Goal: Task Accomplishment & Management: Complete application form

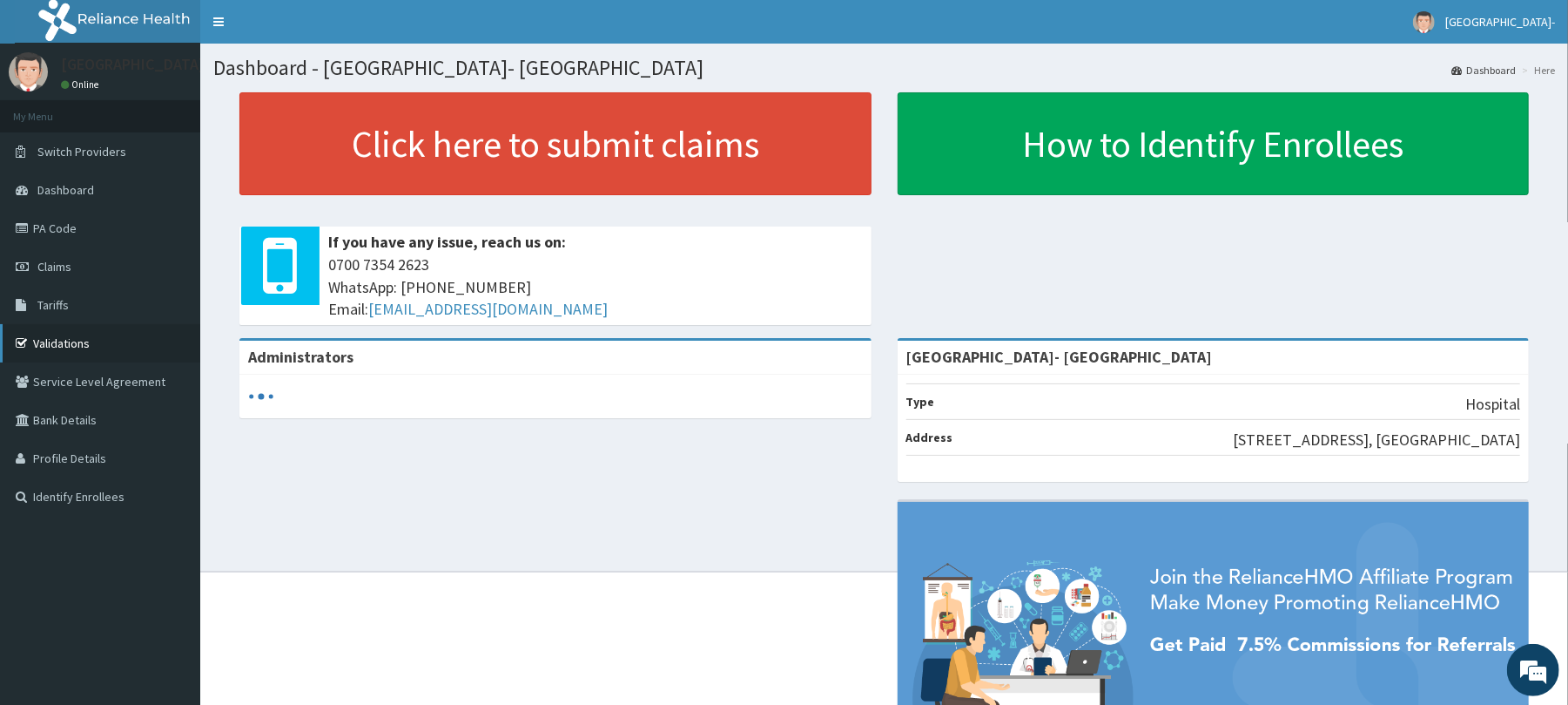
click at [74, 335] on link "Validations" at bounding box center [99, 344] width 200 height 39
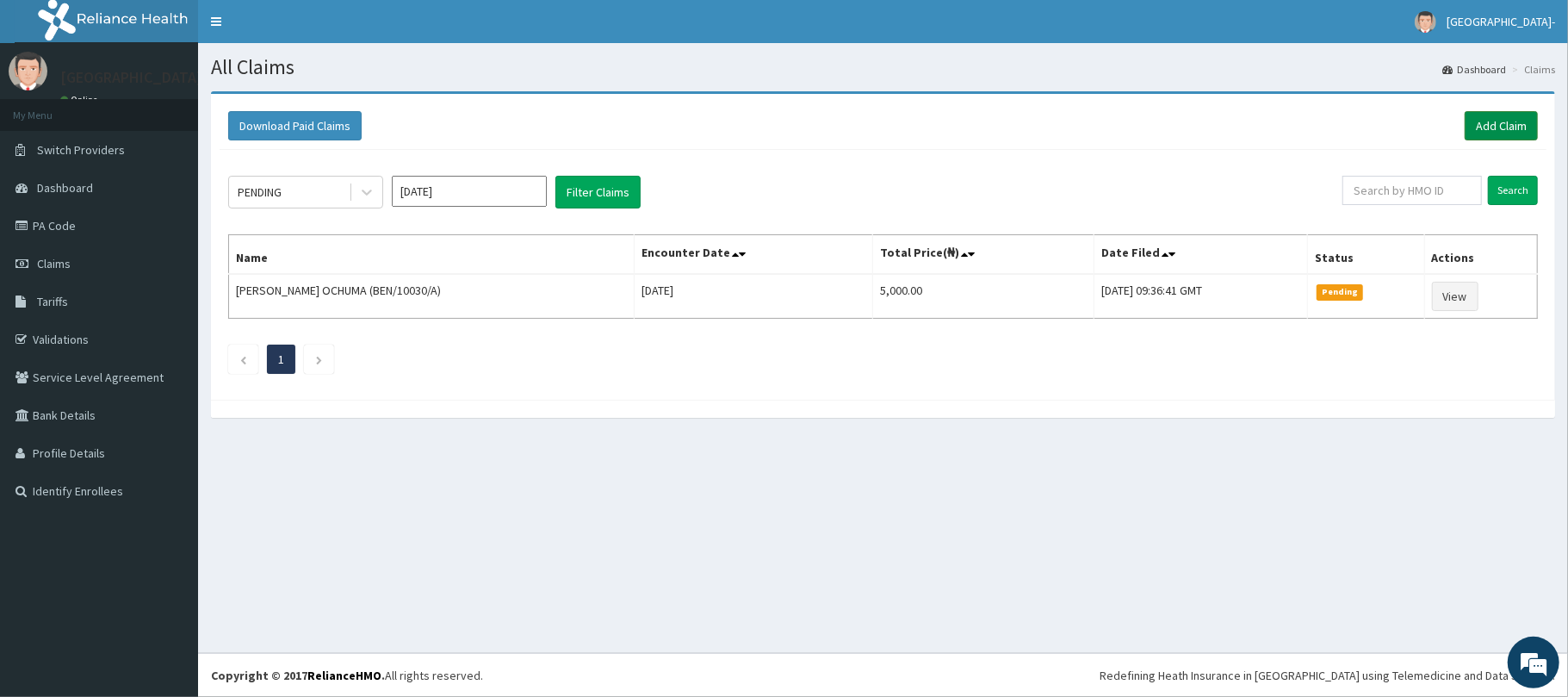
click at [1521, 114] on link "Add Claim" at bounding box center [1501, 126] width 73 height 29
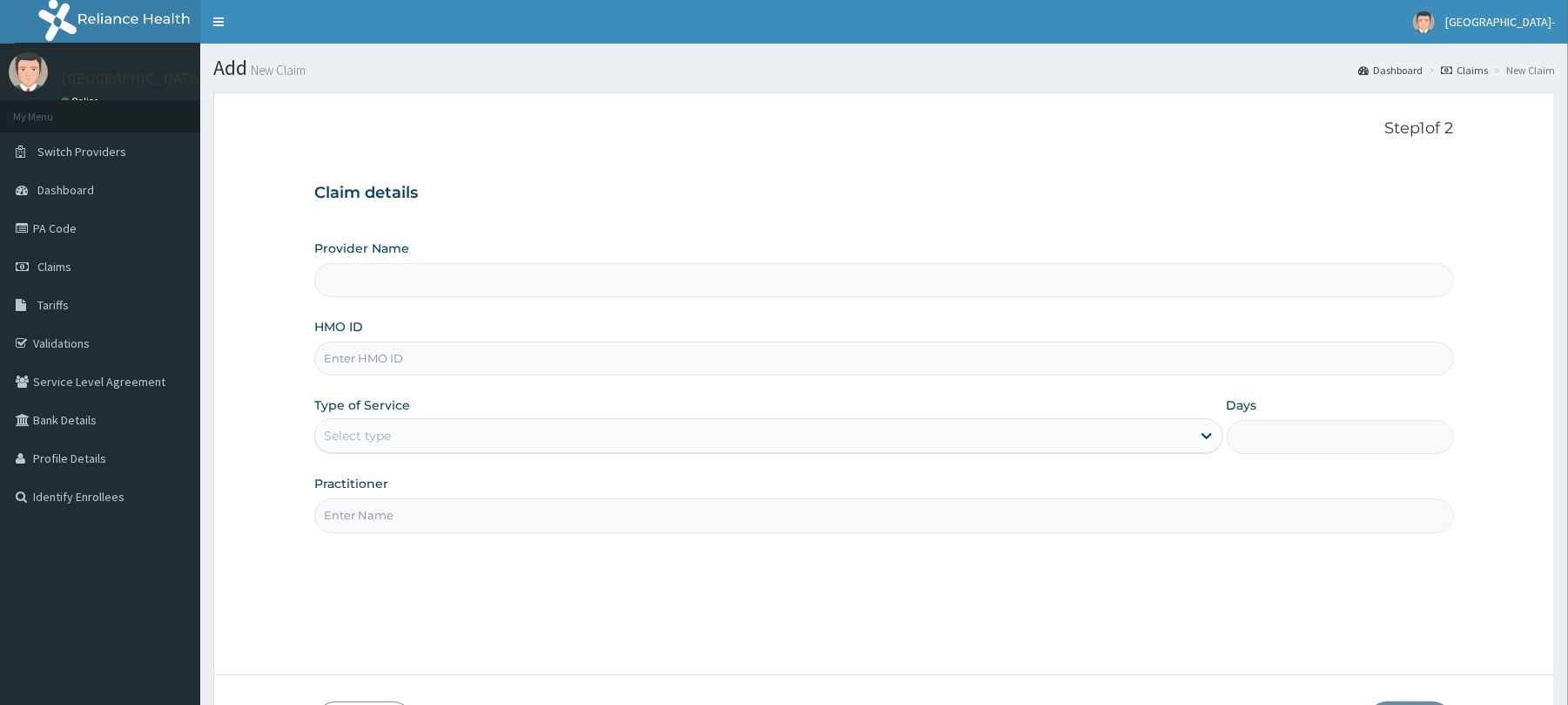
type input "[GEOGRAPHIC_DATA]- [GEOGRAPHIC_DATA]"
click at [487, 356] on input "HMO ID" at bounding box center [883, 358] width 1139 height 34
paste input "FMP/10098/D"
type input "FMP/10098/D"
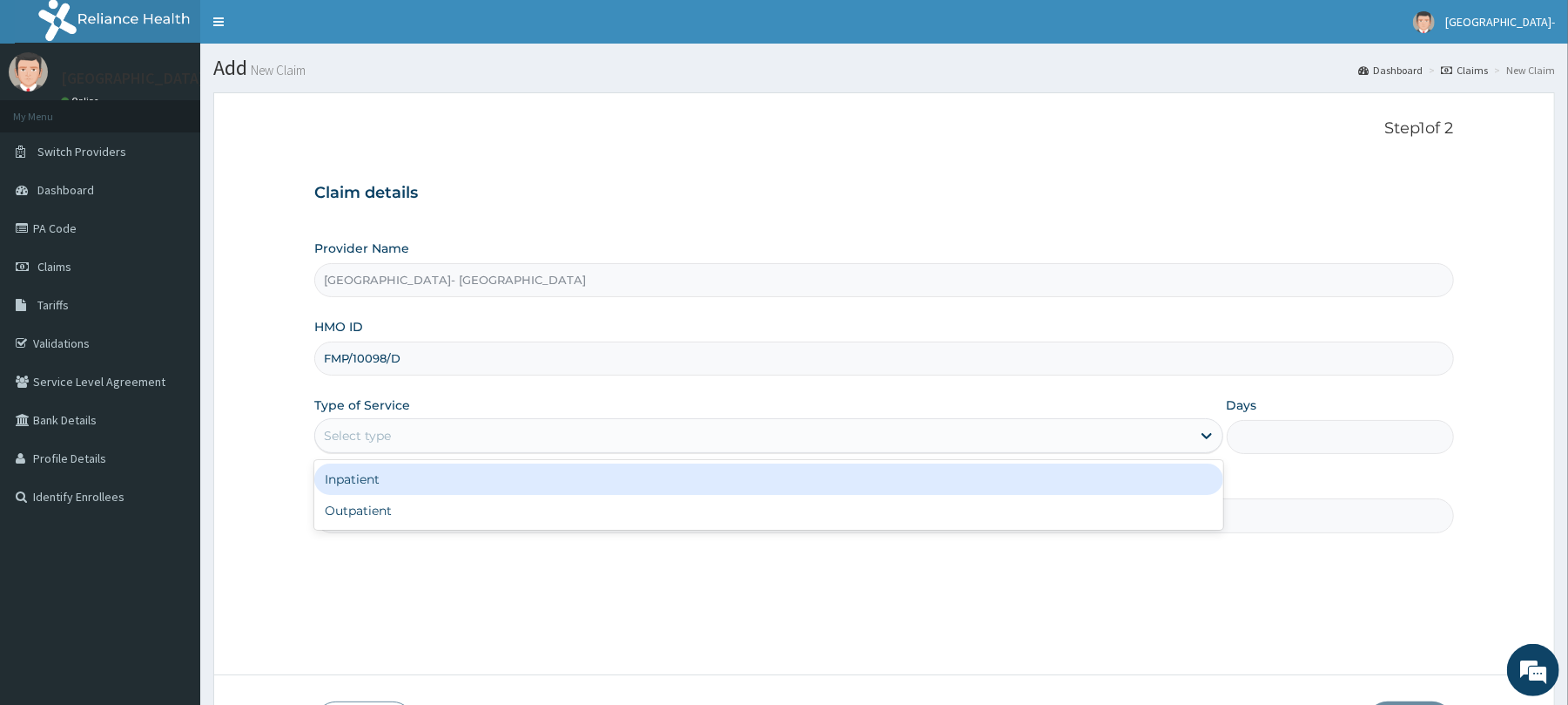
click at [394, 422] on div "Select type" at bounding box center [753, 435] width 875 height 28
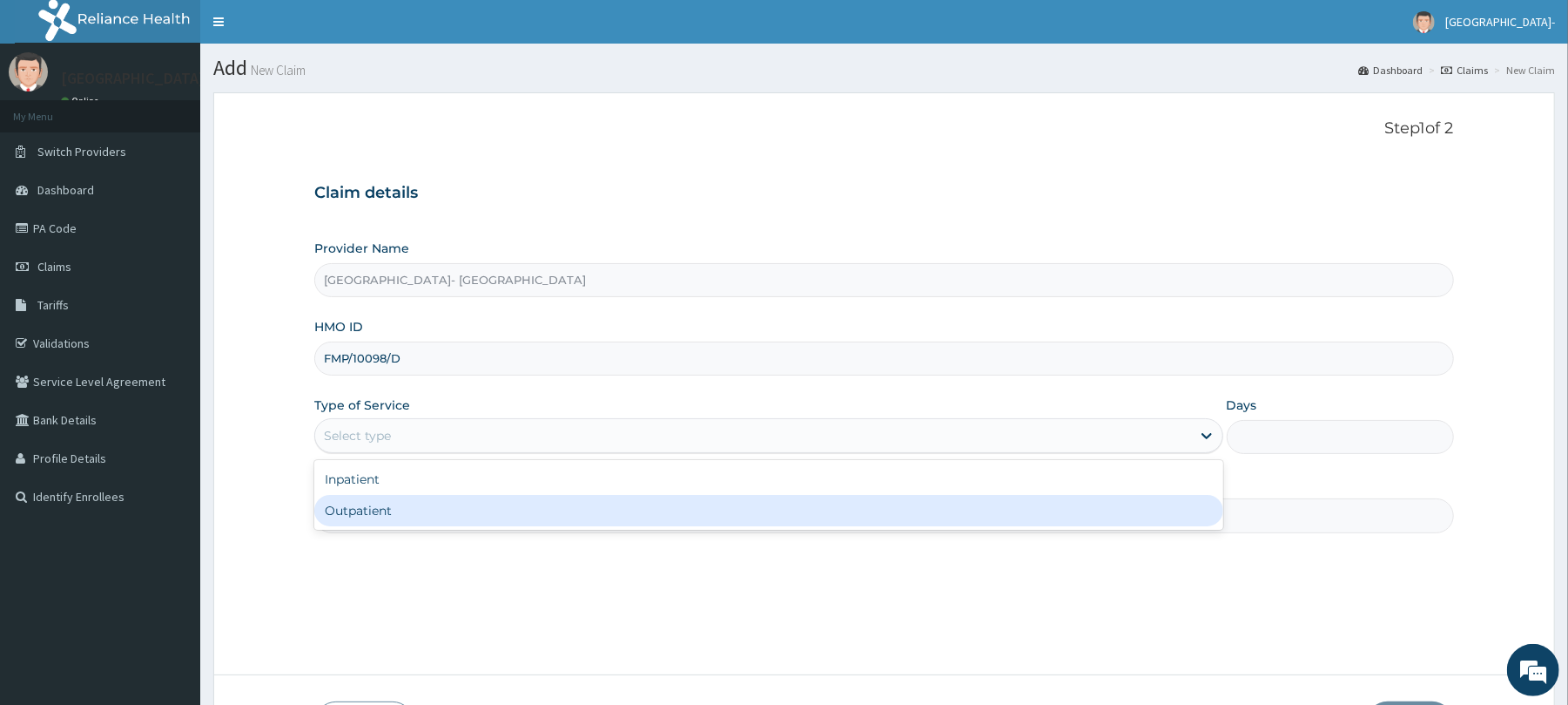
click at [388, 507] on div "Outpatient" at bounding box center [768, 511] width 908 height 31
type input "1"
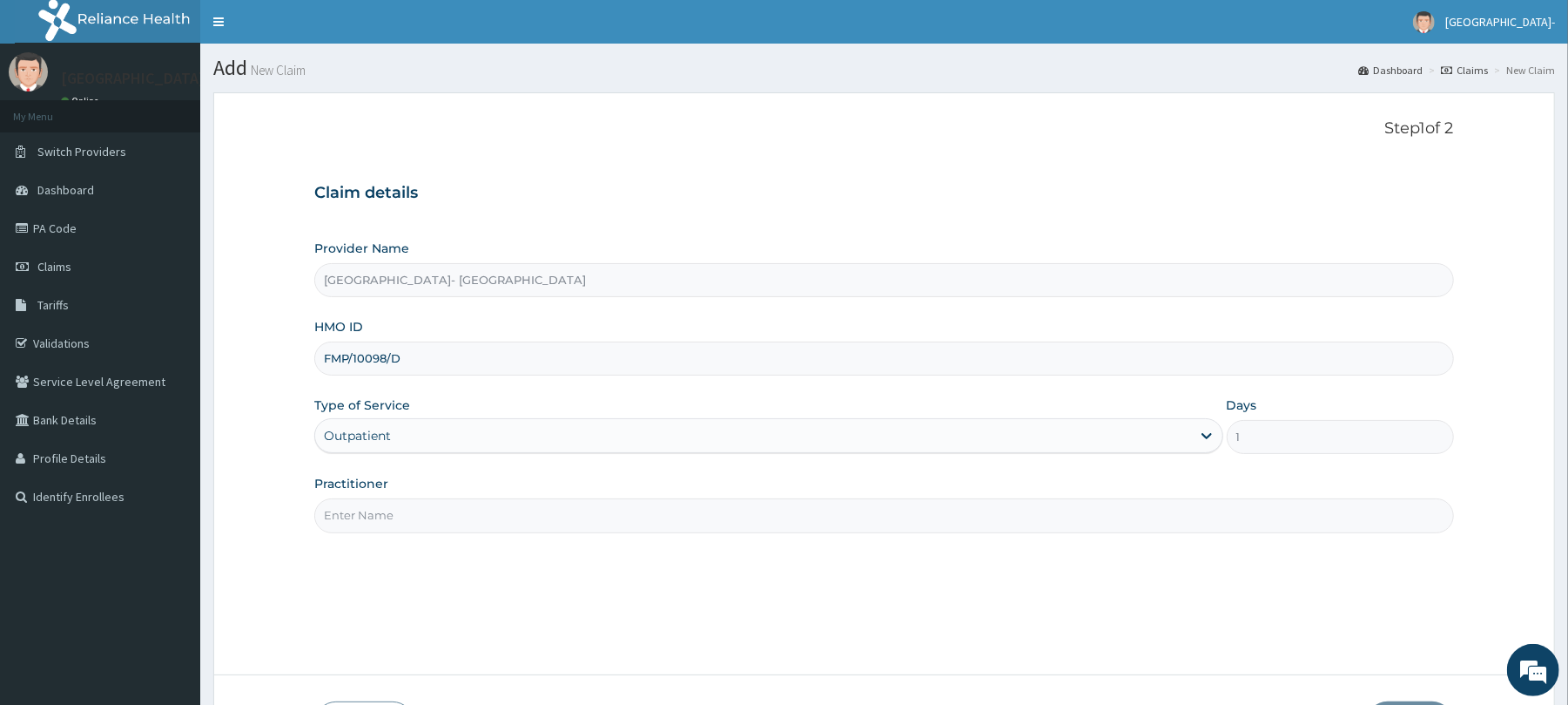
click at [393, 520] on input "Practitioner" at bounding box center [883, 515] width 1139 height 34
type input "DR OYANNI"
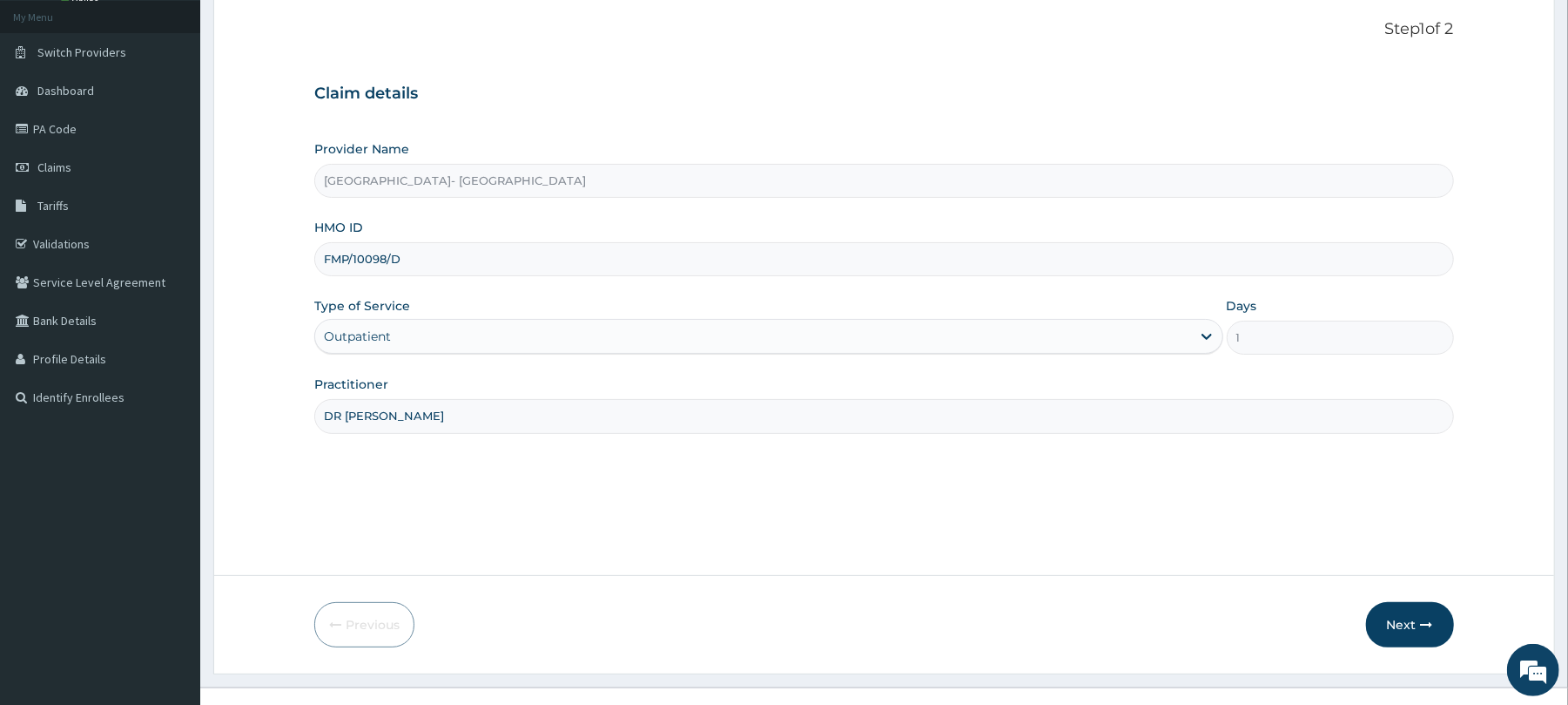
scroll to position [127, 0]
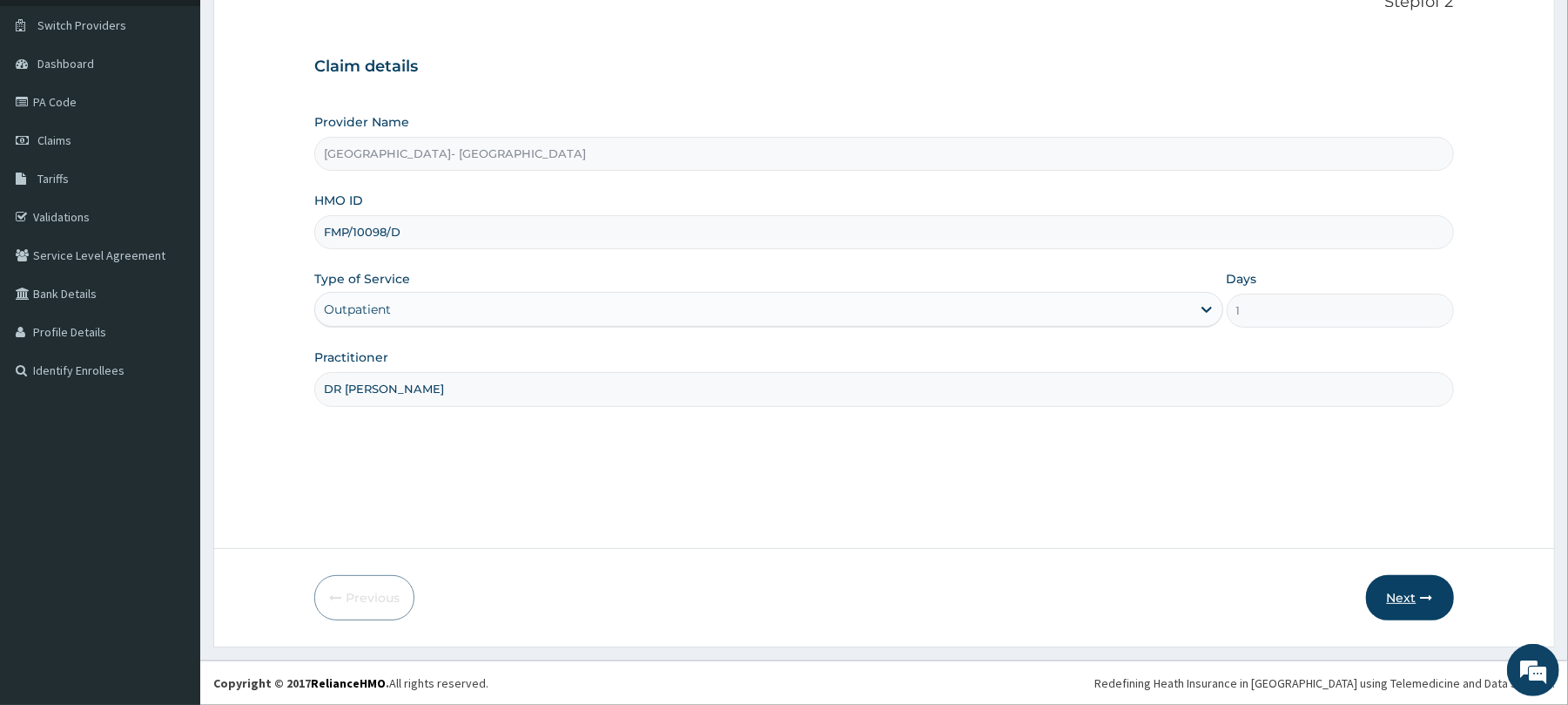
click at [1409, 600] on button "Next" at bounding box center [1410, 597] width 88 height 45
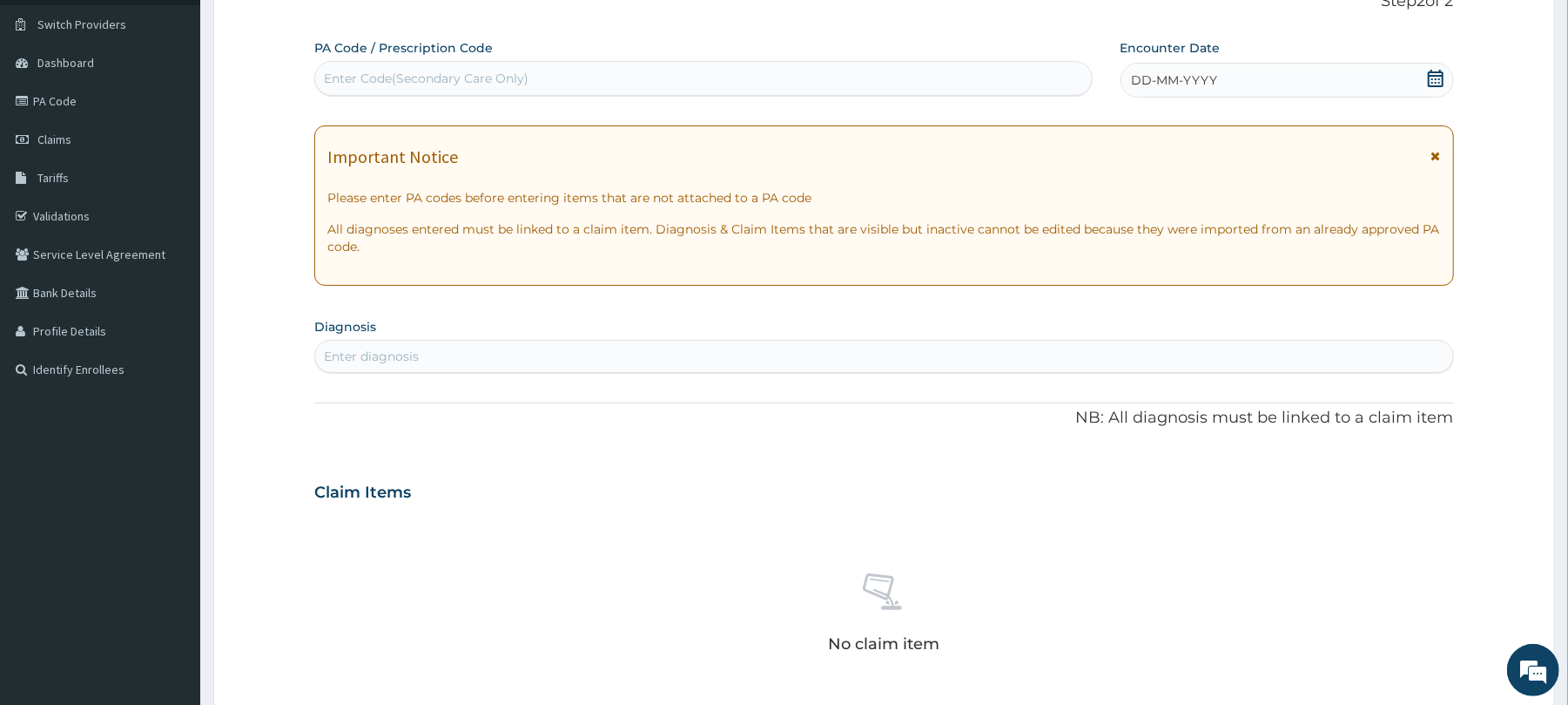
click at [1157, 80] on span "DD-MM-YYYY" at bounding box center [1176, 80] width 87 height 18
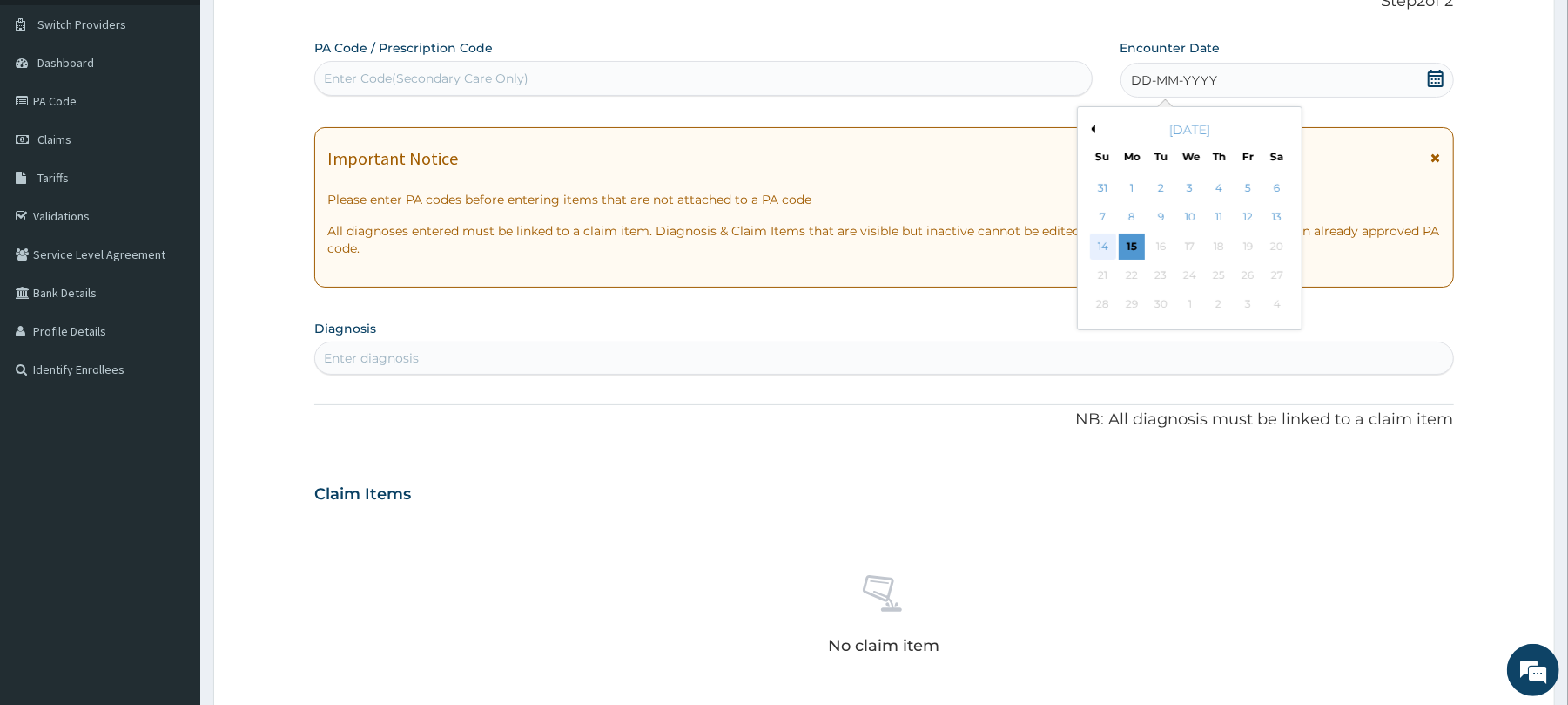
click at [1107, 244] on div "14" at bounding box center [1102, 246] width 26 height 26
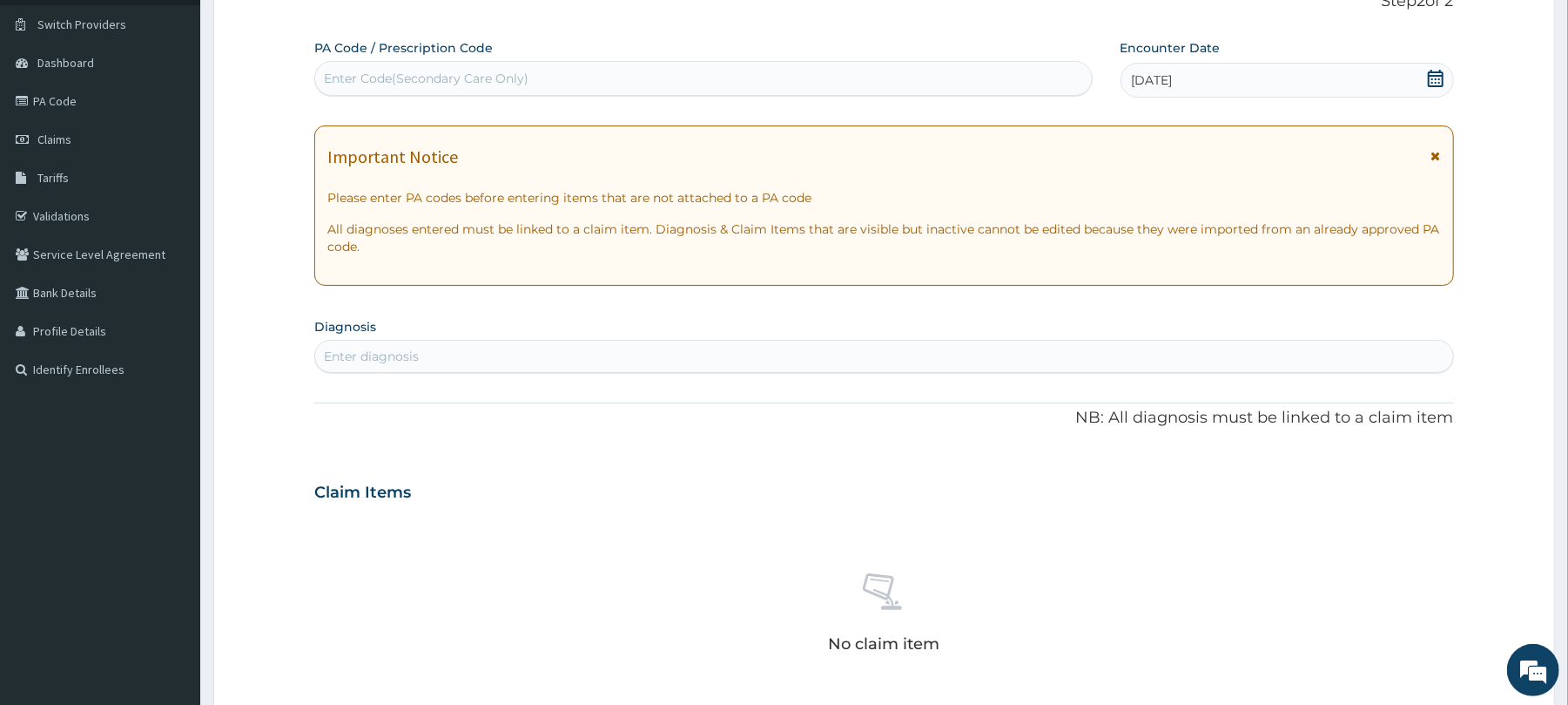
click at [1188, 358] on div "Enter diagnosis" at bounding box center [883, 356] width 1137 height 28
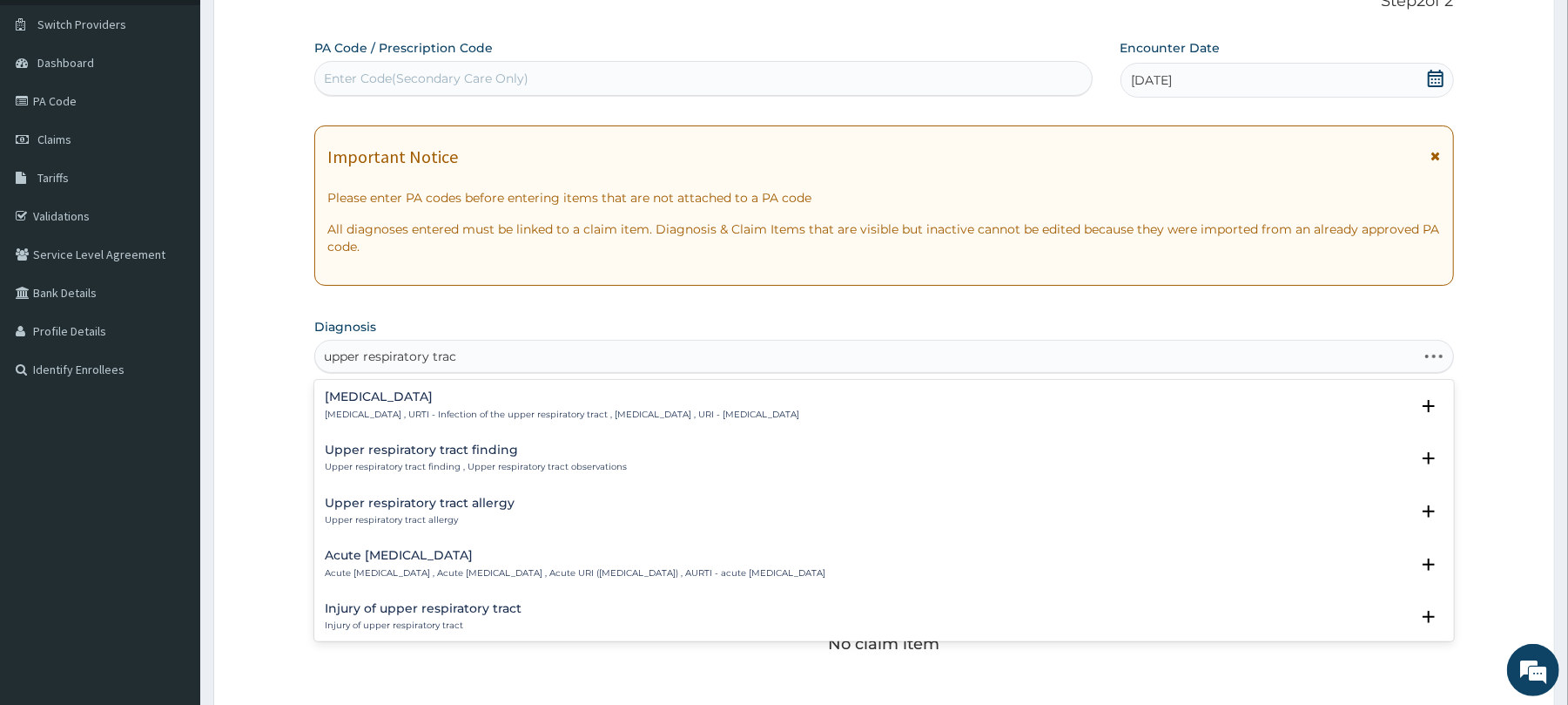
type input "upper respiratory tract"
click at [618, 417] on p "Upper respiratory infection , URTI - Infection of the upper respiratory tract ,…" at bounding box center [562, 414] width 474 height 12
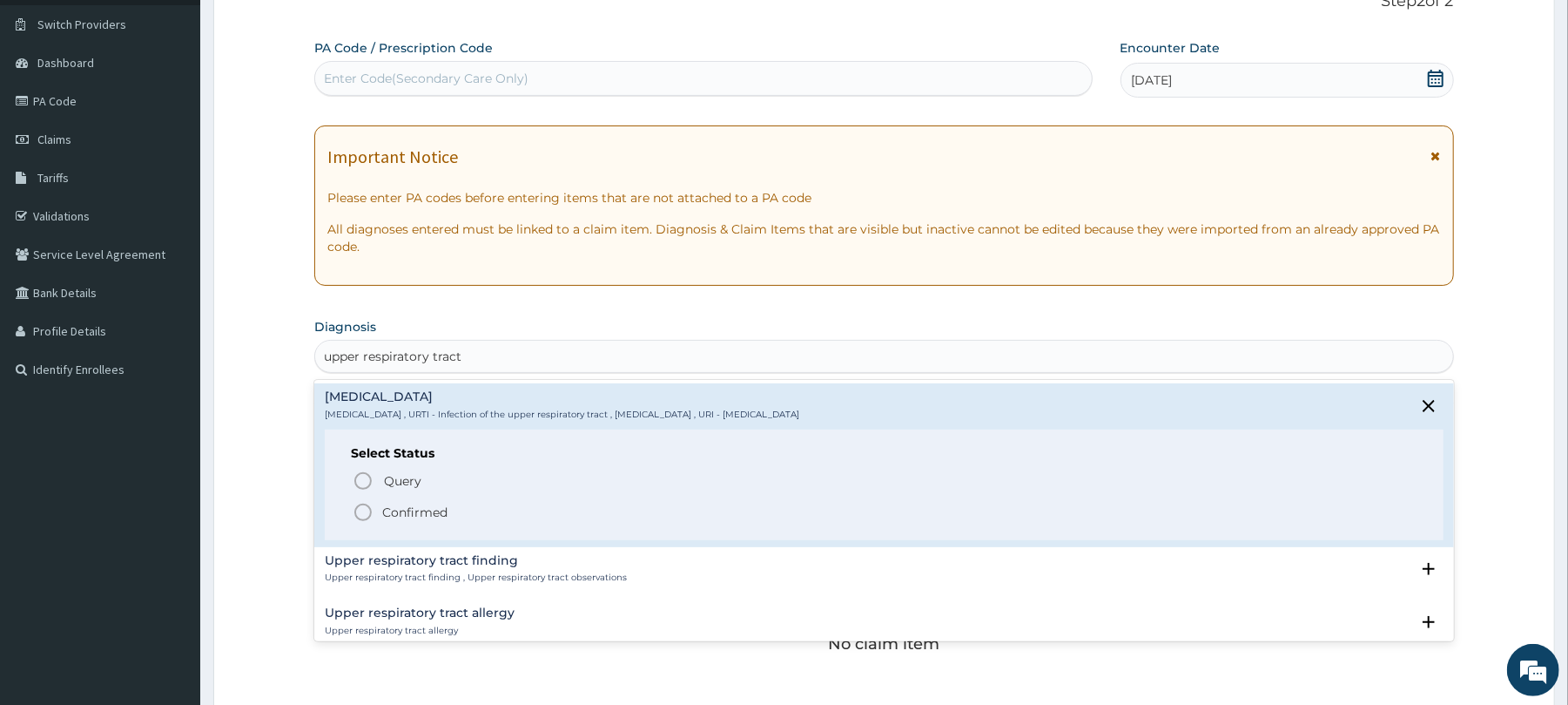
click at [362, 507] on icon "status option filled" at bounding box center [363, 511] width 21 height 21
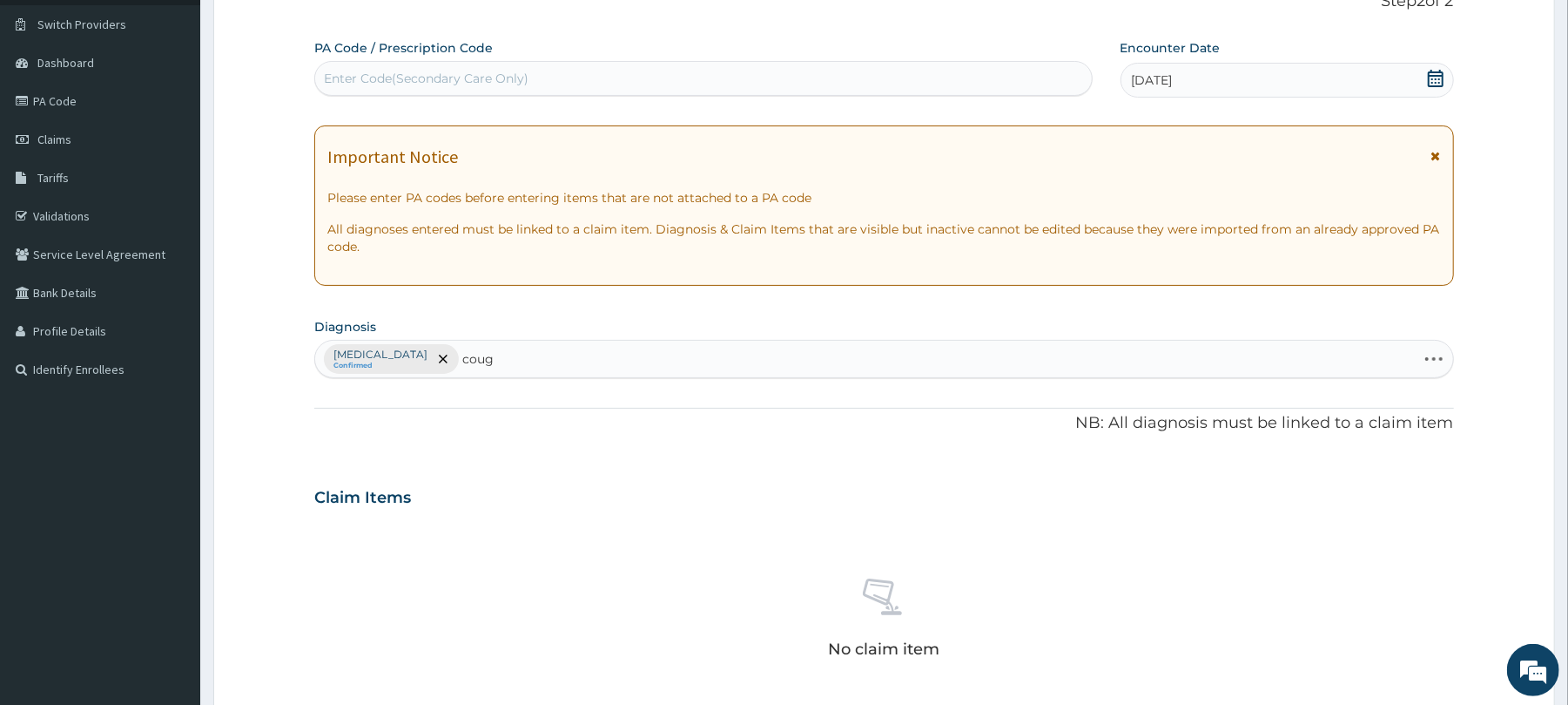
type input "cough"
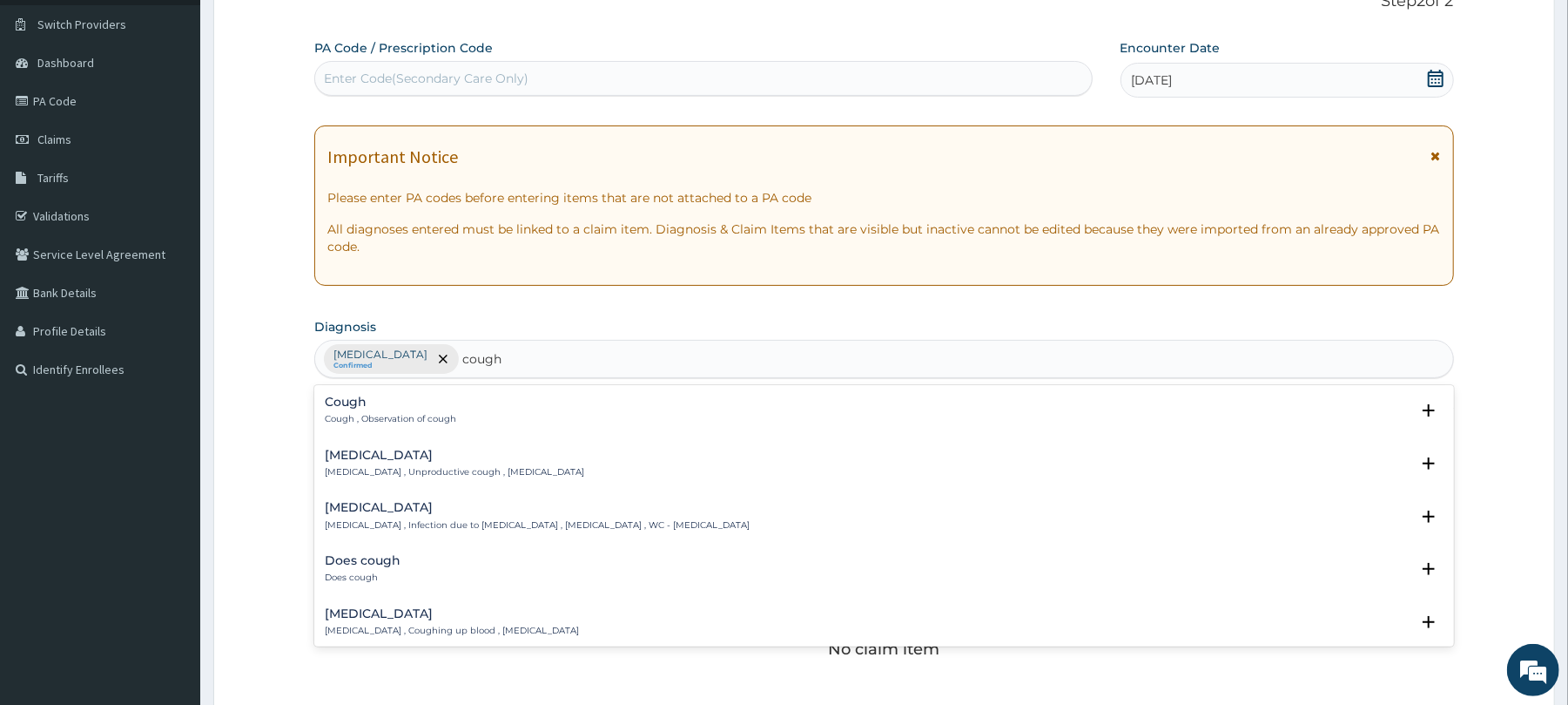
click at [451, 408] on h4 "Cough" at bounding box center [391, 402] width 132 height 13
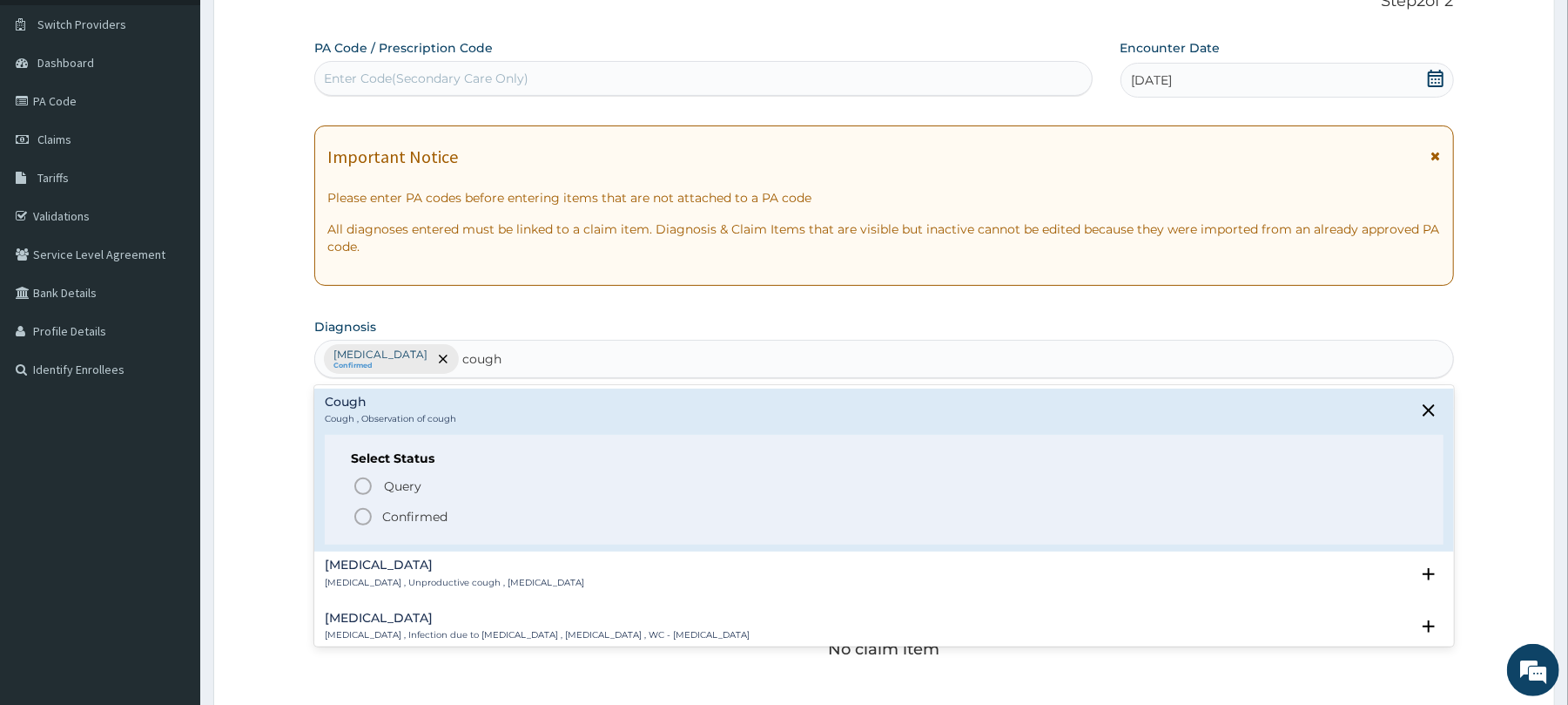
click at [388, 521] on p "Confirmed" at bounding box center [415, 516] width 65 height 18
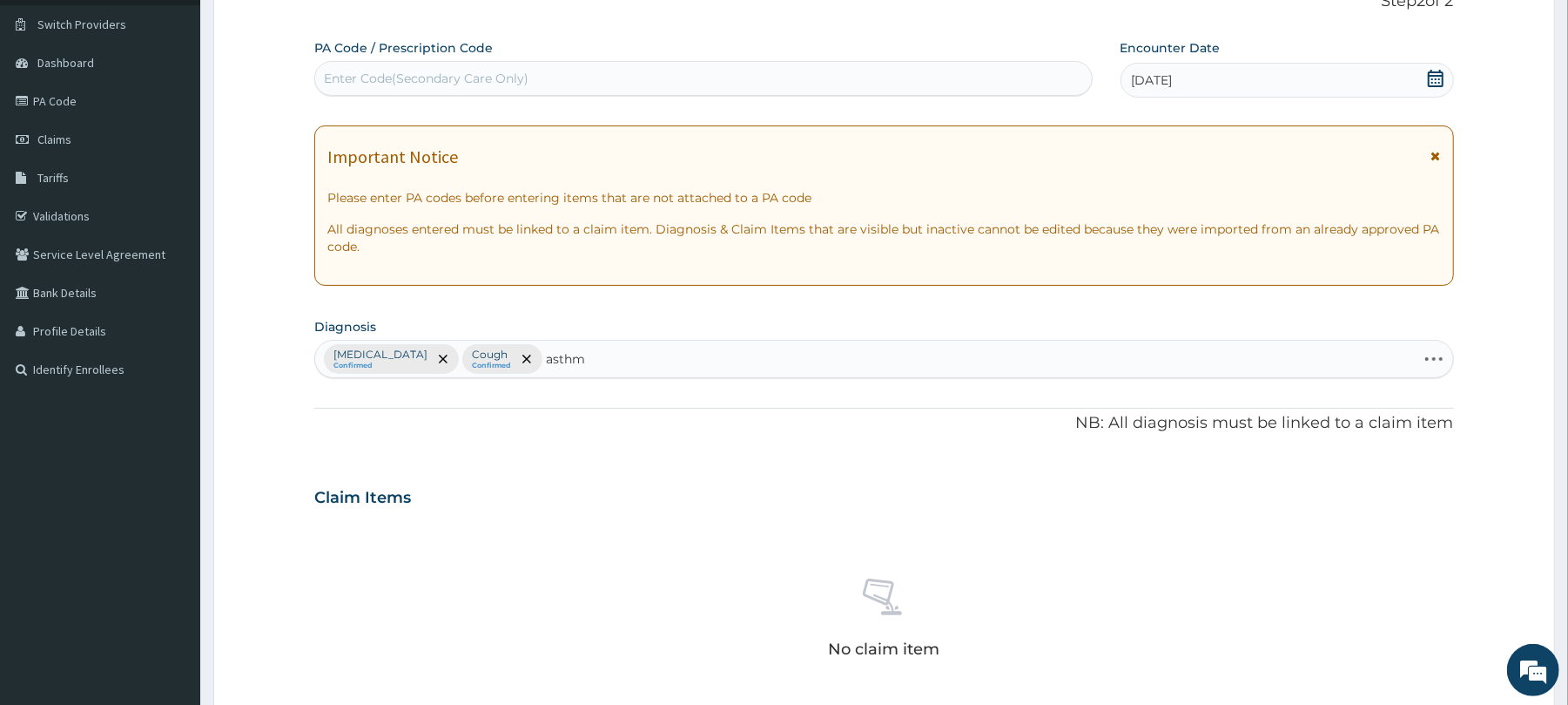
type input "asthma"
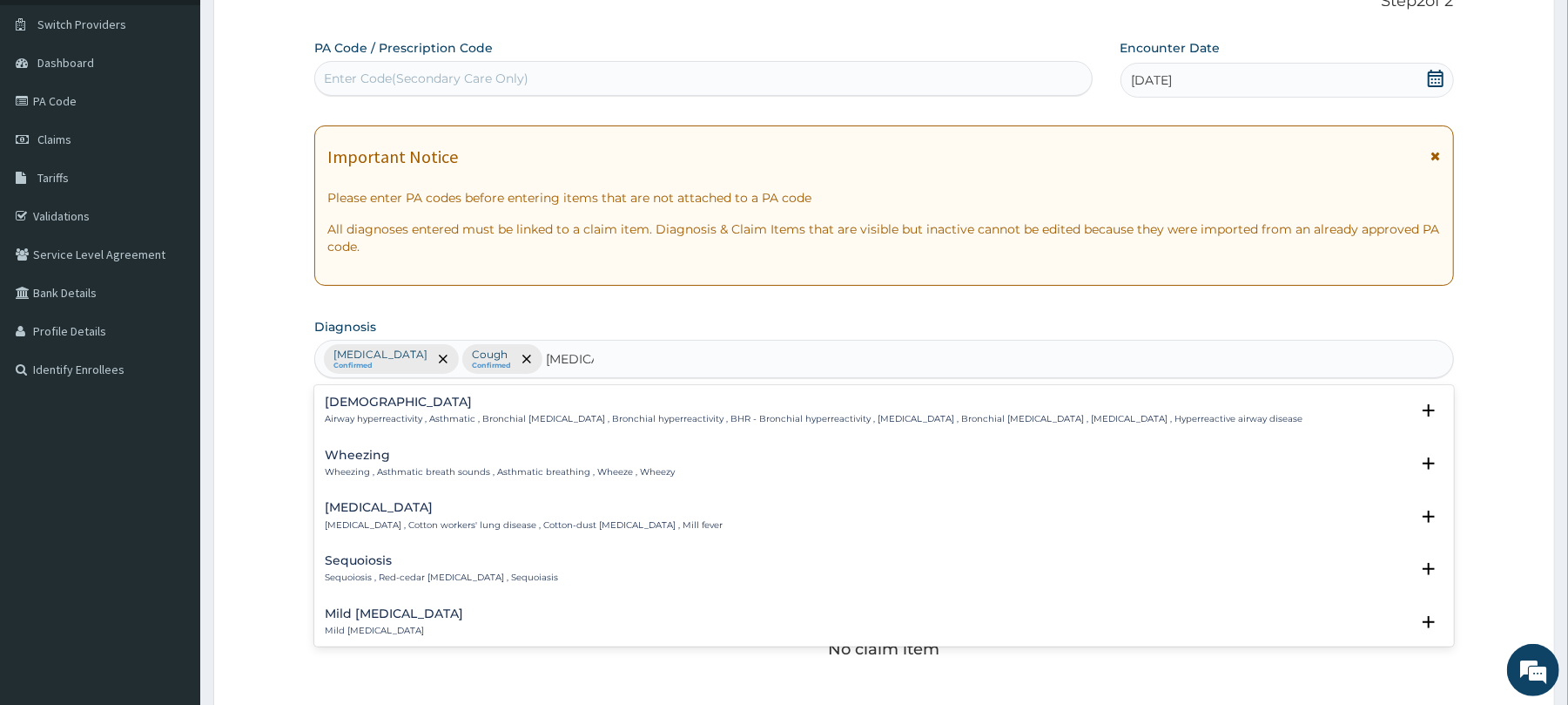
click at [465, 421] on p "Airway hyperreactivity , Asthmatic , Bronchial asthma , Bronchial hyperreactivi…" at bounding box center [813, 418] width 977 height 12
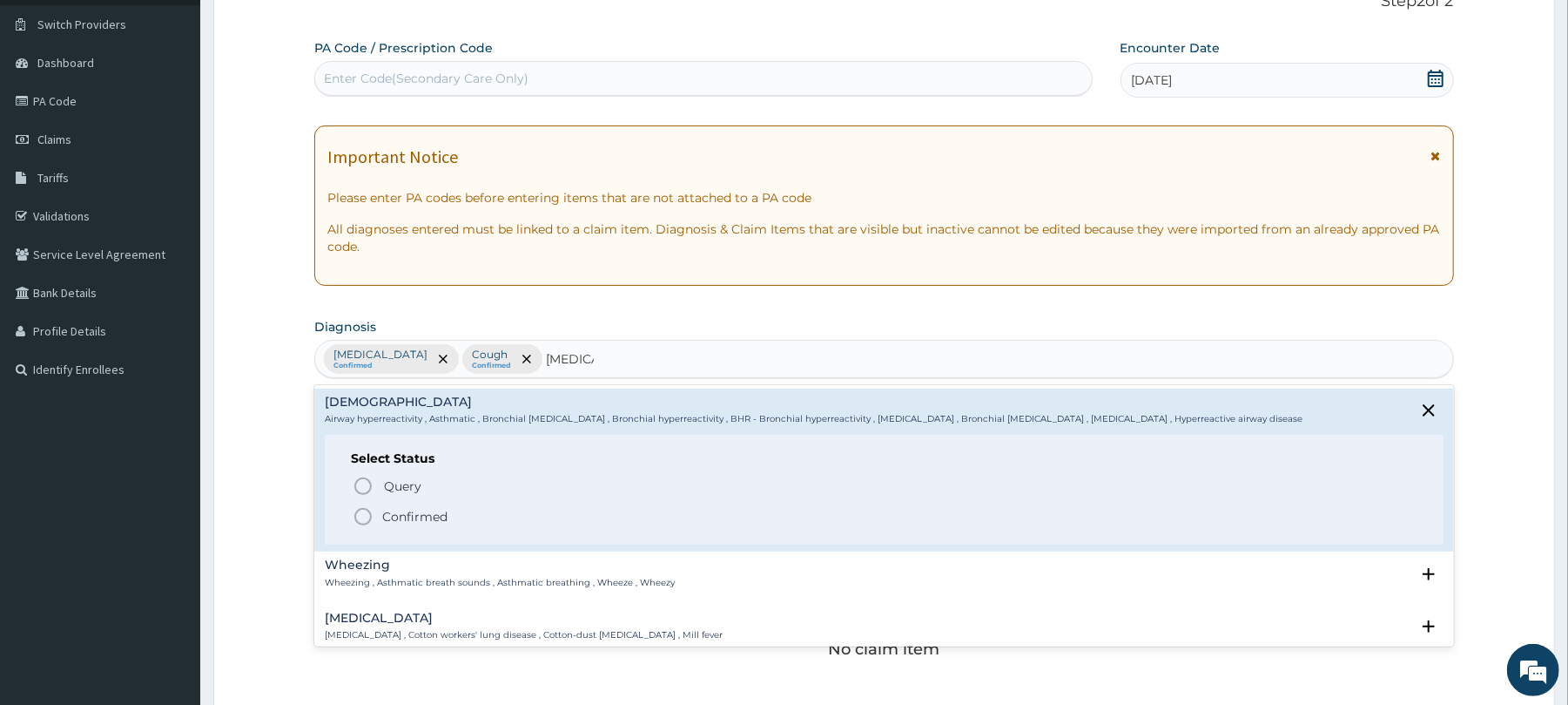
click at [359, 517] on icon "status option filled" at bounding box center [363, 516] width 21 height 21
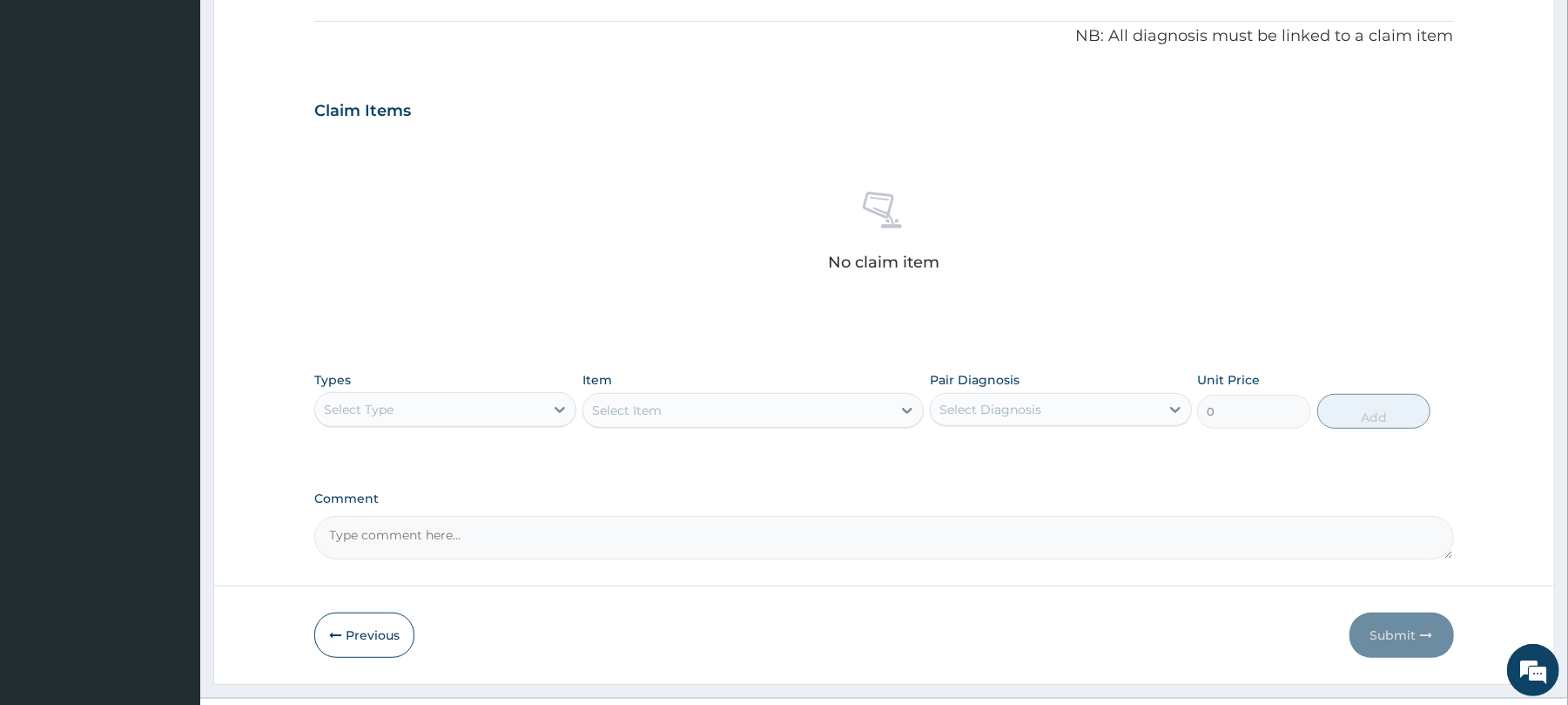
scroll to position [554, 0]
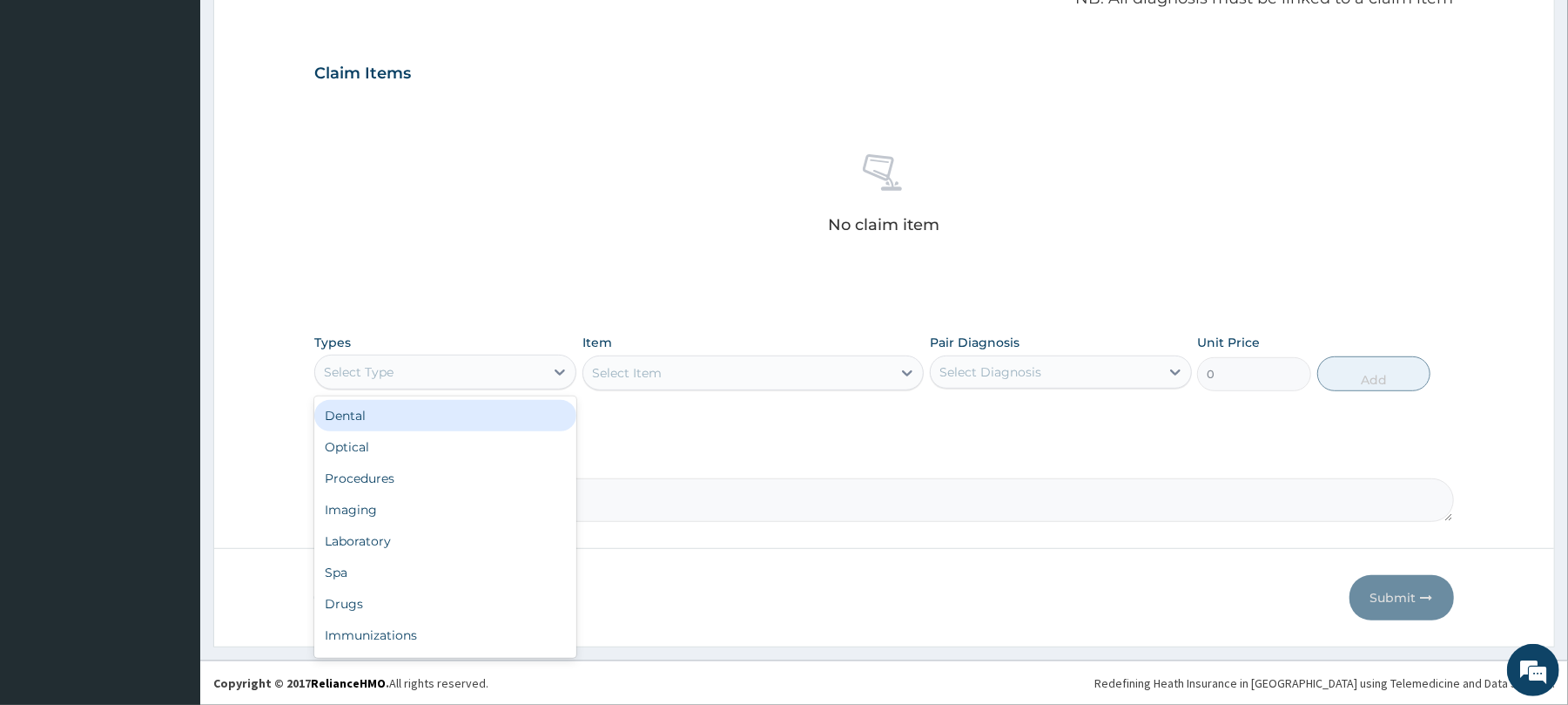
click at [521, 383] on div "Select Type" at bounding box center [429, 371] width 229 height 28
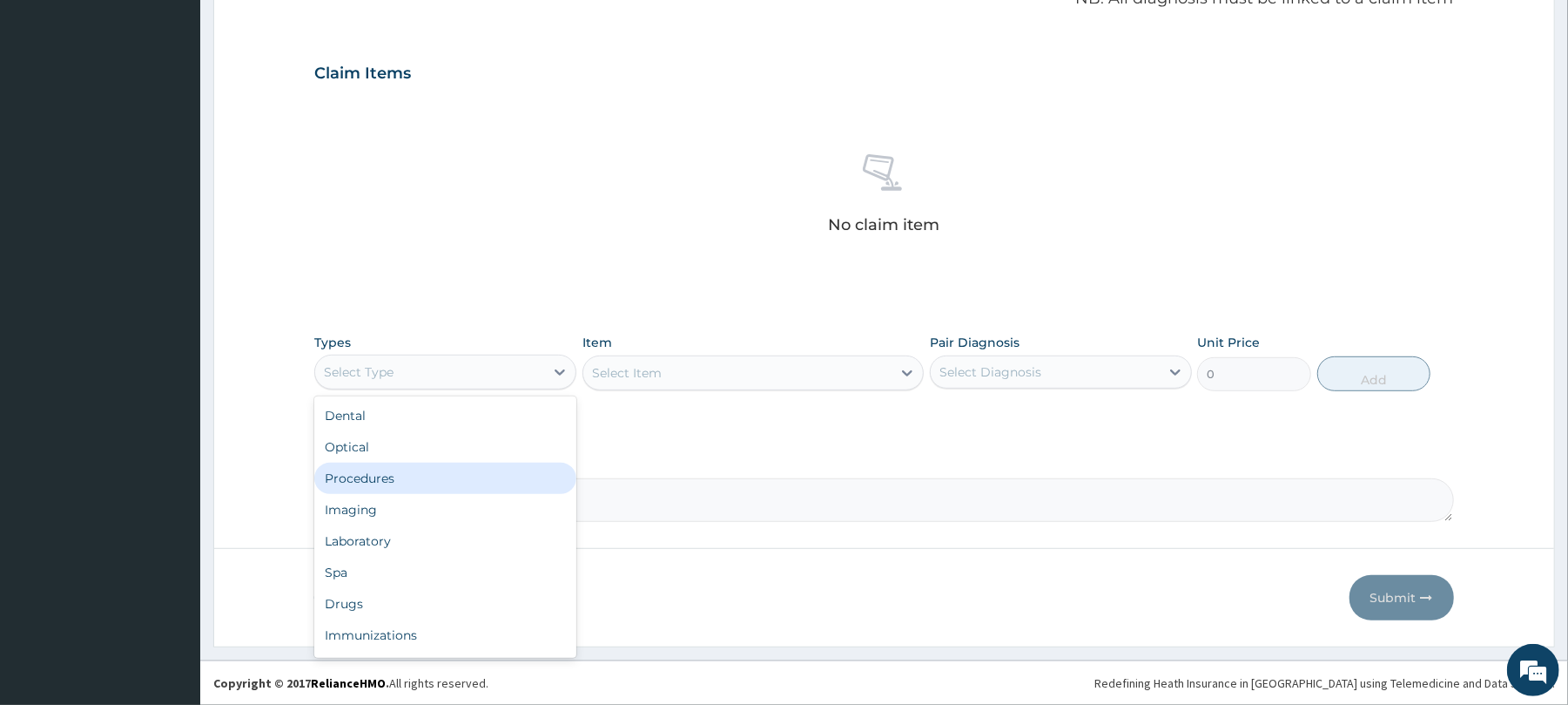
click at [500, 474] on div "Procedures" at bounding box center [445, 478] width 262 height 31
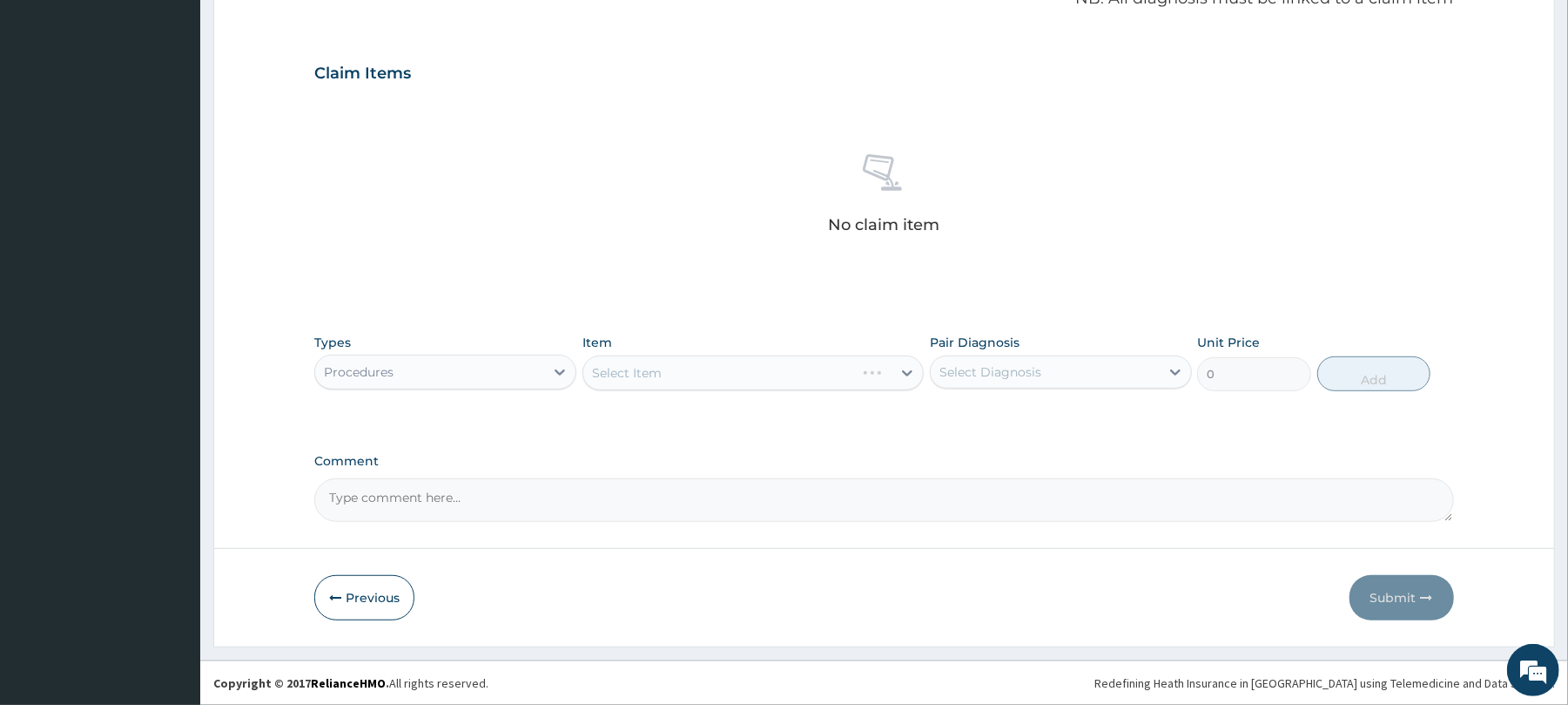
click at [696, 377] on div "Select Item" at bounding box center [753, 373] width 342 height 35
click at [657, 366] on div "Select Item" at bounding box center [753, 373] width 342 height 35
click at [646, 373] on div "Select Item" at bounding box center [627, 372] width 70 height 18
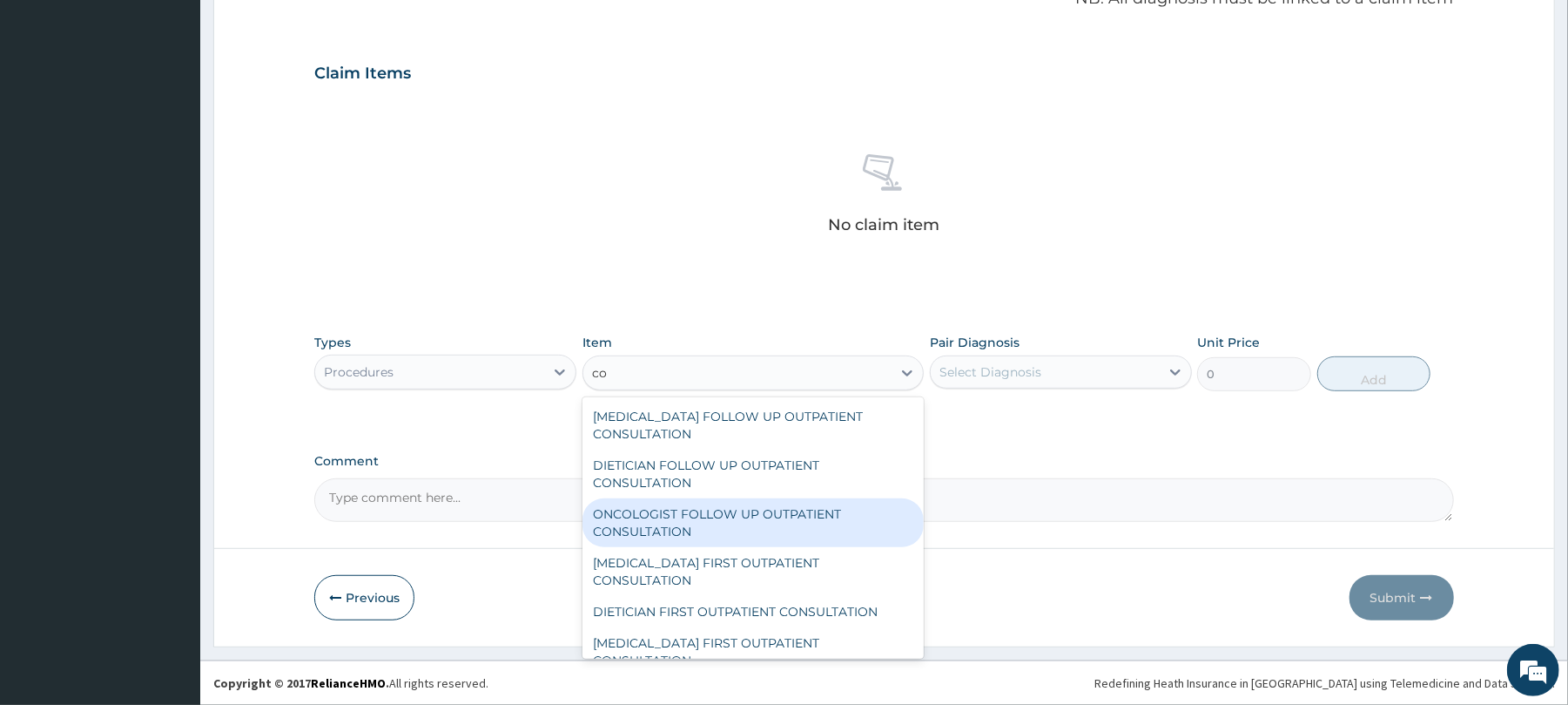
type input "c"
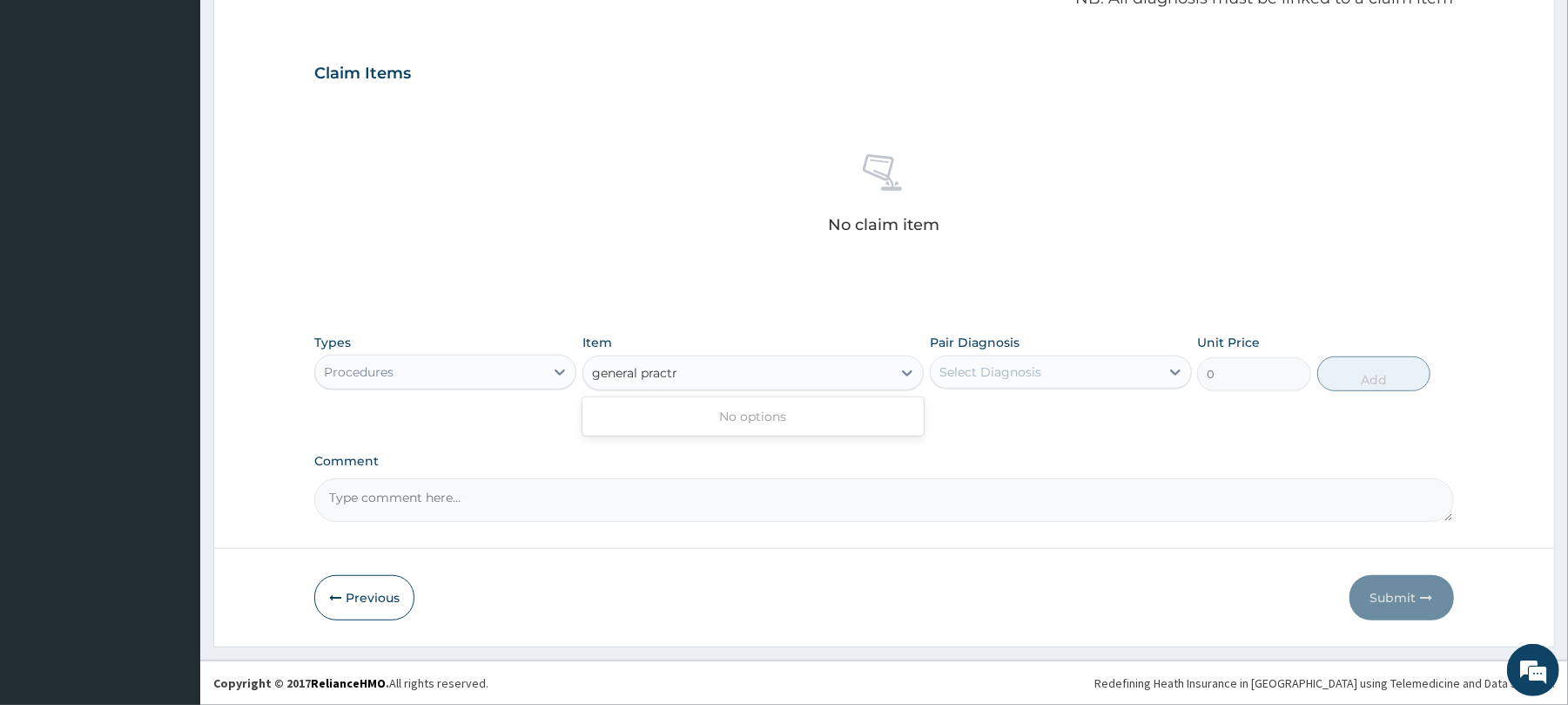
type input "general pract"
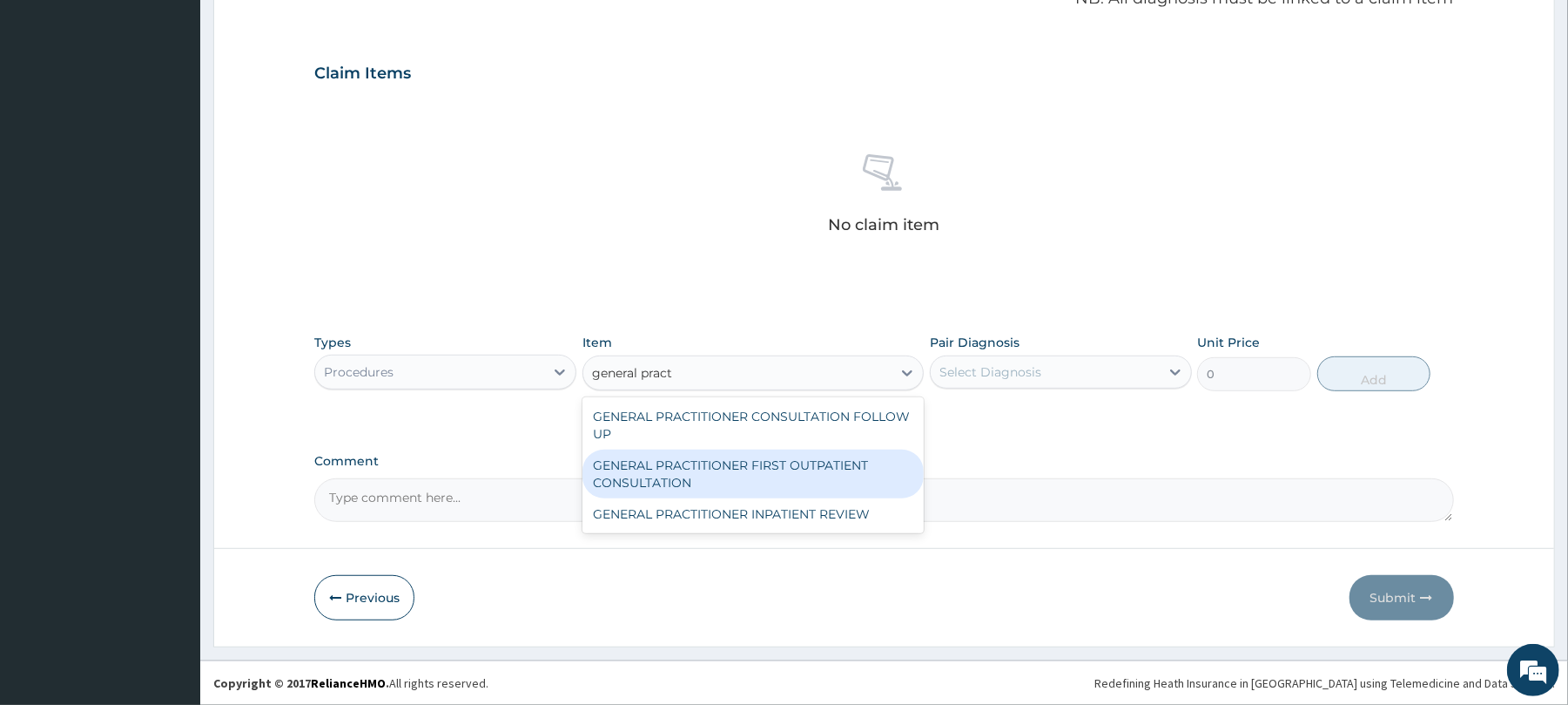
click at [844, 479] on div "GENERAL PRACTITIONER FIRST OUTPATIENT CONSULTATION" at bounding box center [753, 474] width 342 height 49
type input "5400"
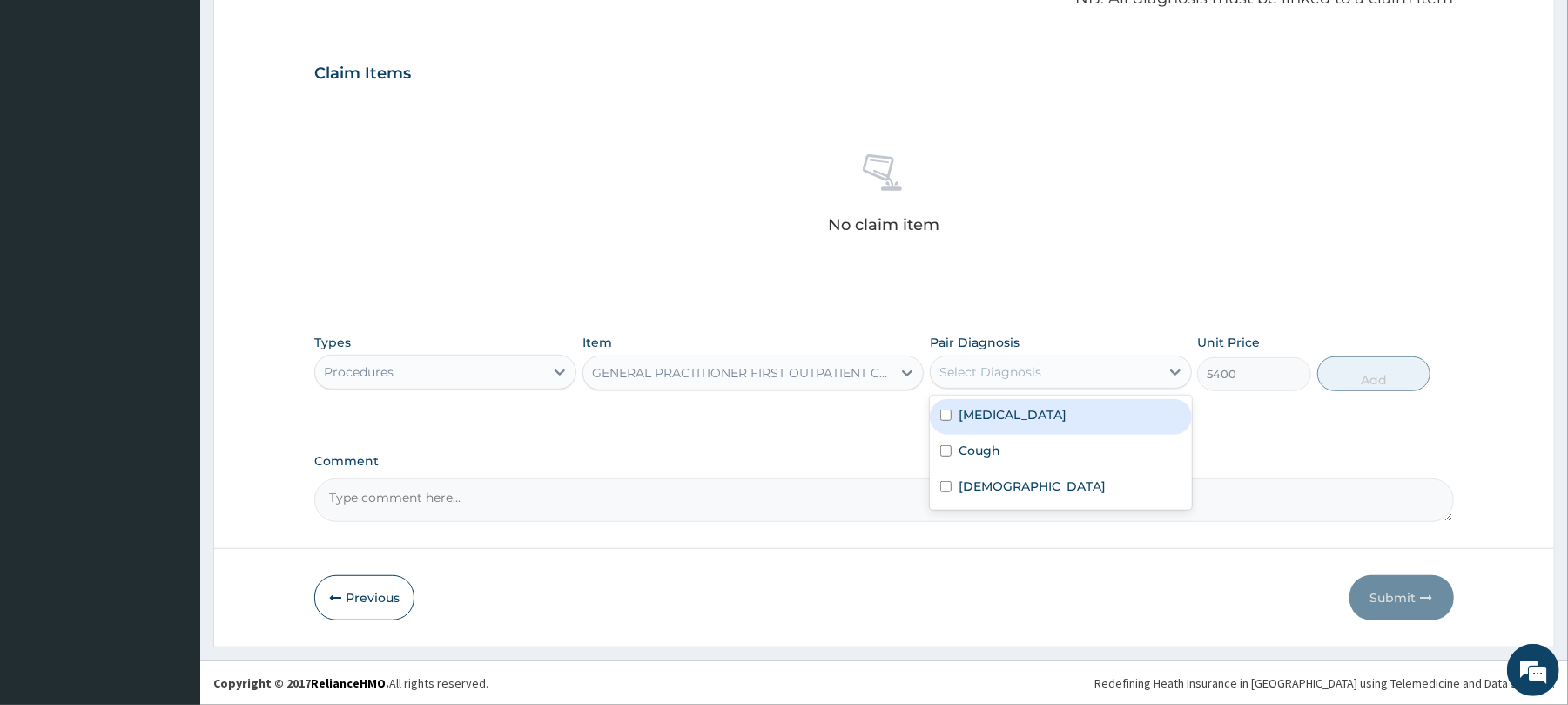
click at [1057, 364] on div "Select Diagnosis" at bounding box center [1045, 371] width 229 height 28
click at [1029, 418] on label "Upper respiratory infection" at bounding box center [1012, 414] width 108 height 18
checkbox input "true"
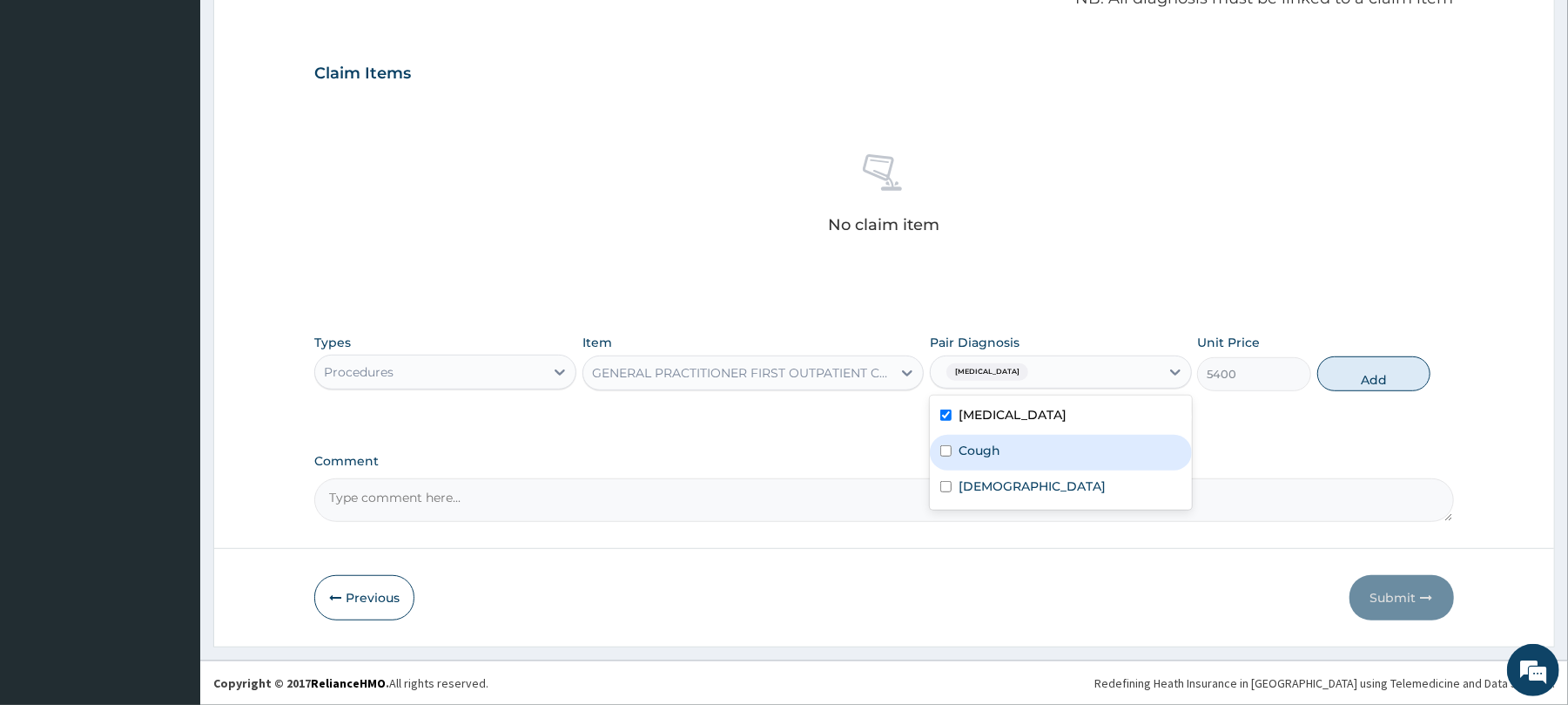
click at [941, 457] on div "Cough" at bounding box center [1060, 452] width 262 height 36
checkbox input "true"
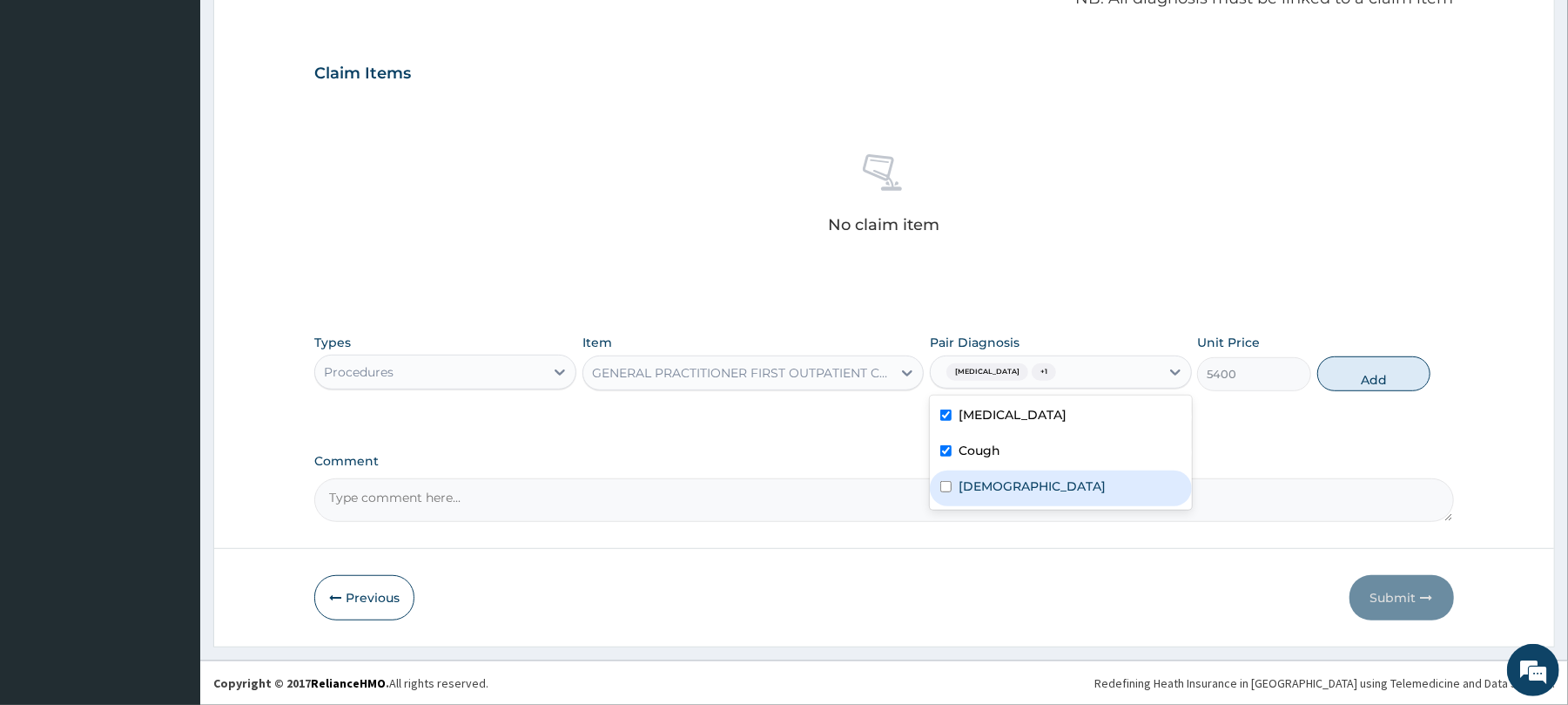
click at [944, 471] on div "Asthma" at bounding box center [1060, 488] width 262 height 36
checkbox input "true"
click at [1377, 380] on button "Add" at bounding box center [1375, 374] width 114 height 35
type input "0"
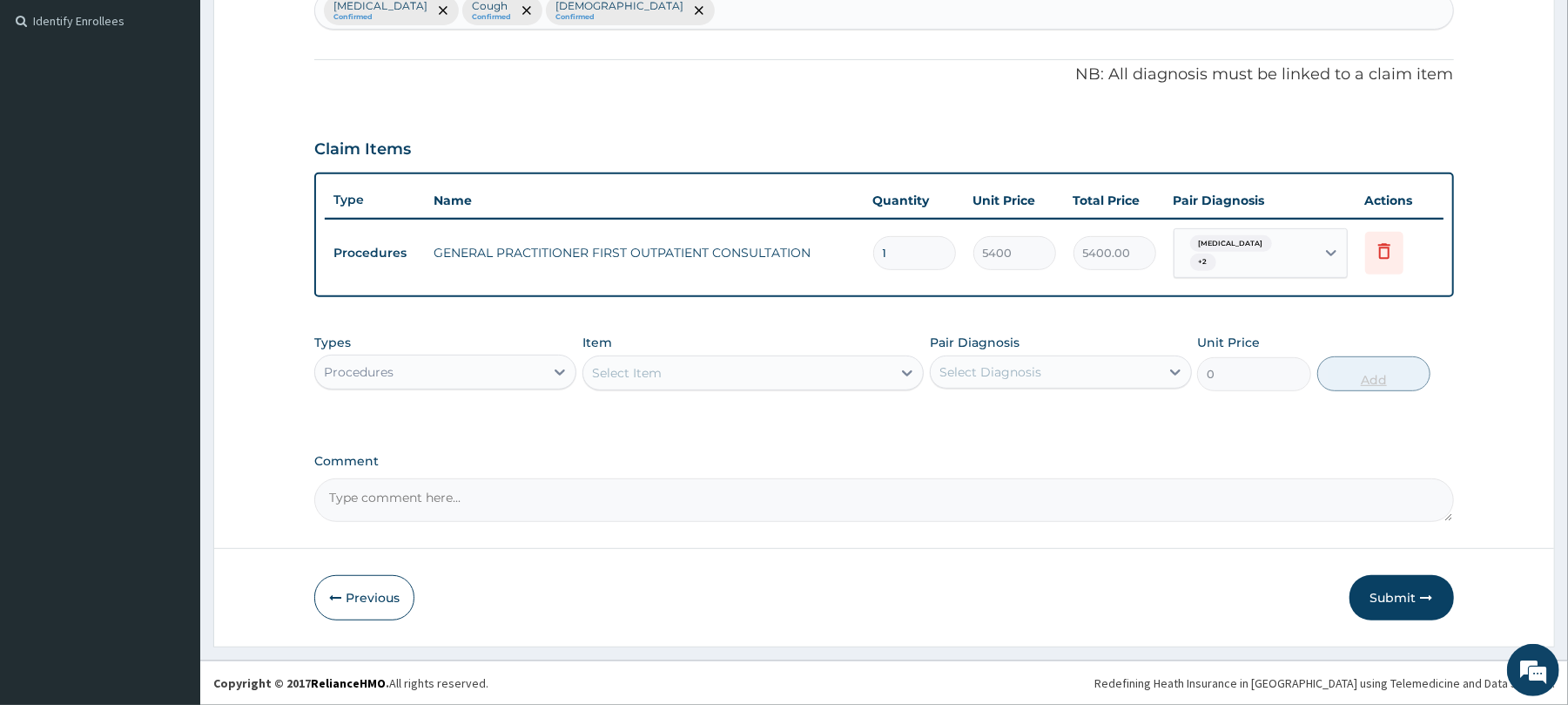
scroll to position [477, 0]
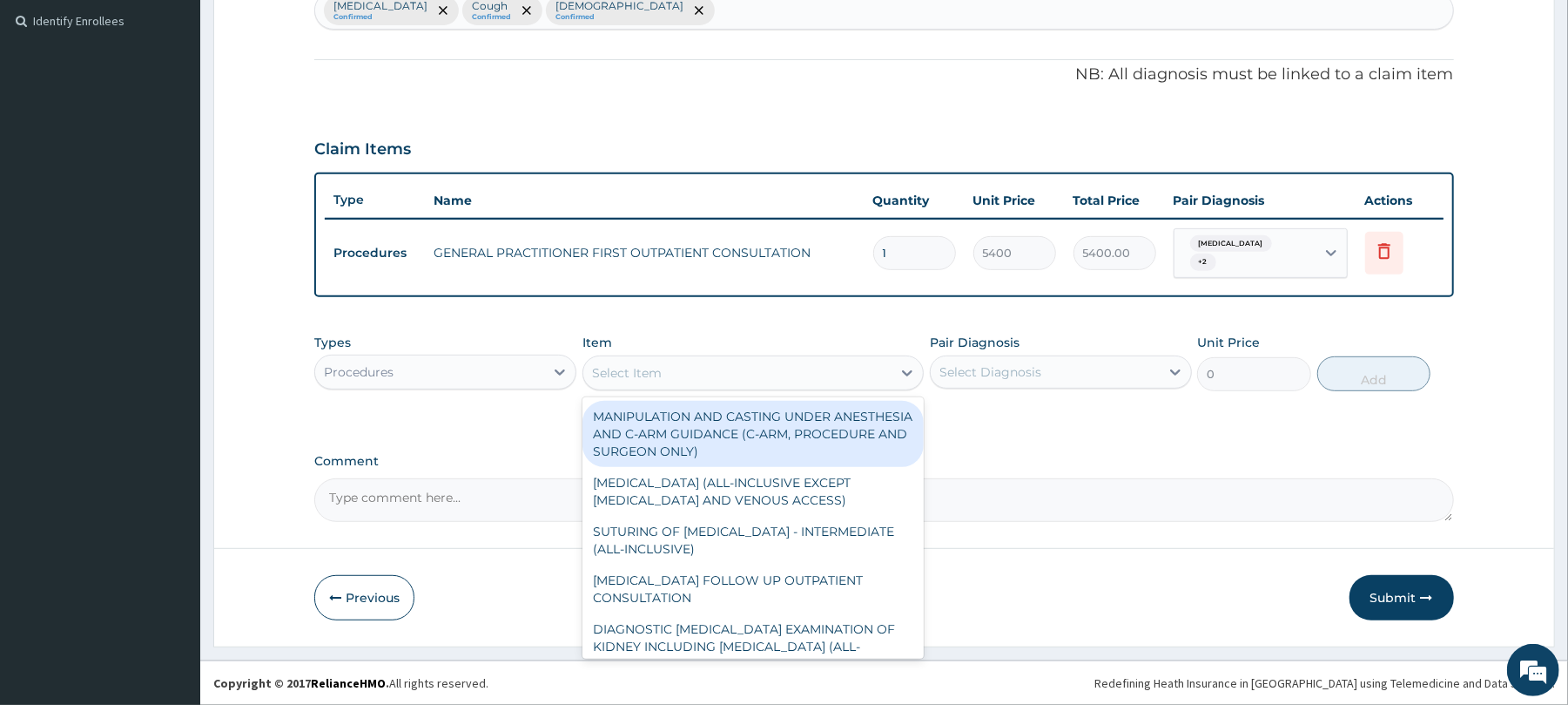
click at [648, 373] on div "Select Item" at bounding box center [627, 372] width 70 height 18
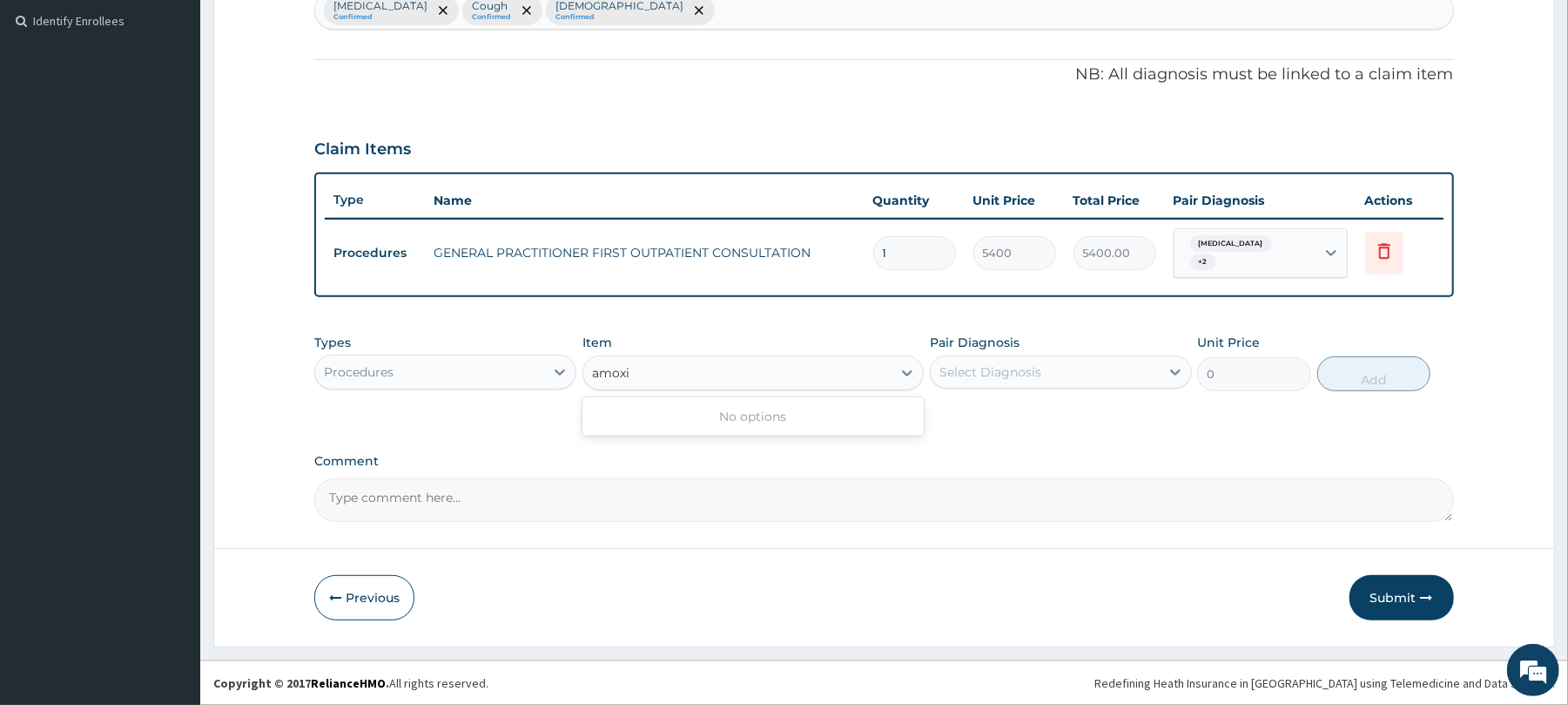
type input "amoxi"
click at [541, 371] on div "Procedures" at bounding box center [429, 371] width 229 height 28
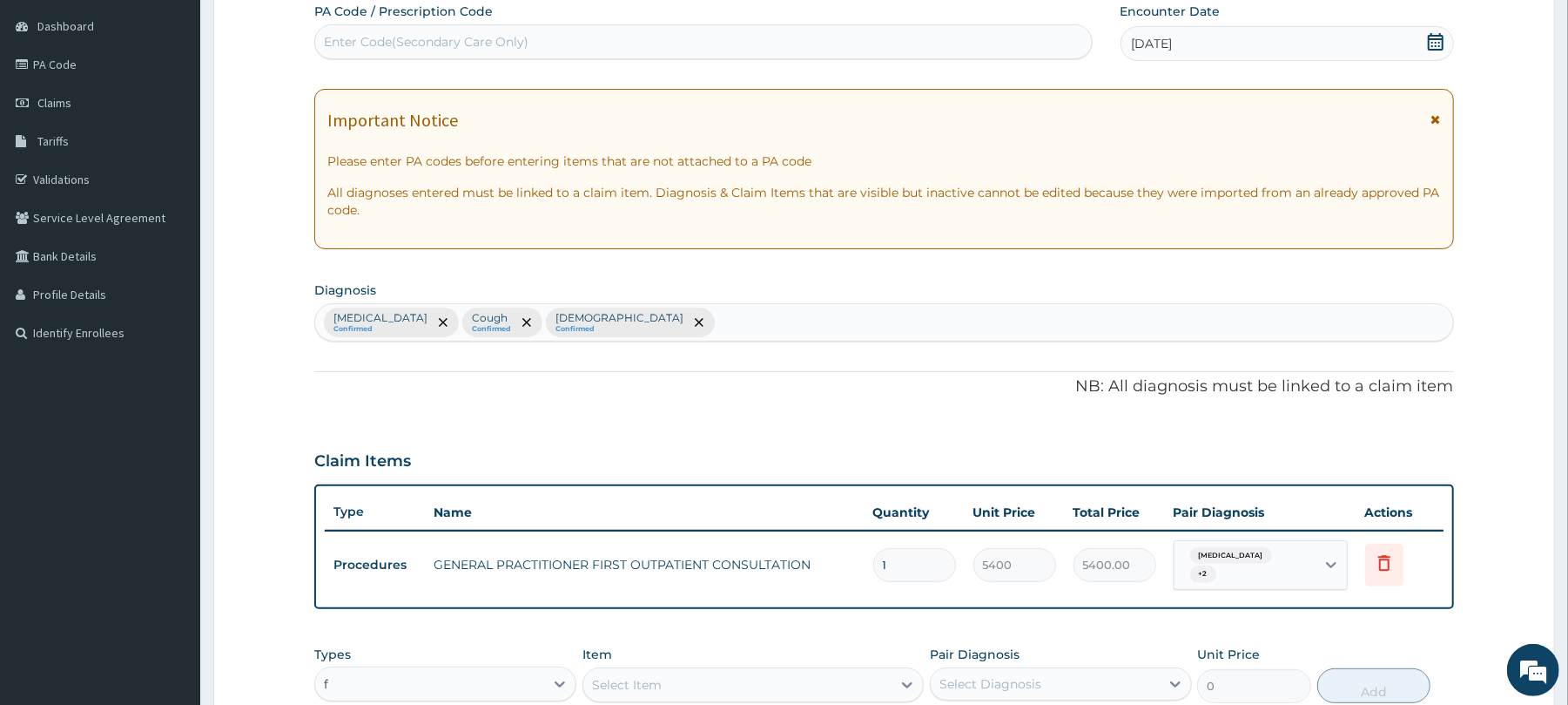
scroll to position [154, 0]
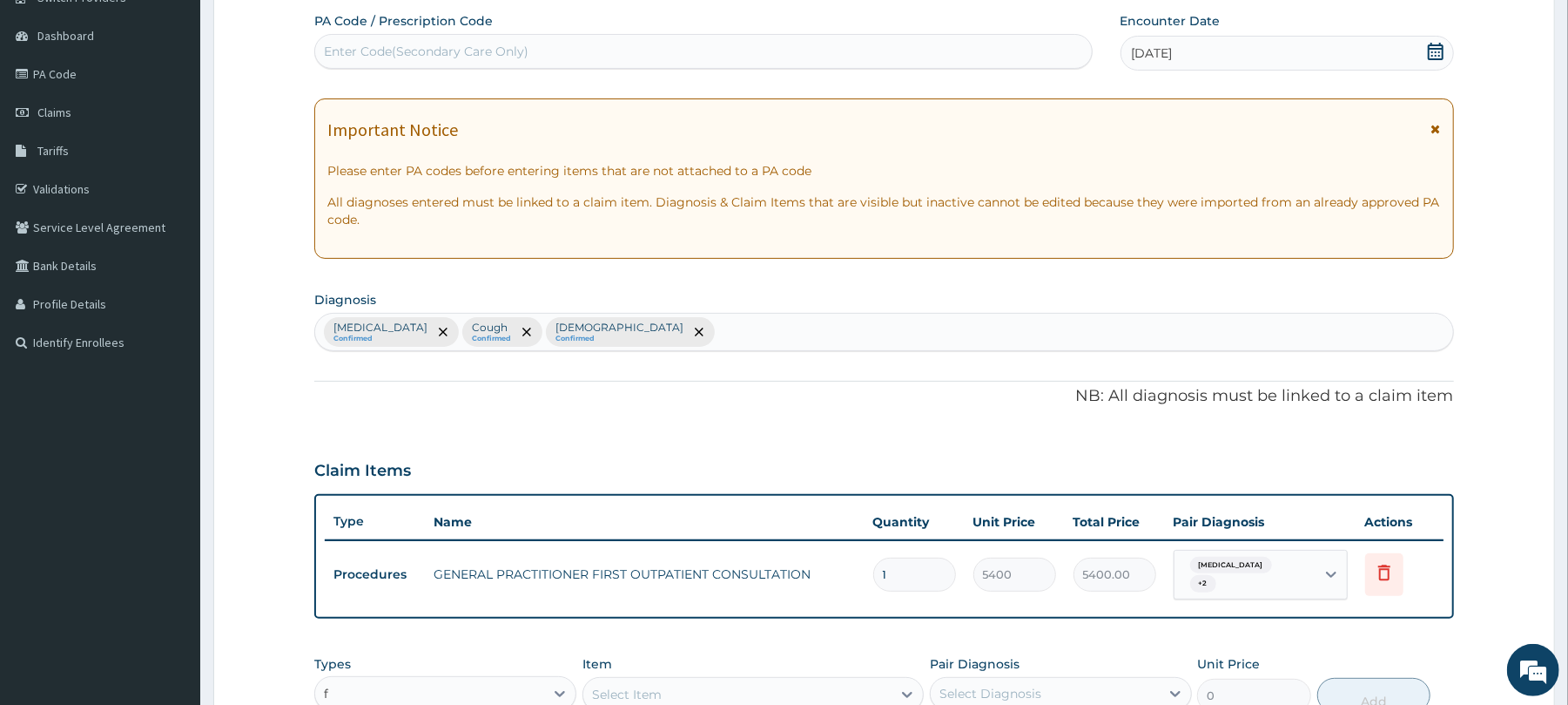
type input "f"
click at [817, 336] on div "Upper respiratory infection Confirmed Cough Confirmed Asthma Confirmed" at bounding box center [883, 332] width 1137 height 37
type input "p"
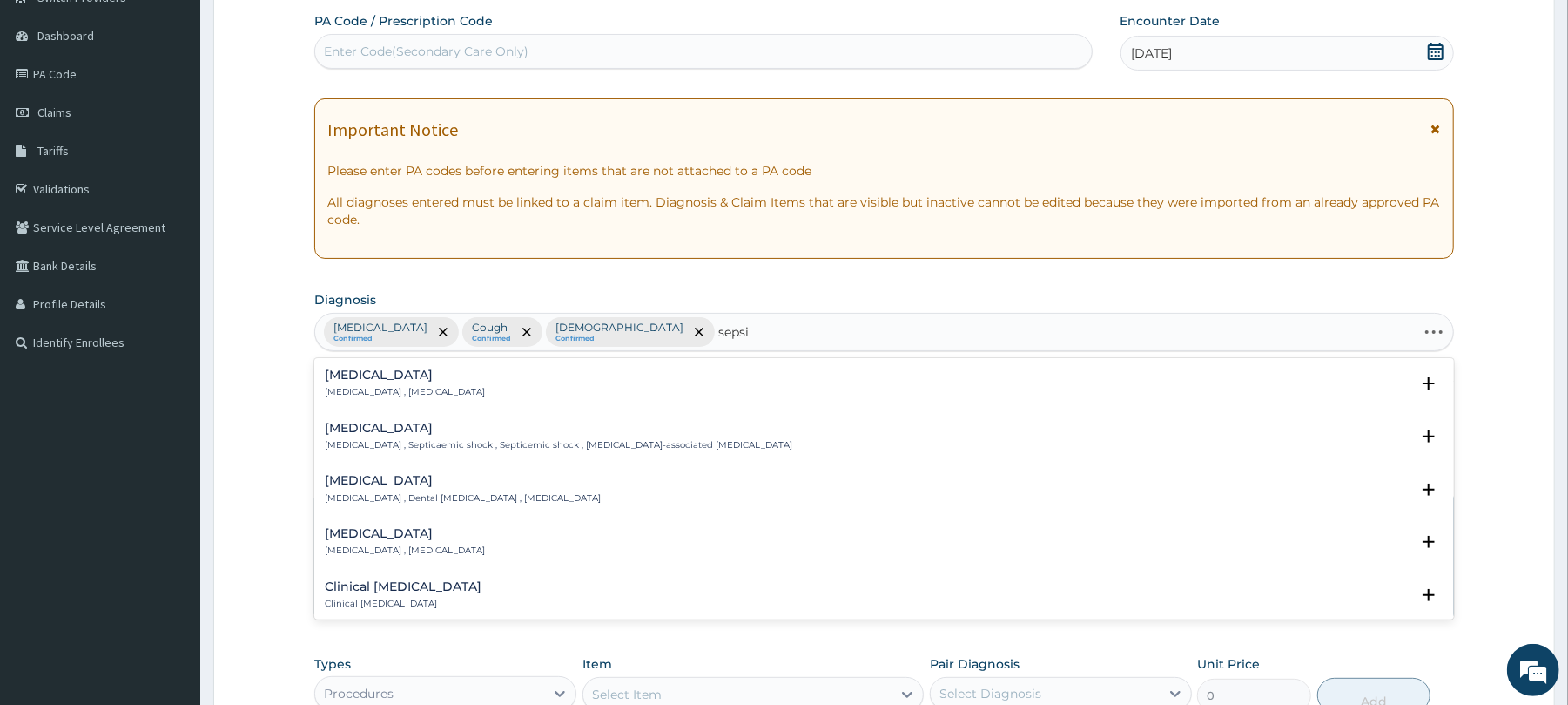
type input "sepsis"
click at [336, 380] on h4 "Sepsis" at bounding box center [405, 375] width 160 height 13
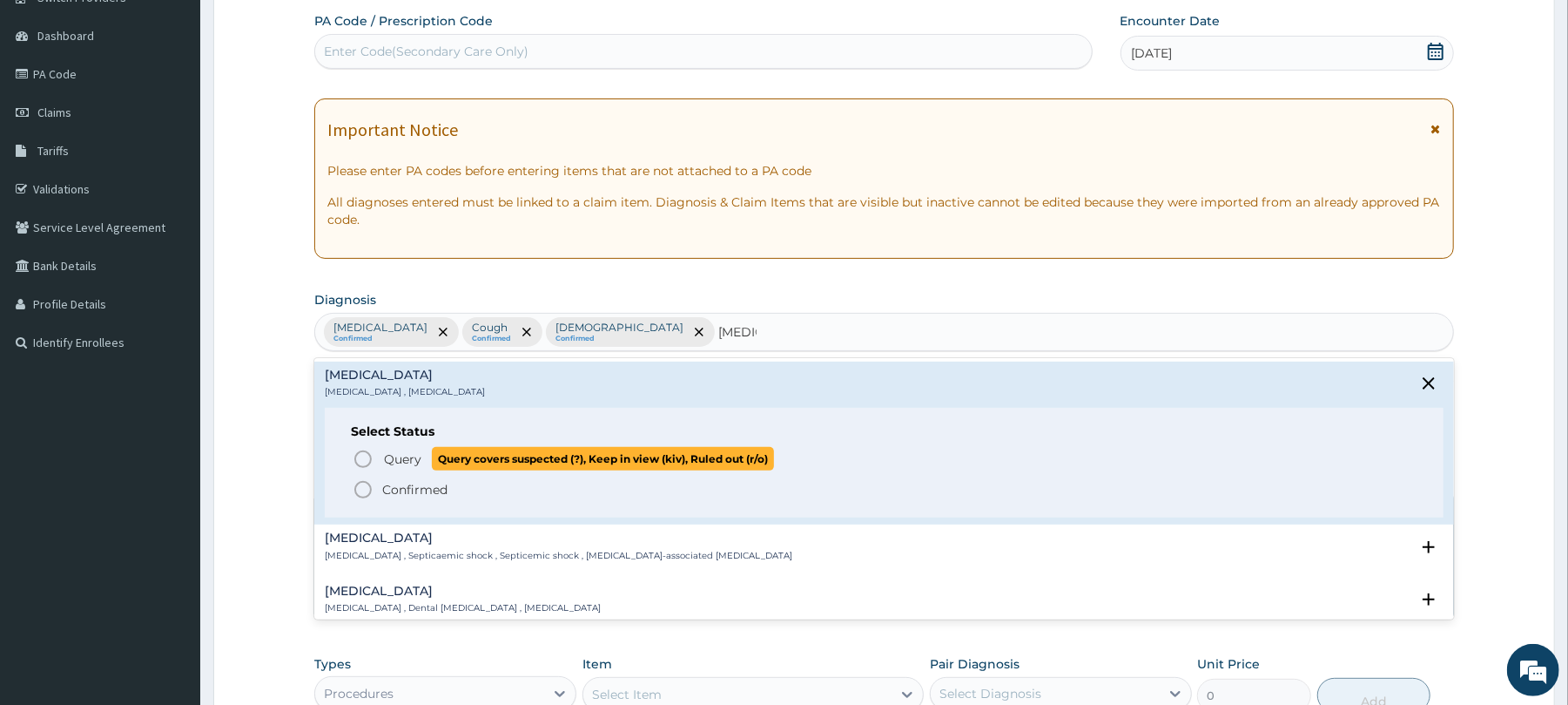
click at [360, 458] on icon "status option query" at bounding box center [363, 459] width 21 height 21
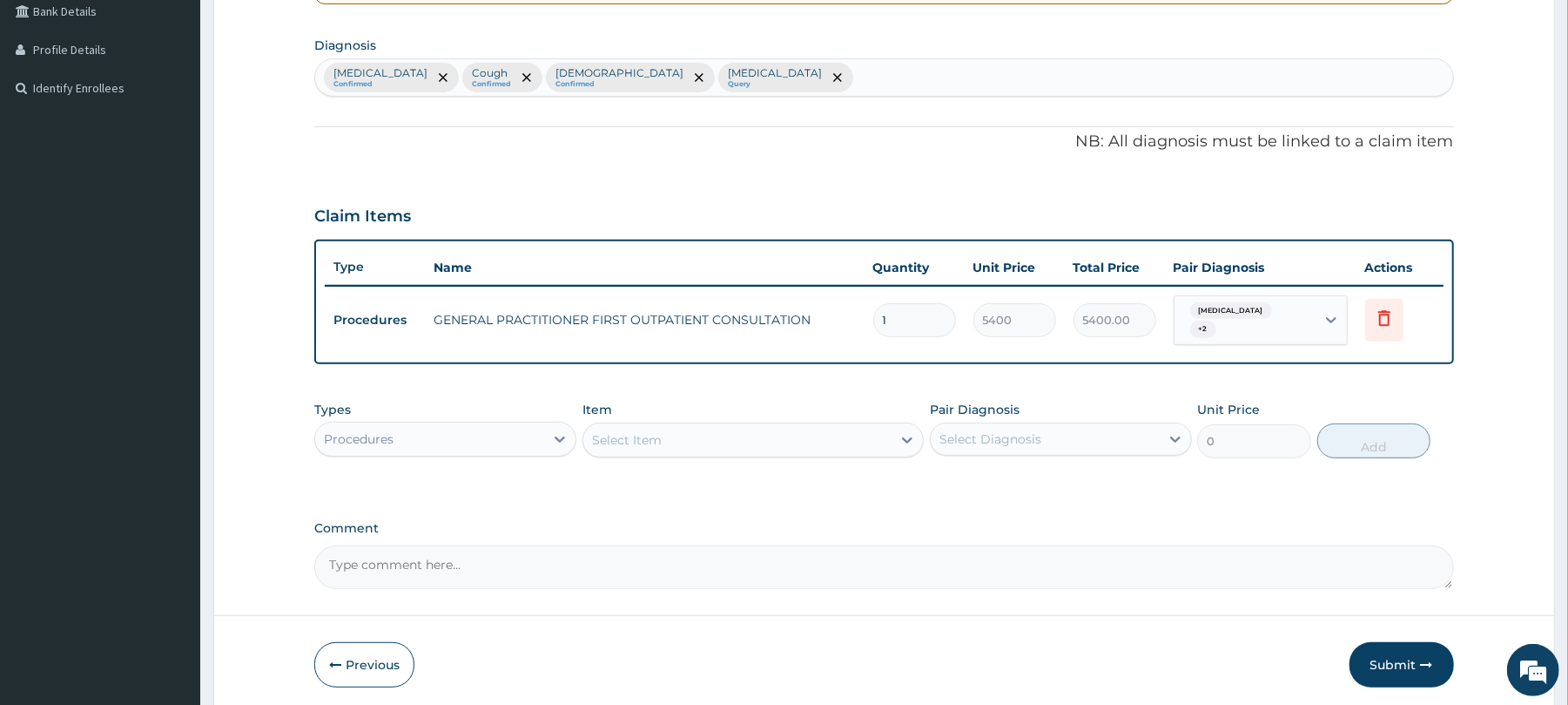
scroll to position [477, 0]
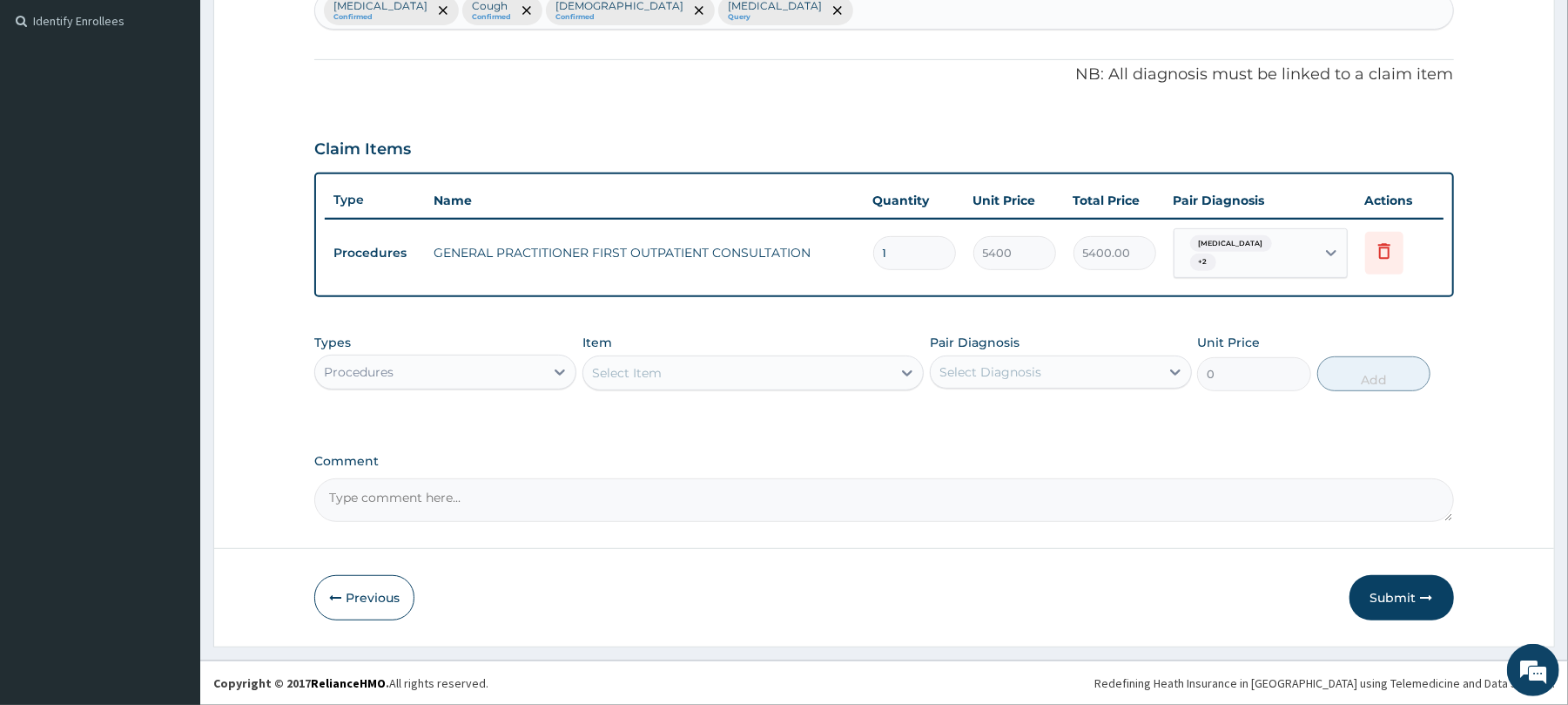
click at [468, 368] on div "Procedures" at bounding box center [429, 371] width 229 height 28
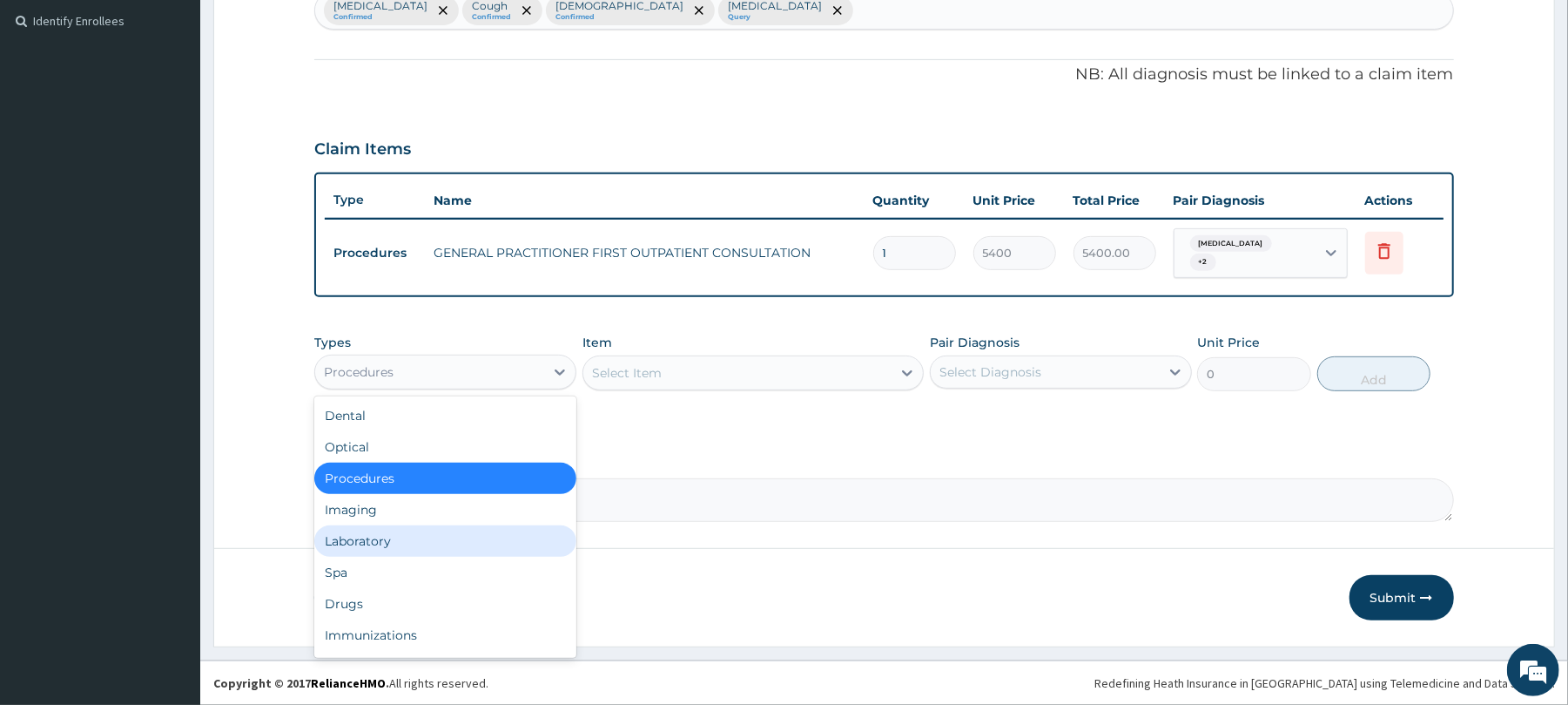
click at [420, 550] on div "Laboratory" at bounding box center [445, 541] width 262 height 31
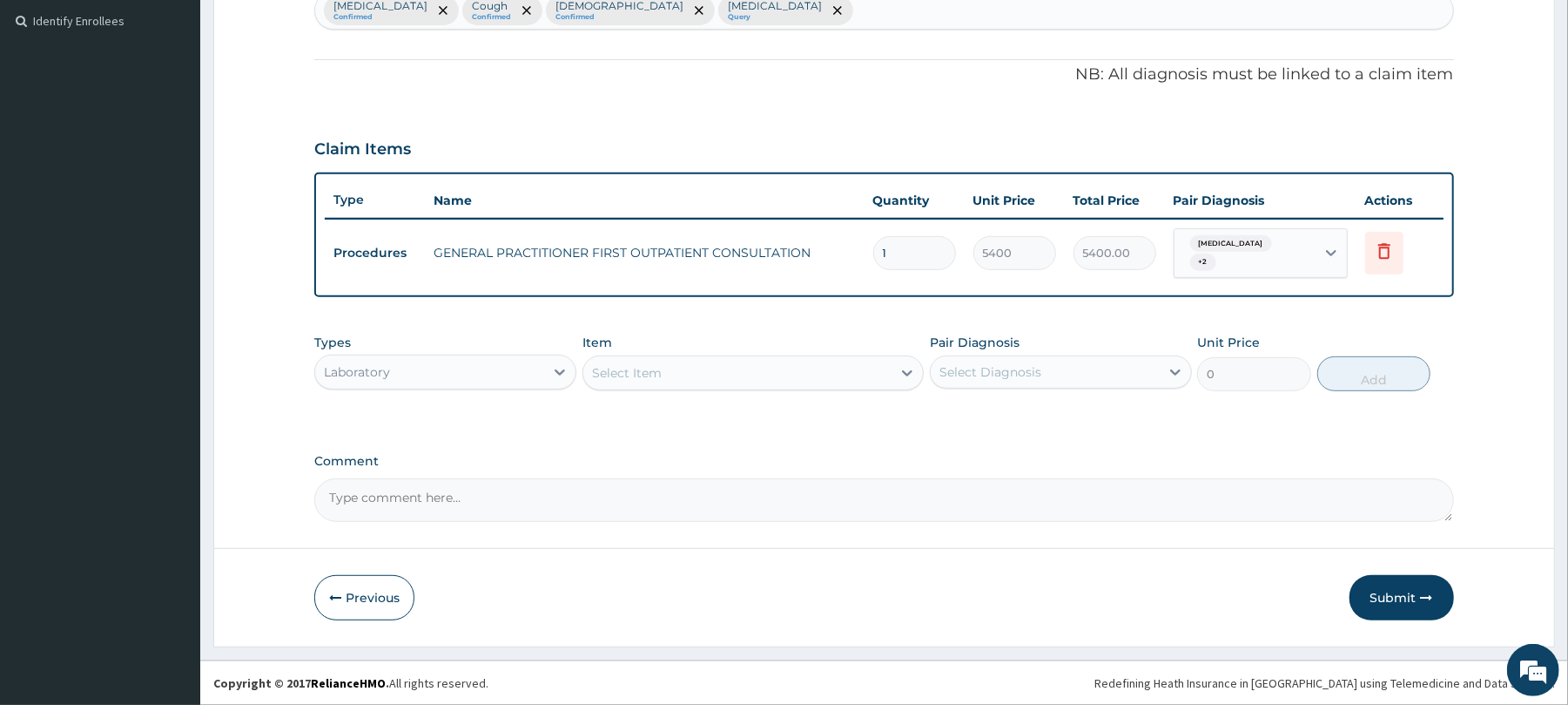
click at [722, 374] on div "Select Item" at bounding box center [737, 372] width 309 height 28
type input "s"
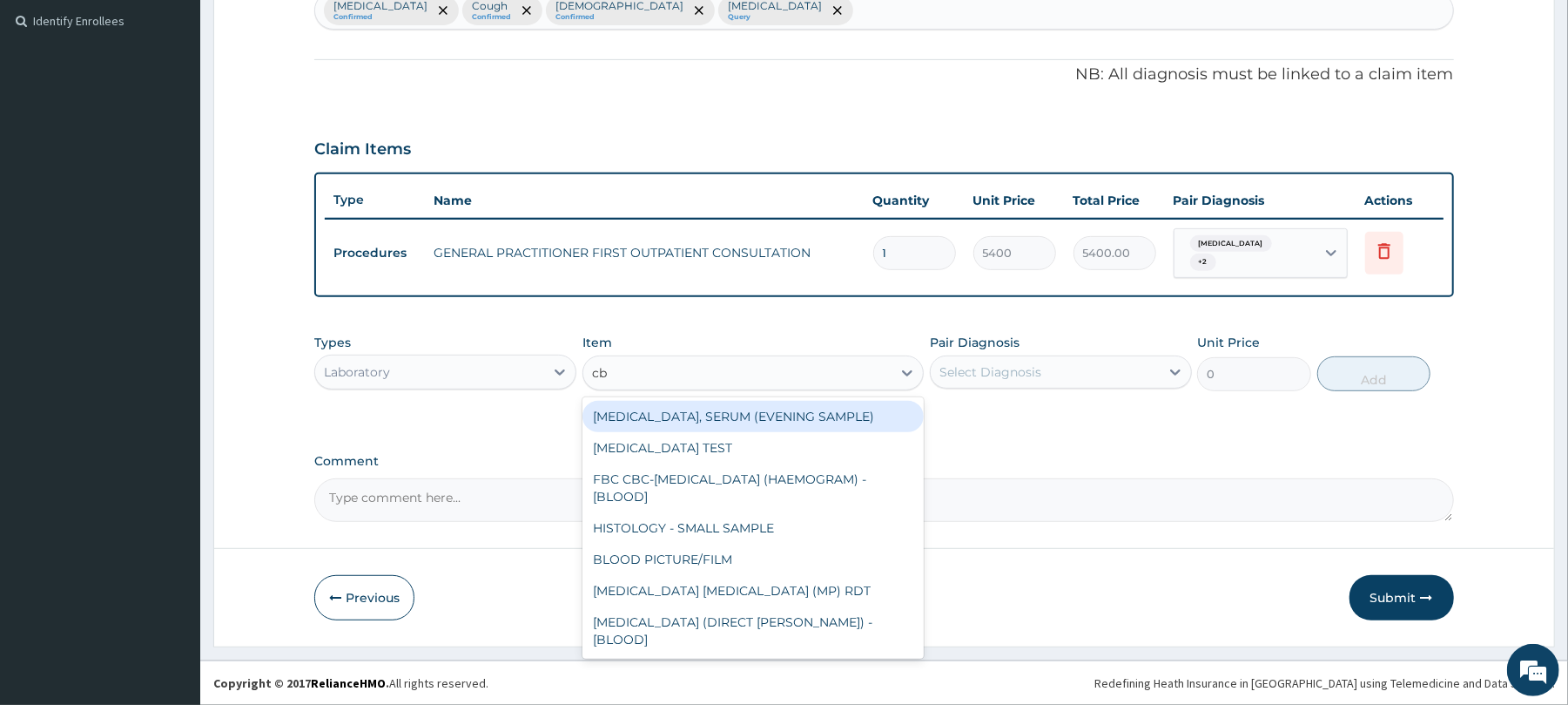
type input "cbc"
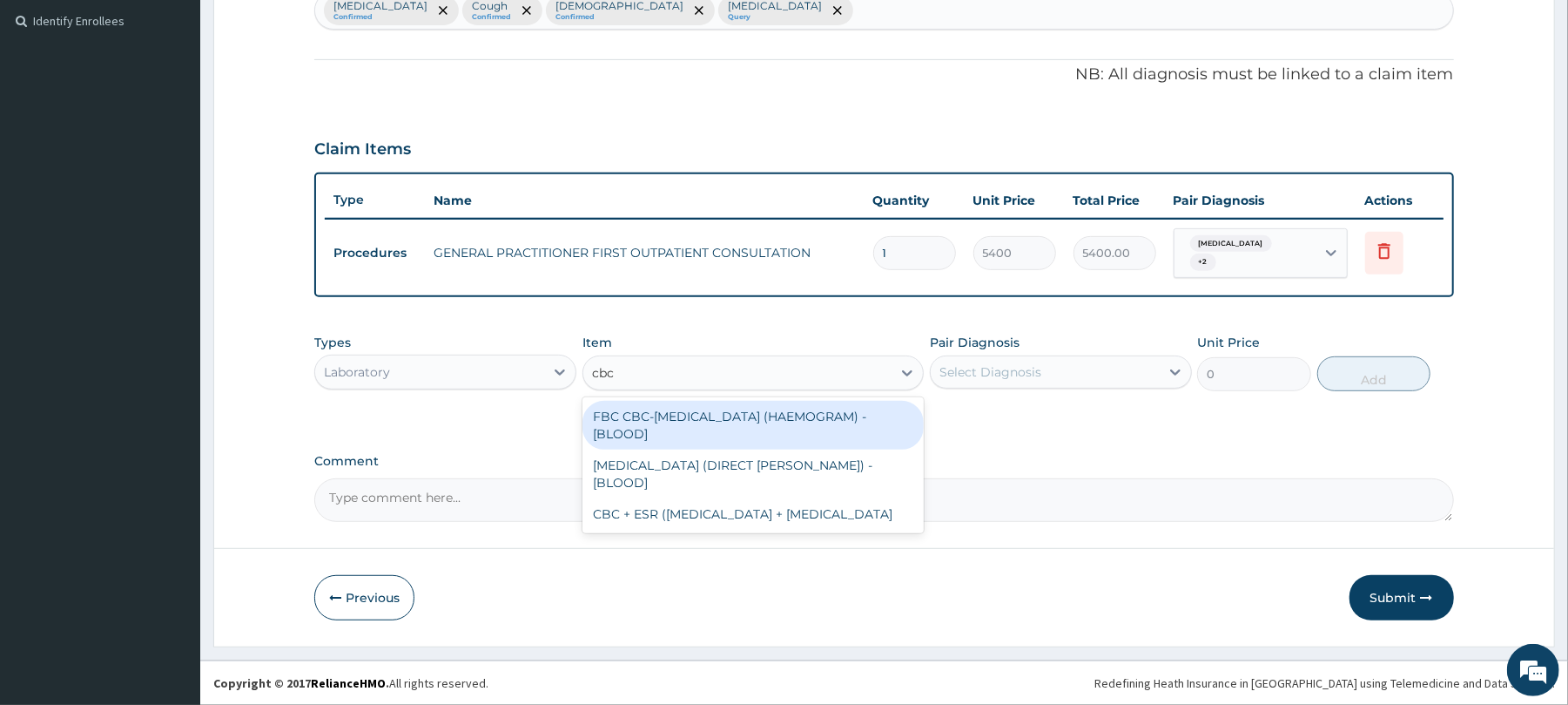
click at [815, 421] on div "FBC CBC-COMPLETE BLOOD COUNT (HAEMOGRAM) - [BLOOD]" at bounding box center [753, 425] width 342 height 49
type input "7200"
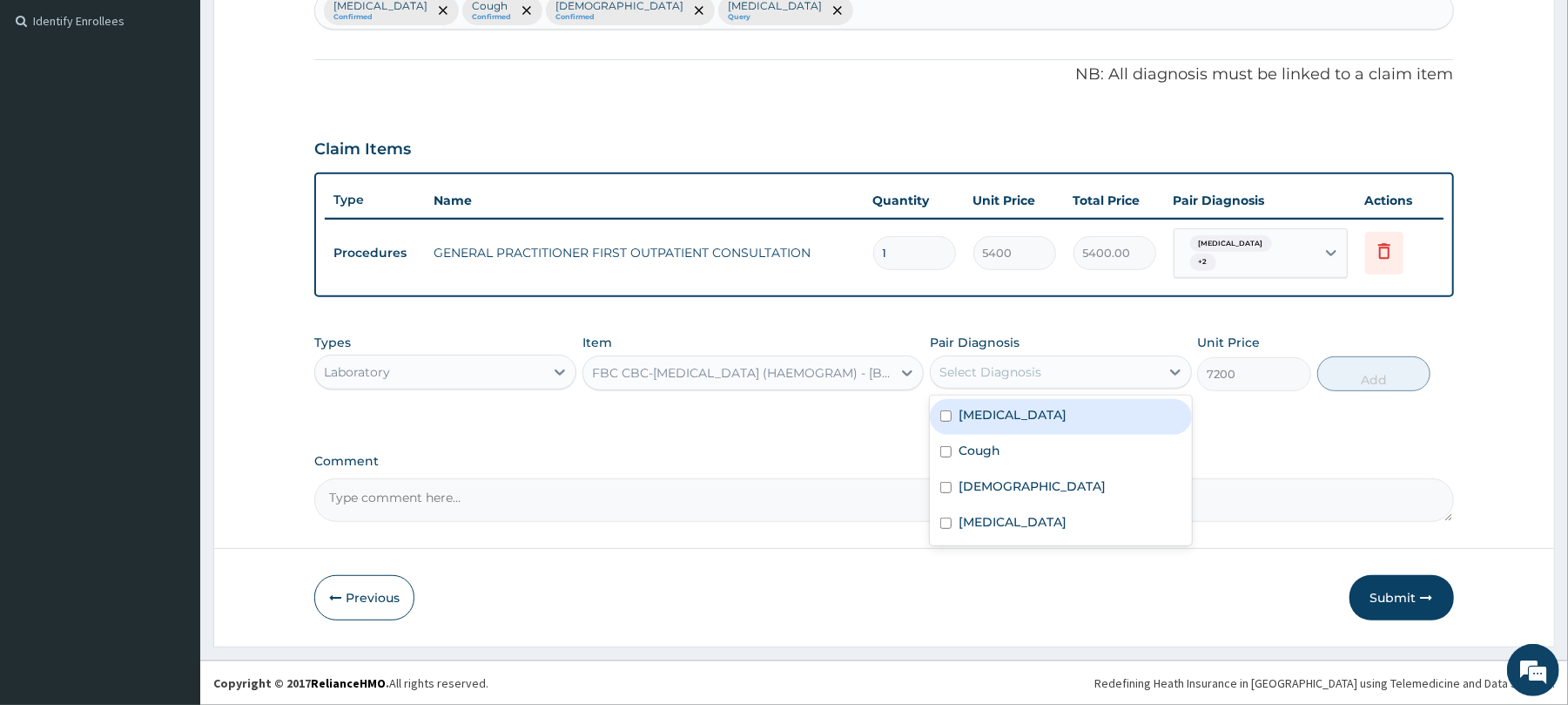
click at [1047, 362] on div "Select Diagnosis" at bounding box center [1045, 371] width 229 height 28
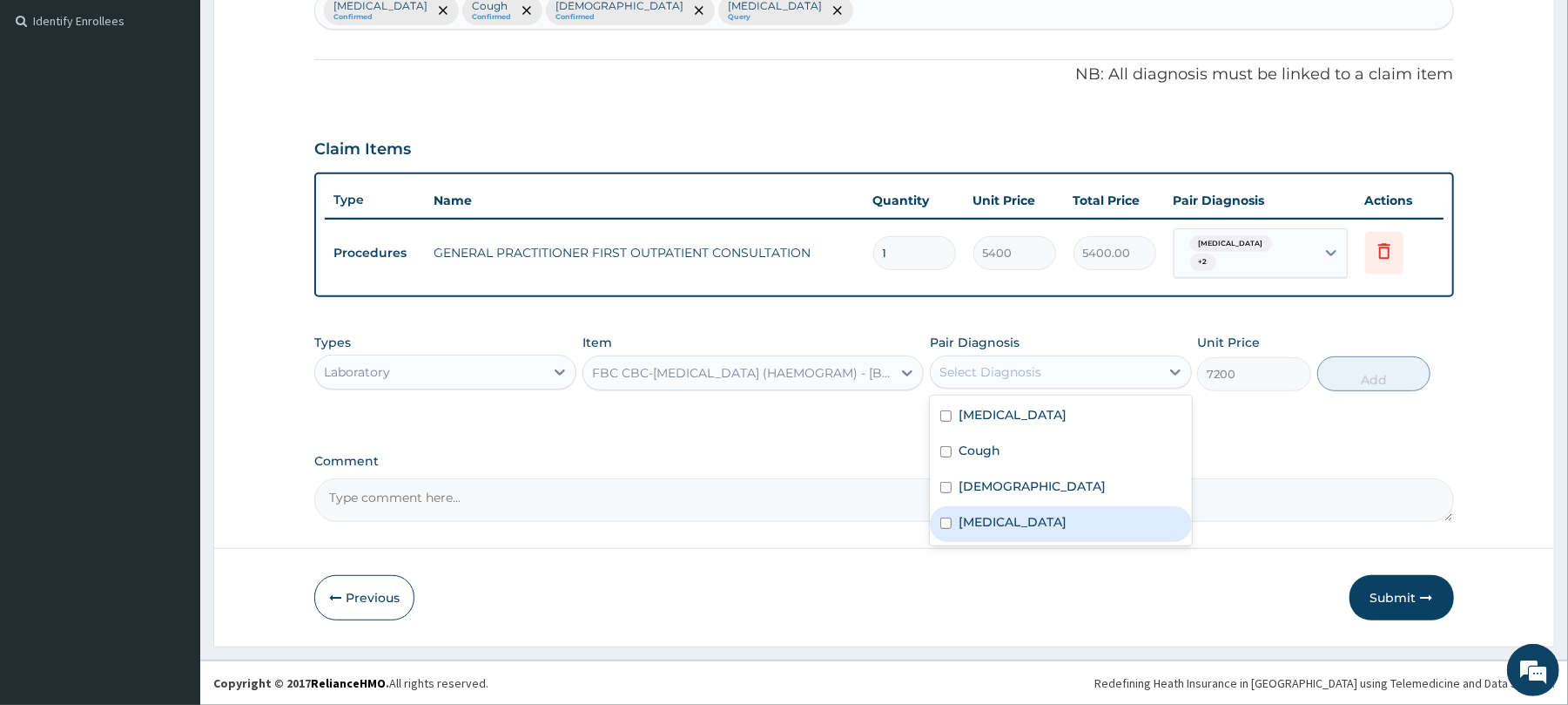
click at [982, 523] on label "Sepsis" at bounding box center [1012, 522] width 108 height 18
checkbox input "true"
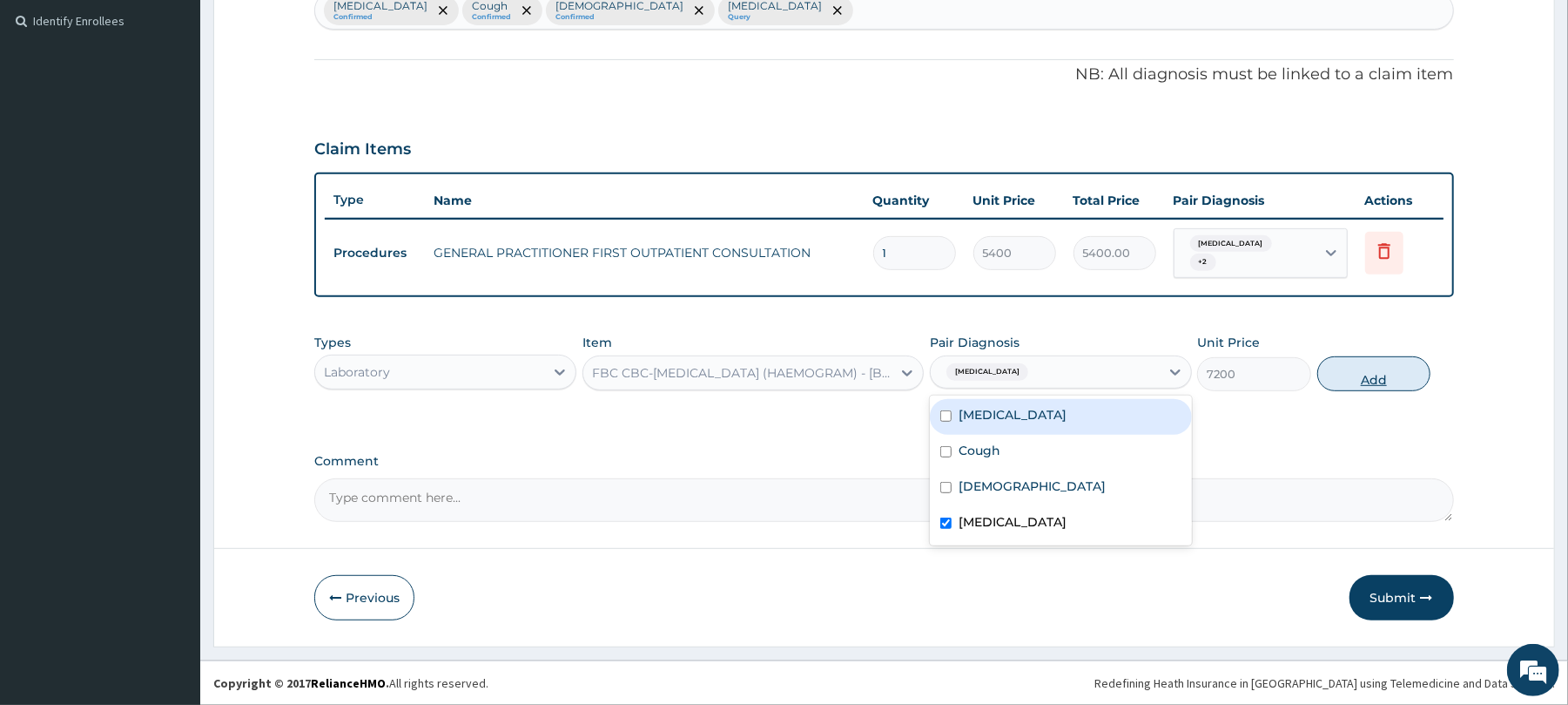
click at [1371, 382] on button "Add" at bounding box center [1375, 374] width 114 height 35
type input "0"
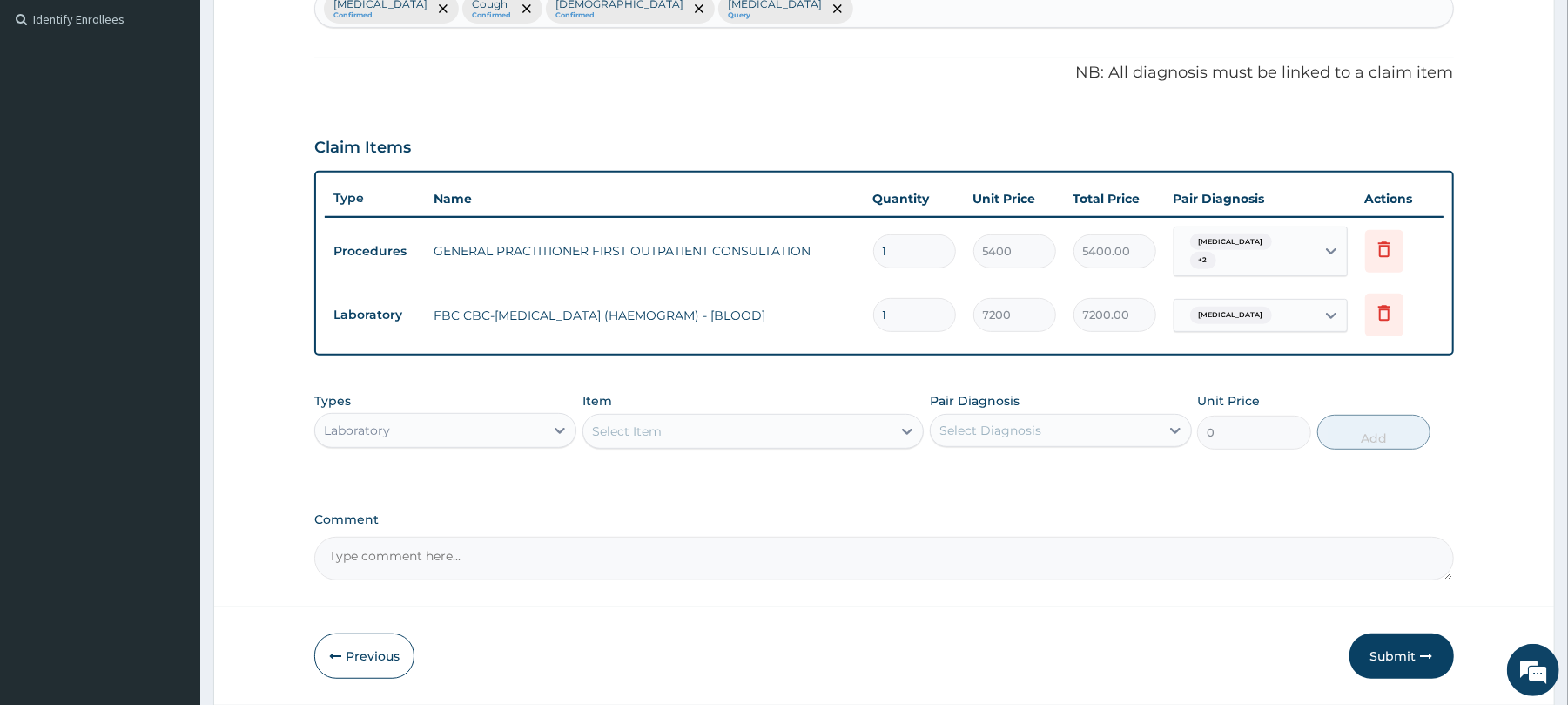
click at [657, 446] on div "Select Item" at bounding box center [753, 431] width 342 height 35
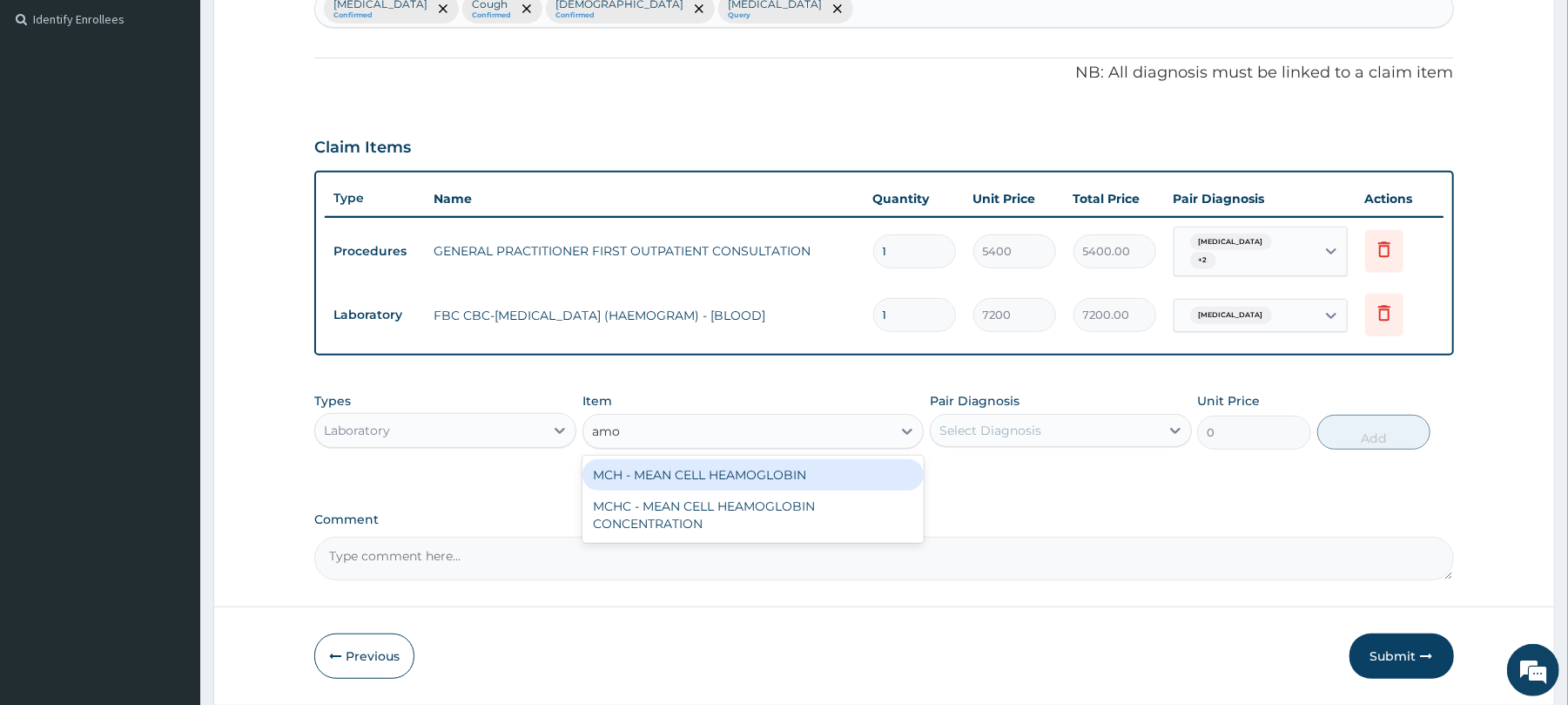
type input "amo"
click at [506, 405] on div "Types Laboratory" at bounding box center [445, 420] width 262 height 57
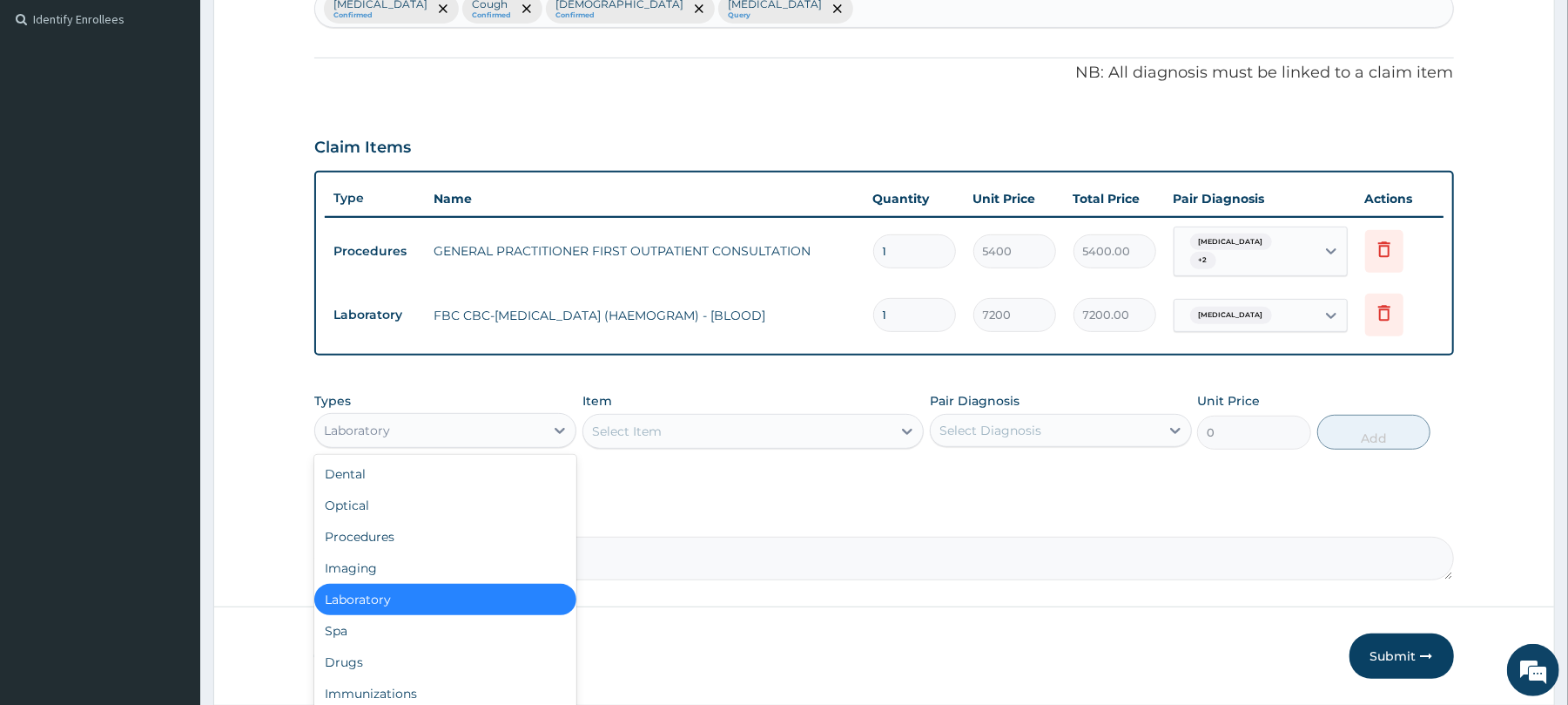
click at [513, 440] on div "Laboratory" at bounding box center [429, 430] width 229 height 28
click at [374, 664] on div "Drugs" at bounding box center [445, 662] width 262 height 31
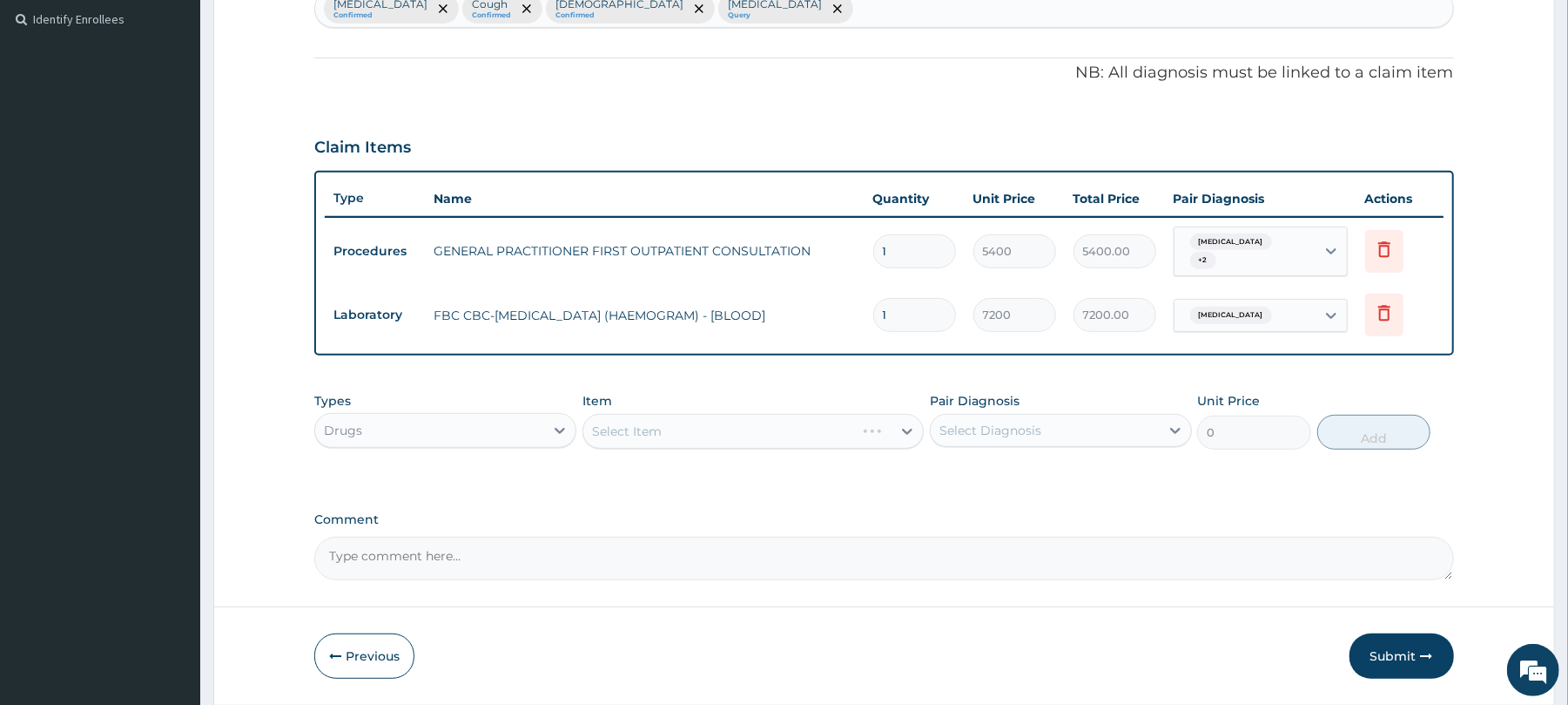
click at [693, 429] on div "Select Item" at bounding box center [753, 431] width 342 height 35
click at [693, 429] on div "Select Item" at bounding box center [737, 431] width 309 height 28
type input "amox"
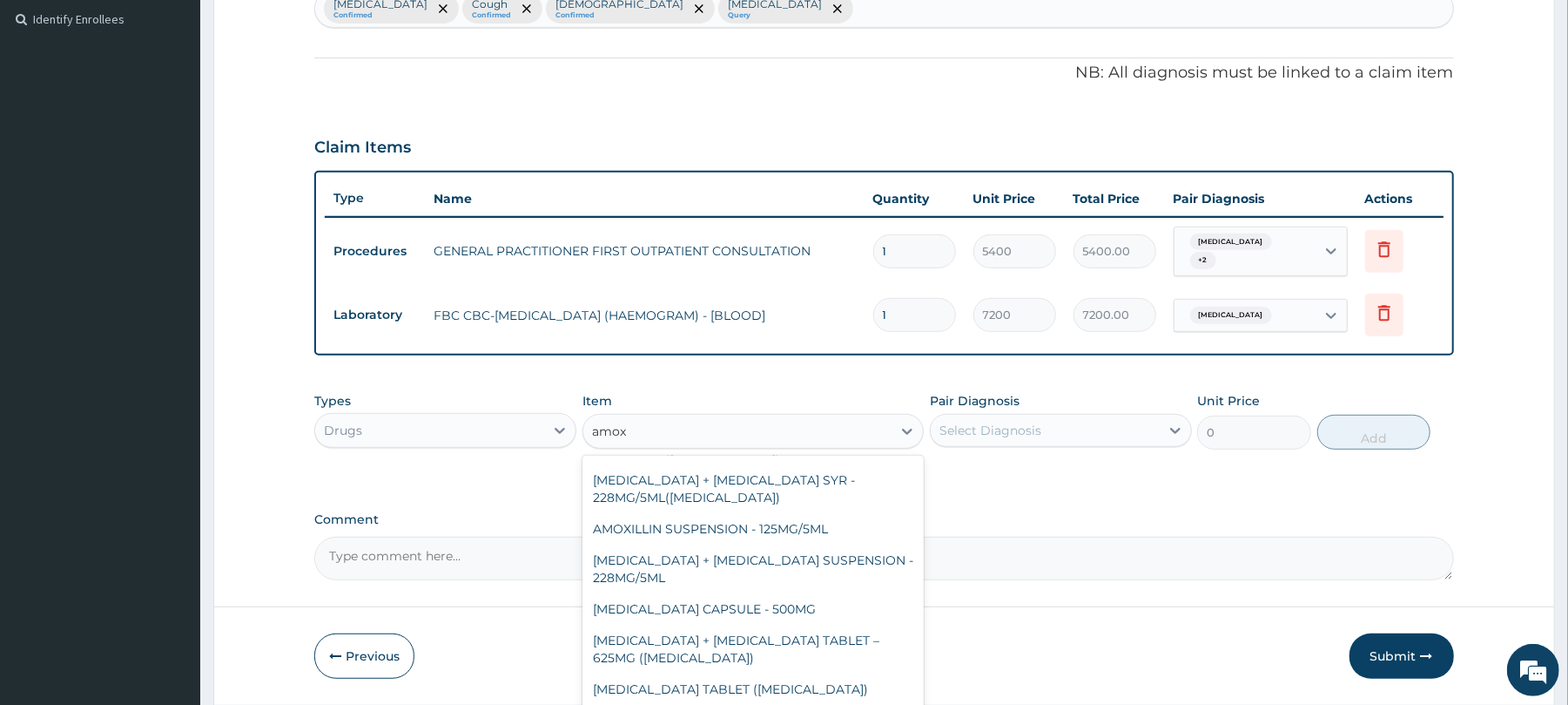
scroll to position [197, 0]
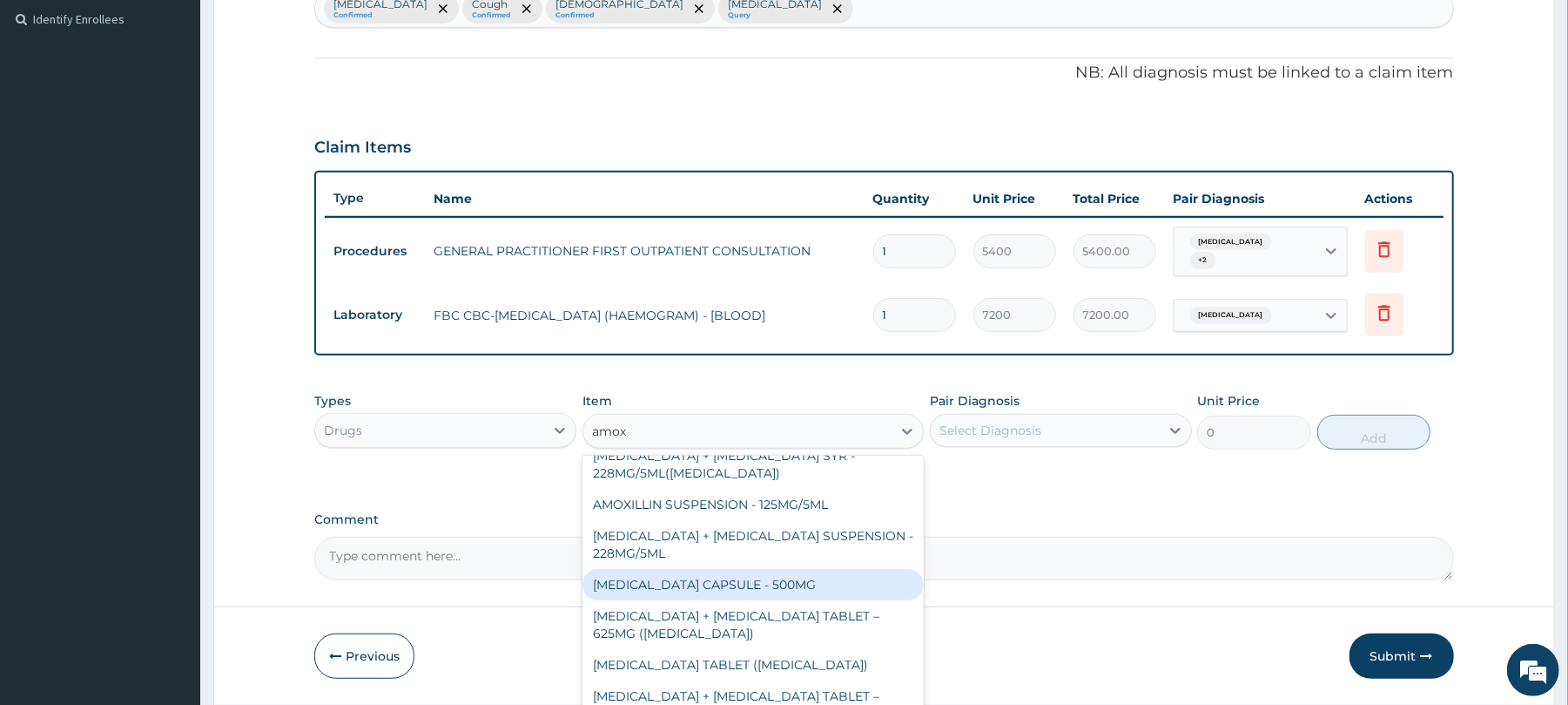
click at [808, 594] on div "AMOXICILLIN CAPSULE - 500MG" at bounding box center [753, 584] width 342 height 31
type input "152"
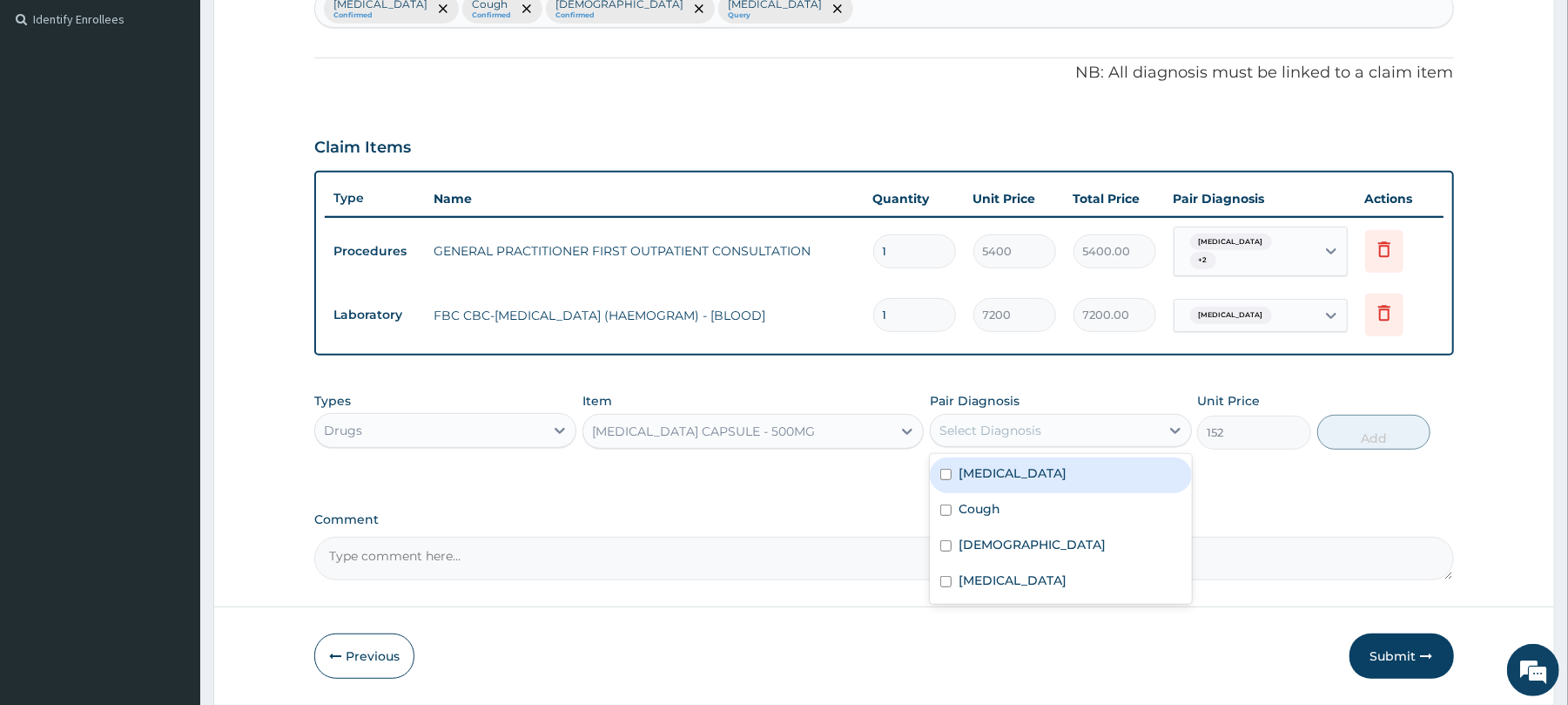
click at [1101, 432] on div "Select Diagnosis" at bounding box center [1045, 430] width 229 height 28
click at [1050, 483] on div "Upper respiratory infection" at bounding box center [1060, 475] width 262 height 36
checkbox input "true"
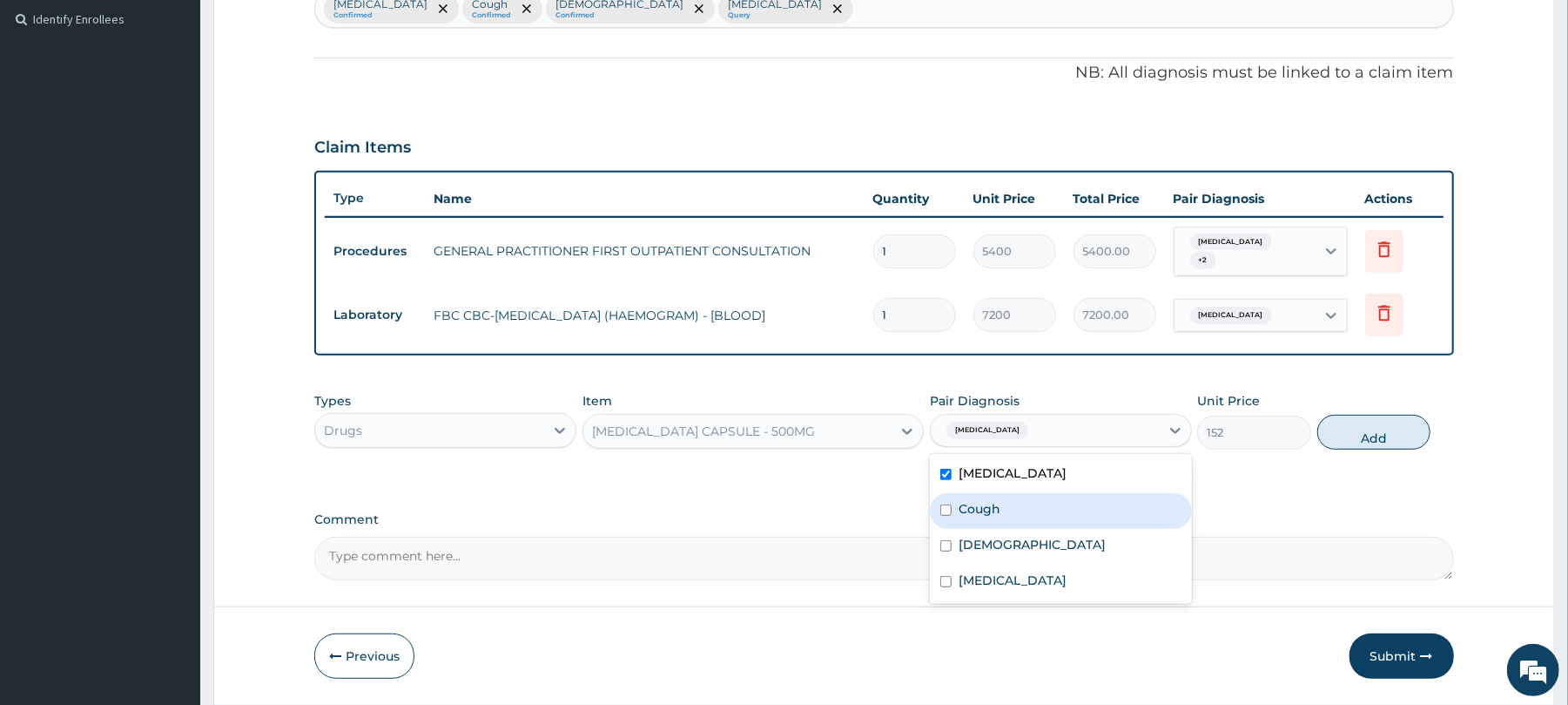
click at [982, 516] on label "Cough" at bounding box center [979, 509] width 41 height 18
checkbox input "true"
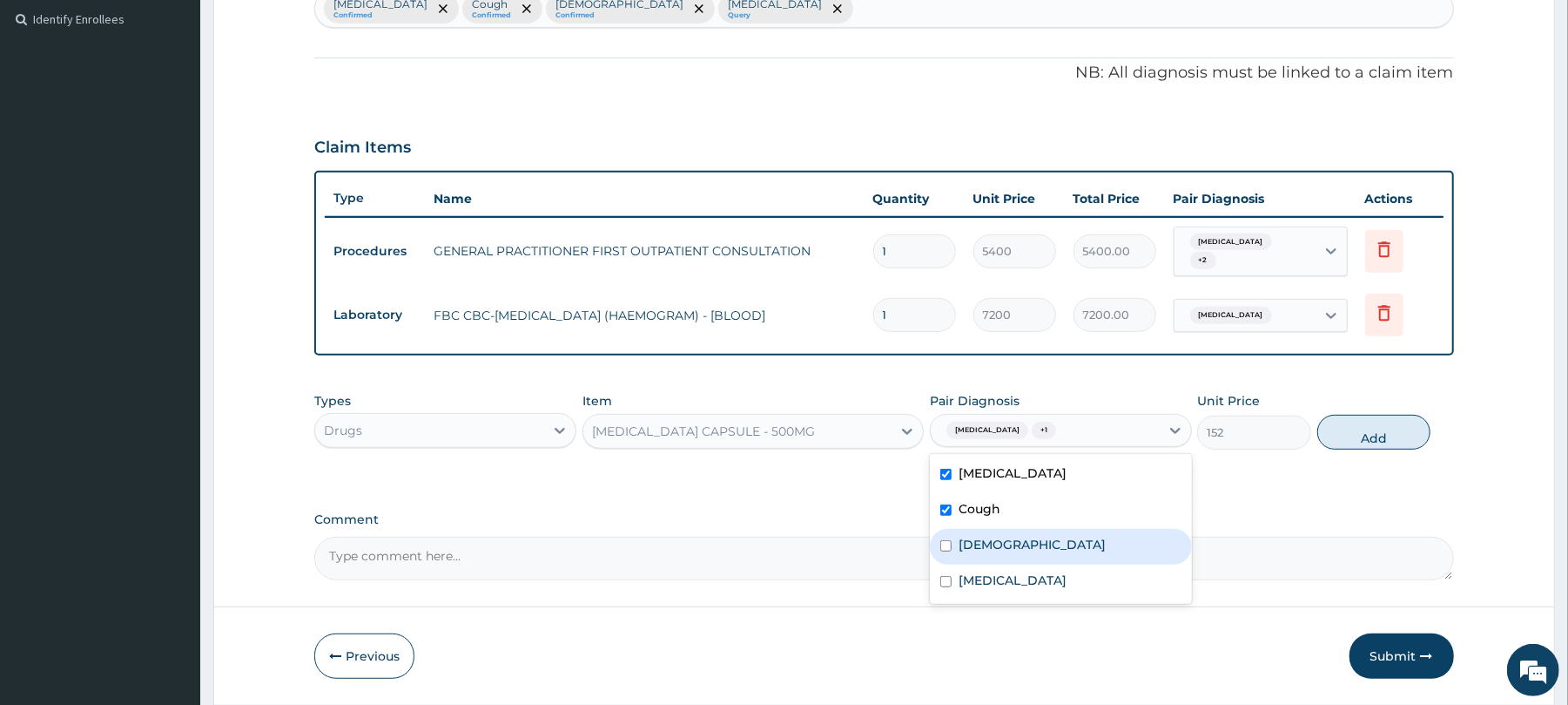
click at [1067, 534] on div "Asthma" at bounding box center [1060, 546] width 262 height 36
checkbox input "true"
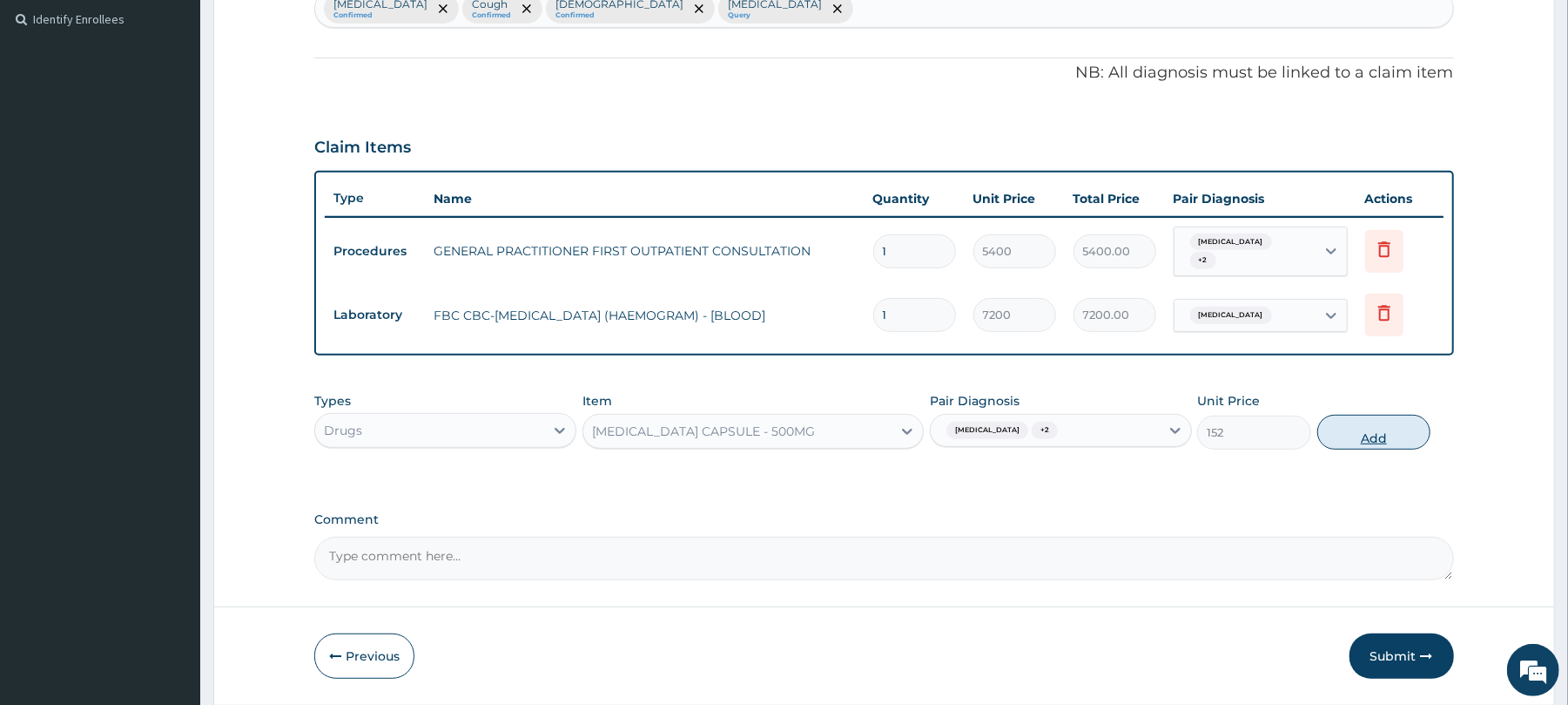
click at [1373, 426] on button "Add" at bounding box center [1375, 432] width 114 height 35
type input "0"
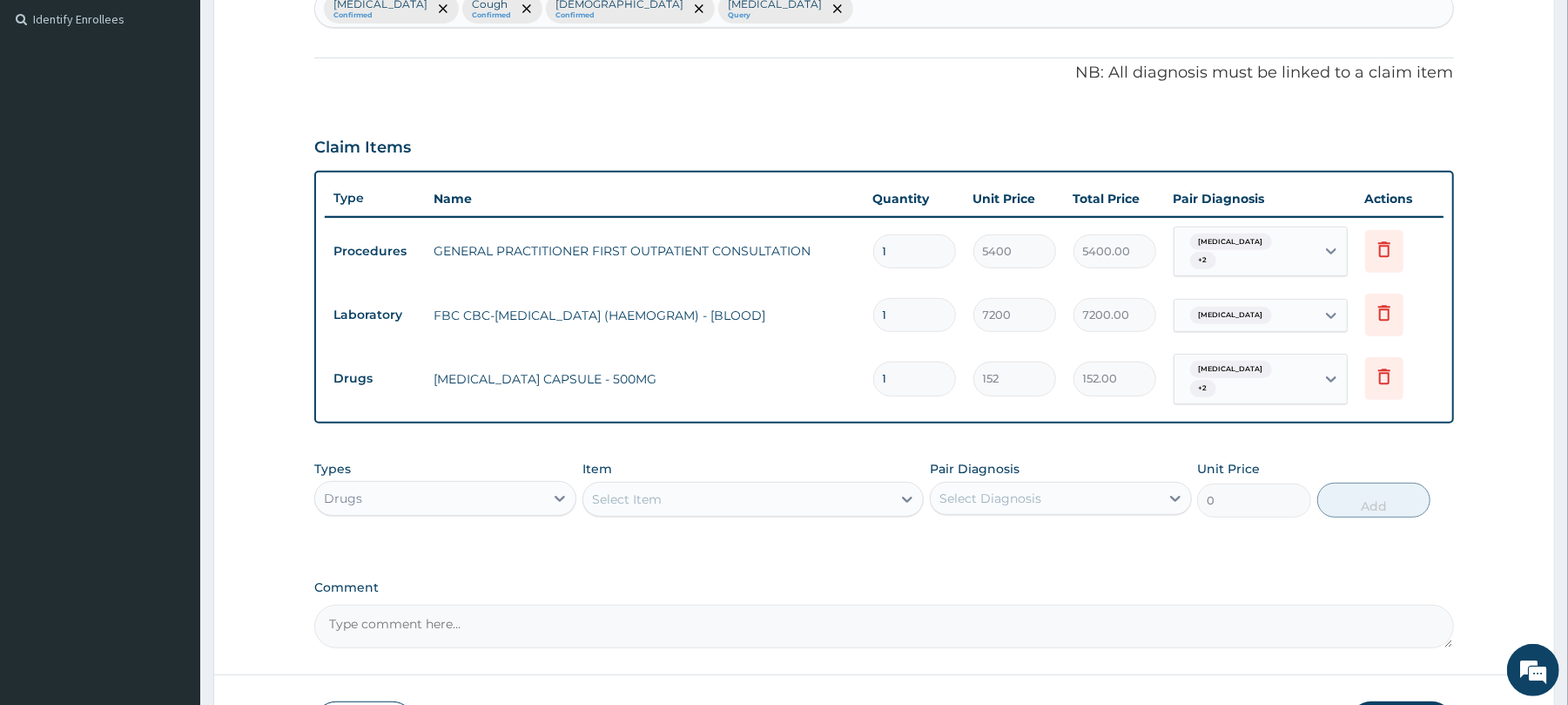
click at [675, 496] on div "Select Item" at bounding box center [737, 499] width 309 height 28
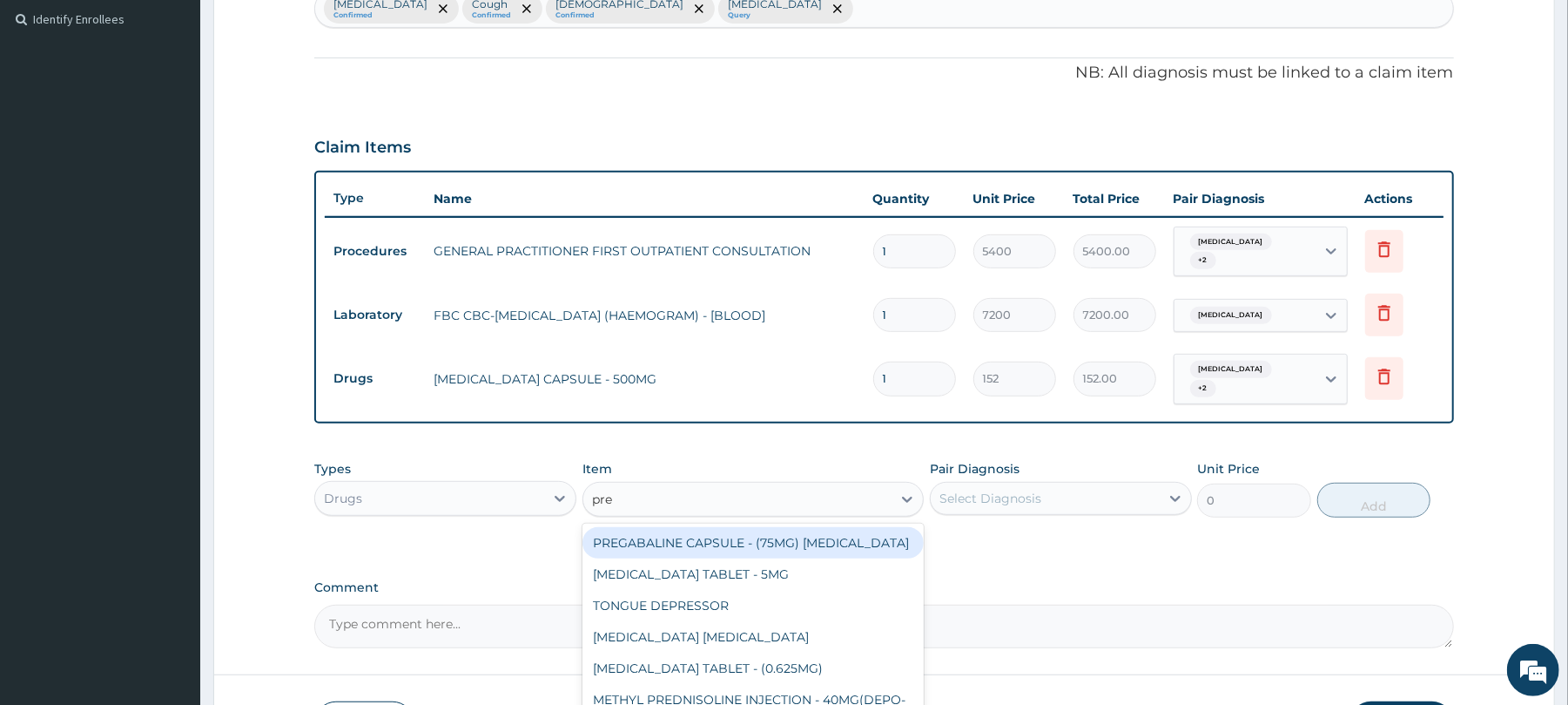
type input "pred"
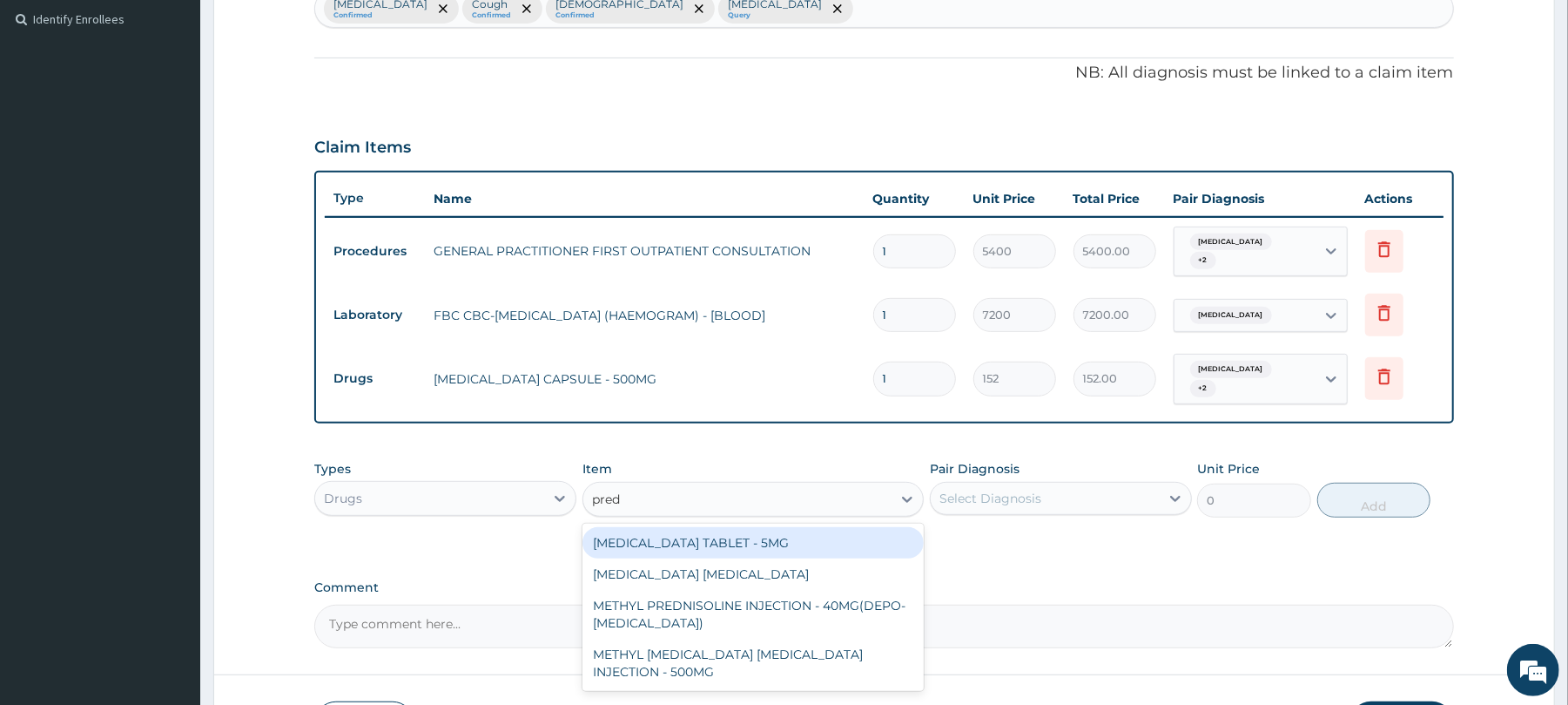
click at [774, 548] on div "PREDNISOLONE TABLET - 5MG" at bounding box center [753, 543] width 342 height 31
type input "57"
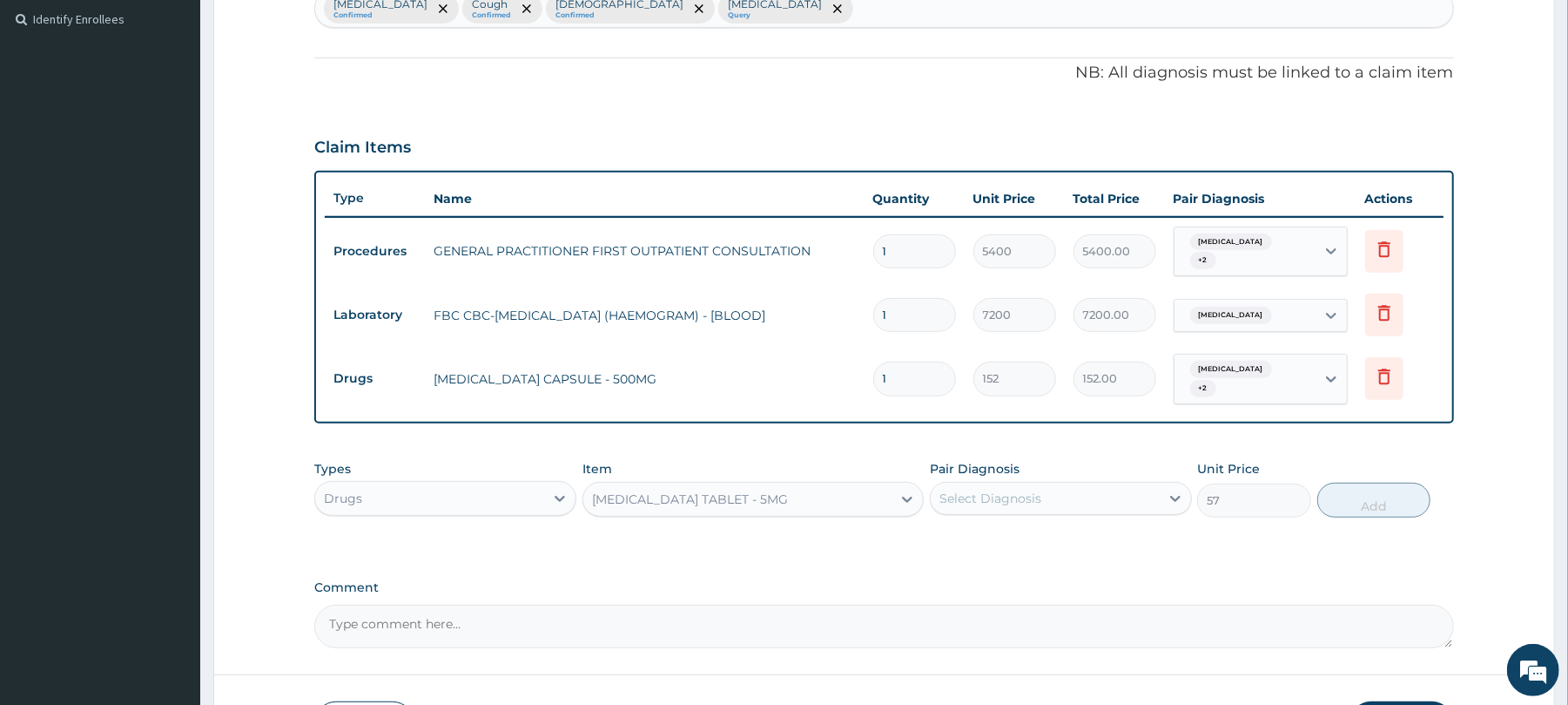
click at [965, 492] on div "Select Diagnosis" at bounding box center [990, 498] width 102 height 18
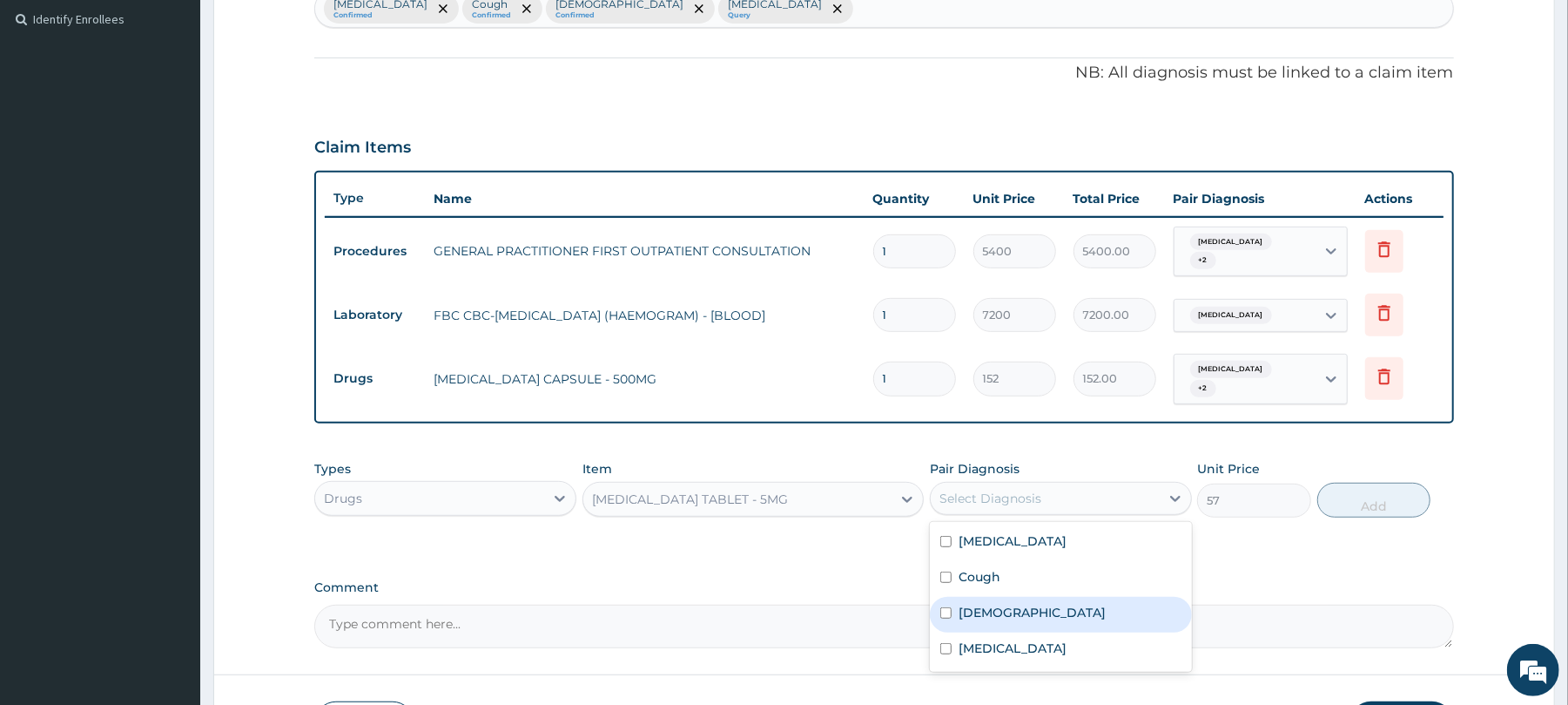
click at [963, 613] on label "Asthma" at bounding box center [1033, 612] width 147 height 18
checkbox input "true"
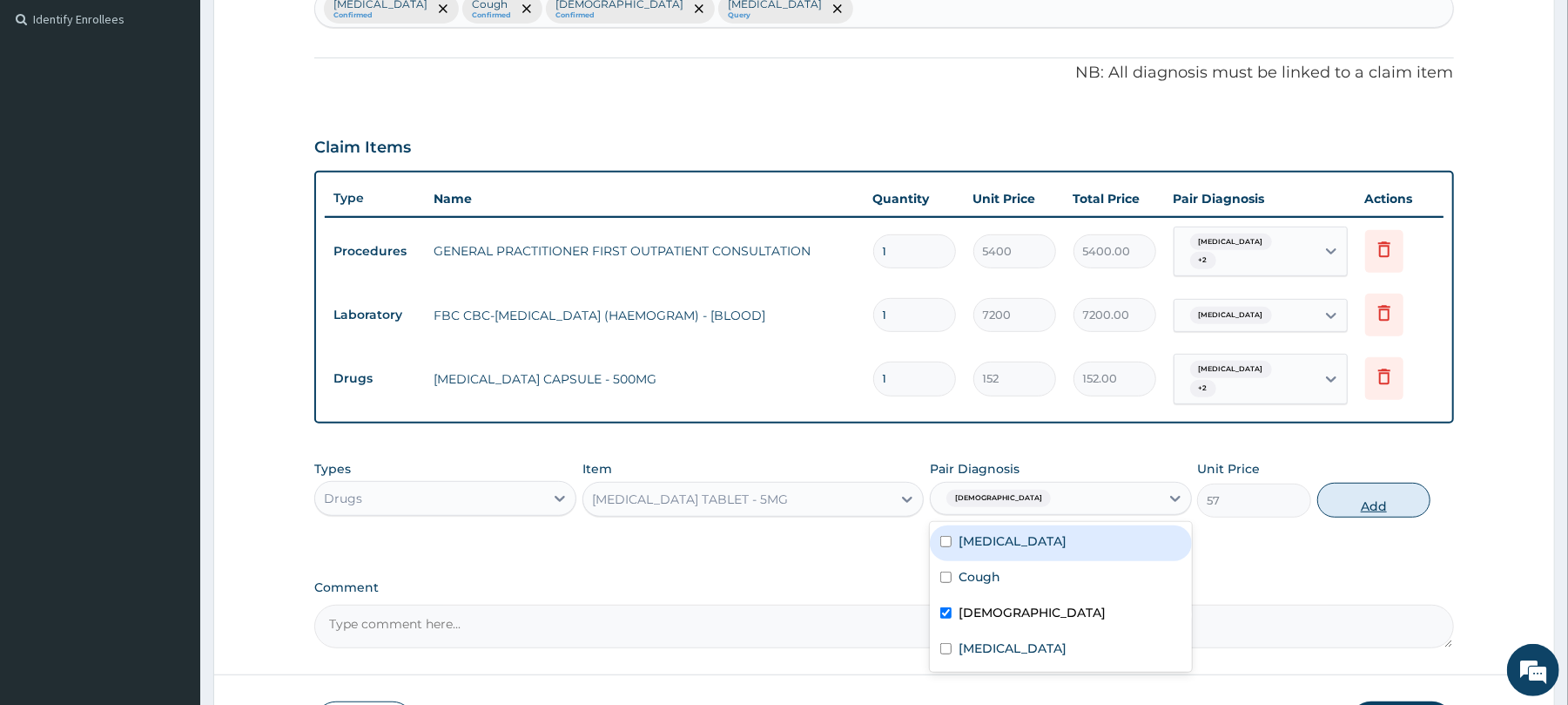
click at [1374, 511] on button "Add" at bounding box center [1375, 500] width 114 height 35
type input "0"
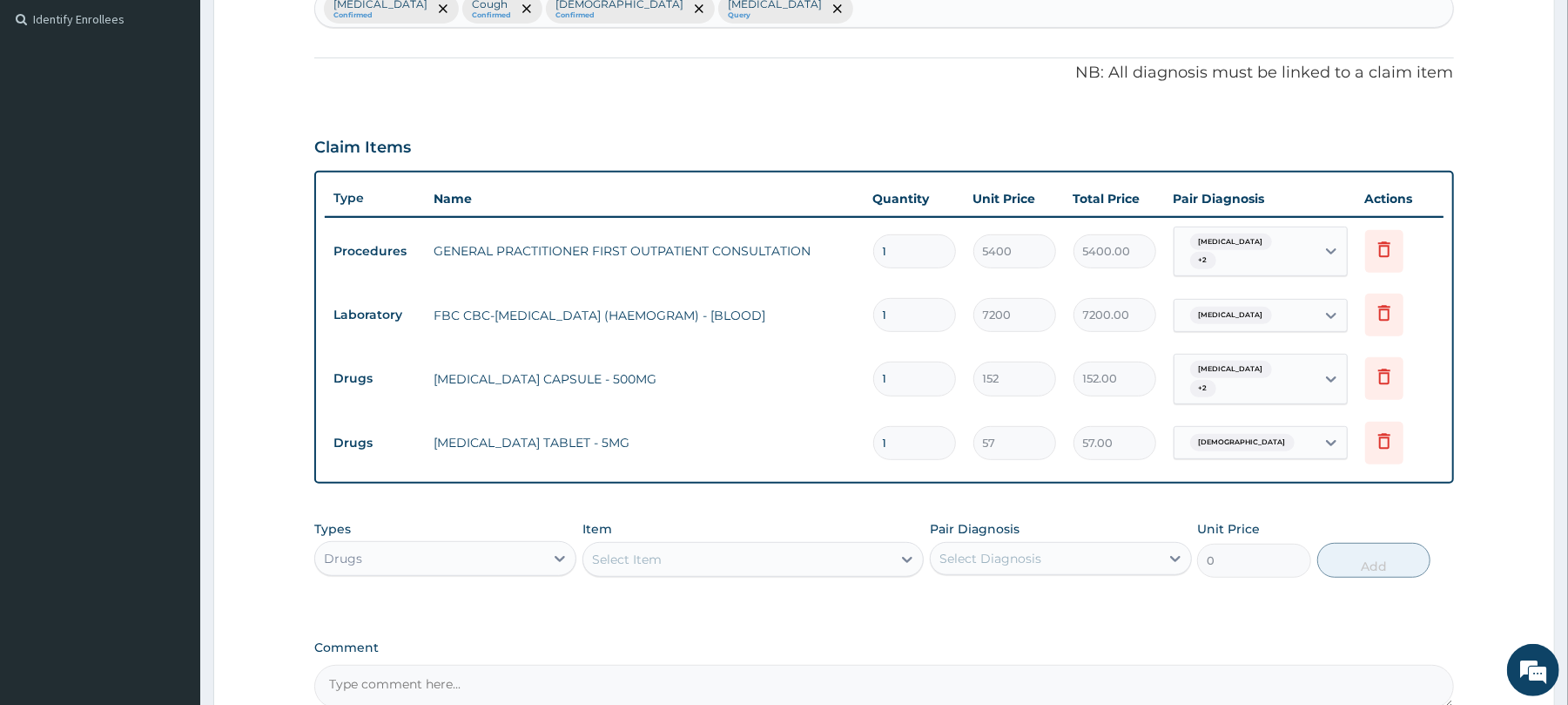
click at [778, 564] on div "Select Item" at bounding box center [737, 559] width 309 height 28
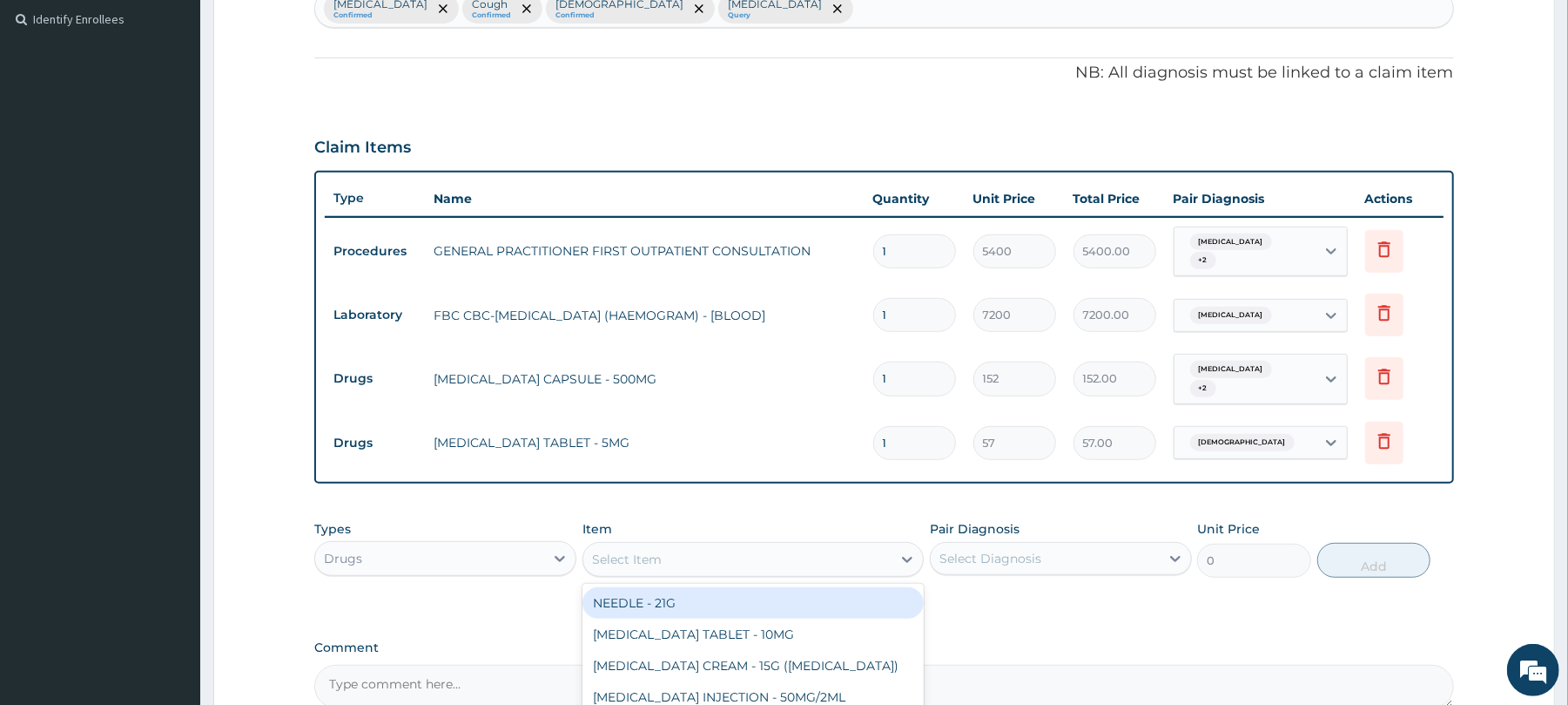
type input "o"
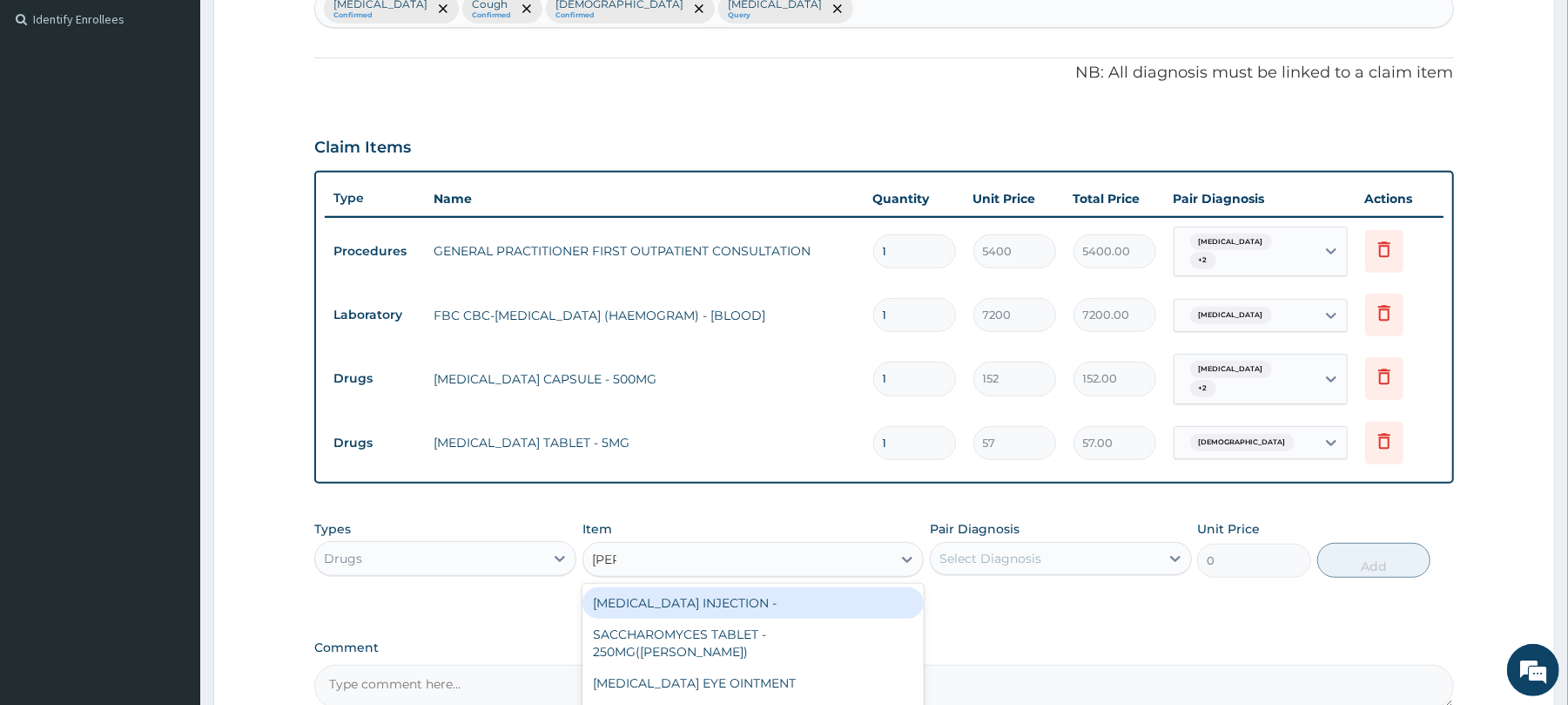
type input "lorat"
click at [822, 585] on div "LORATADINE TABLET - 10MG (LORATYN) LORATADINE SYRUP - 5MG/5ML(LORACTIVE)" at bounding box center [753, 618] width 342 height 70
click at [820, 597] on div "LORATADINE TABLET - 10MG (LORATYN)" at bounding box center [753, 603] width 342 height 31
type input "133"
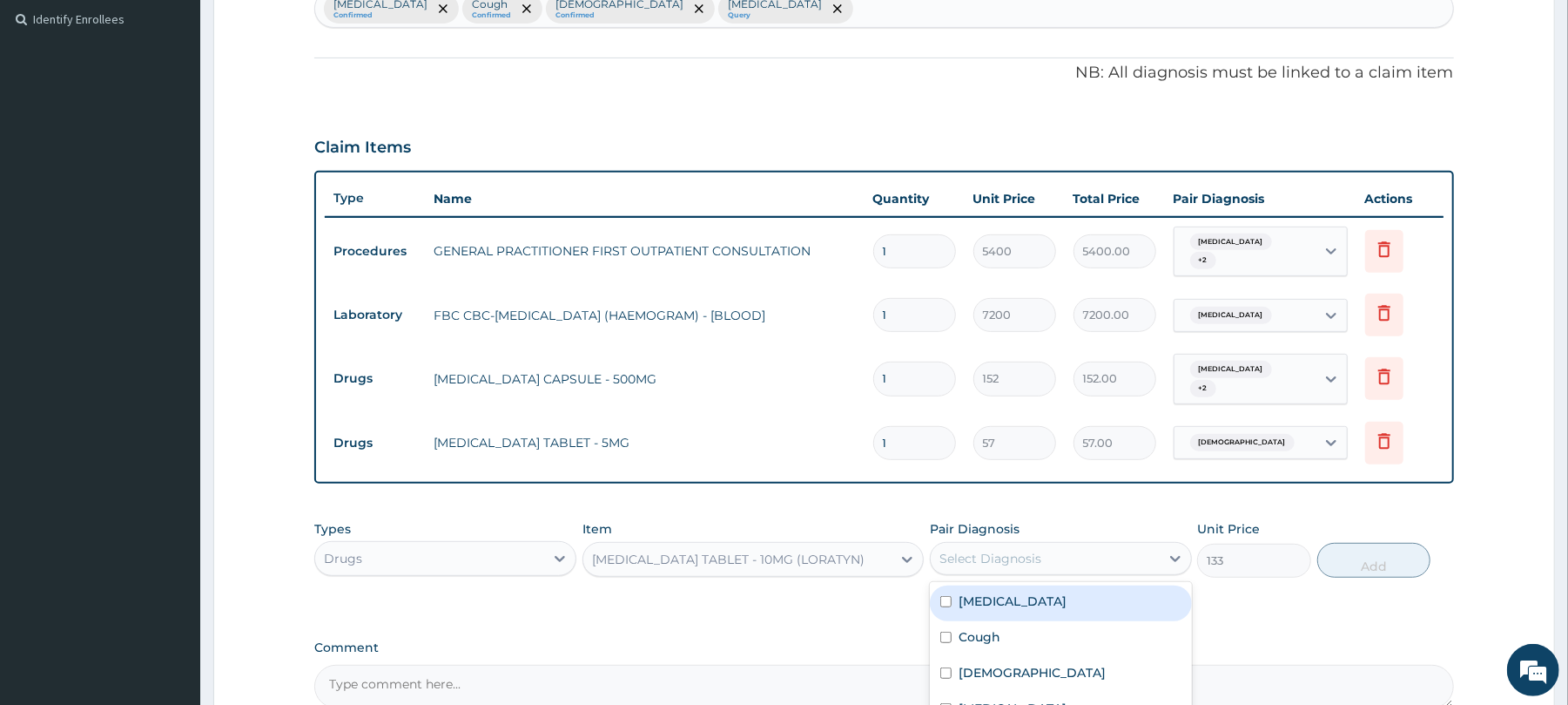
click at [1080, 558] on div "Select Diagnosis" at bounding box center [1045, 558] width 229 height 28
click at [1029, 600] on label "Upper respiratory infection" at bounding box center [1012, 601] width 108 height 18
checkbox input "true"
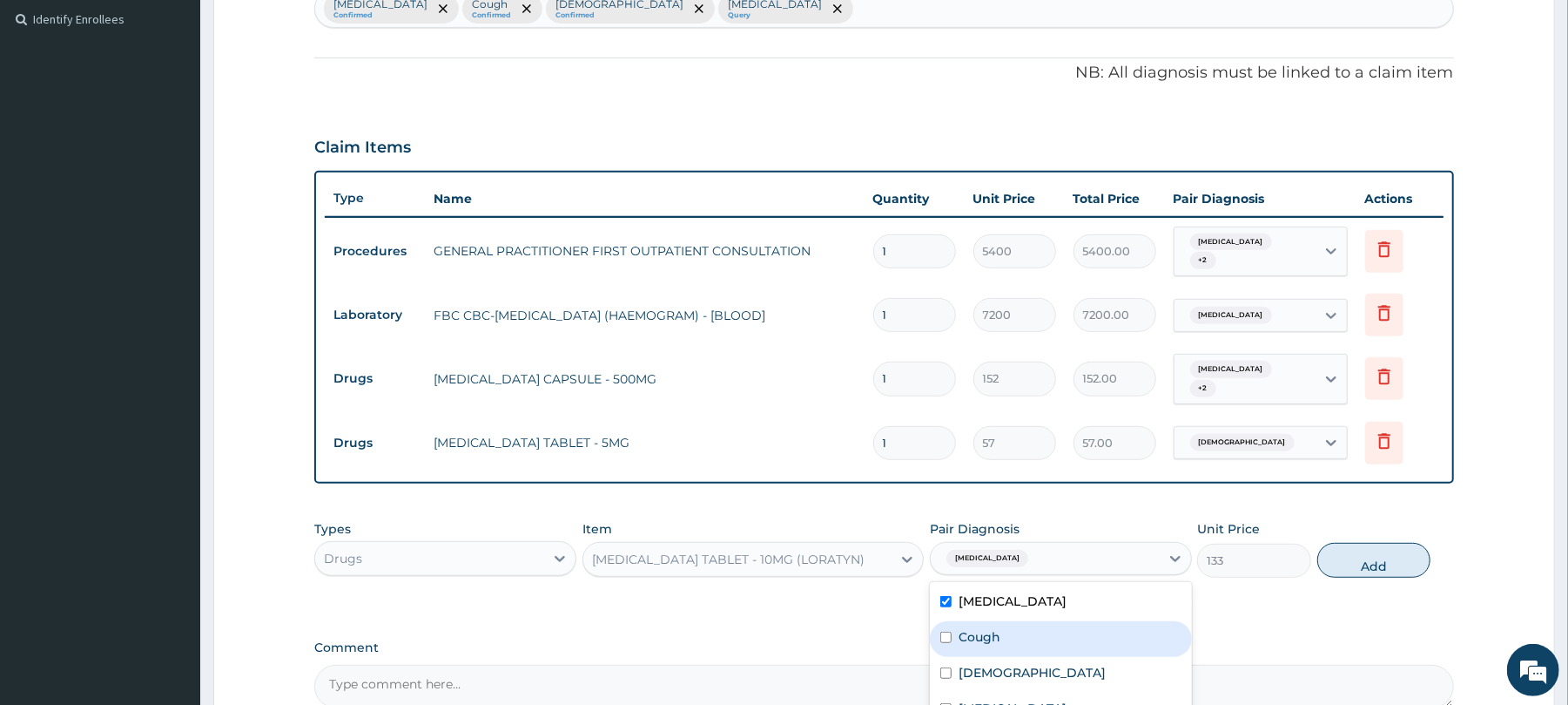
click at [990, 635] on label "Cough" at bounding box center [979, 636] width 41 height 18
checkbox input "true"
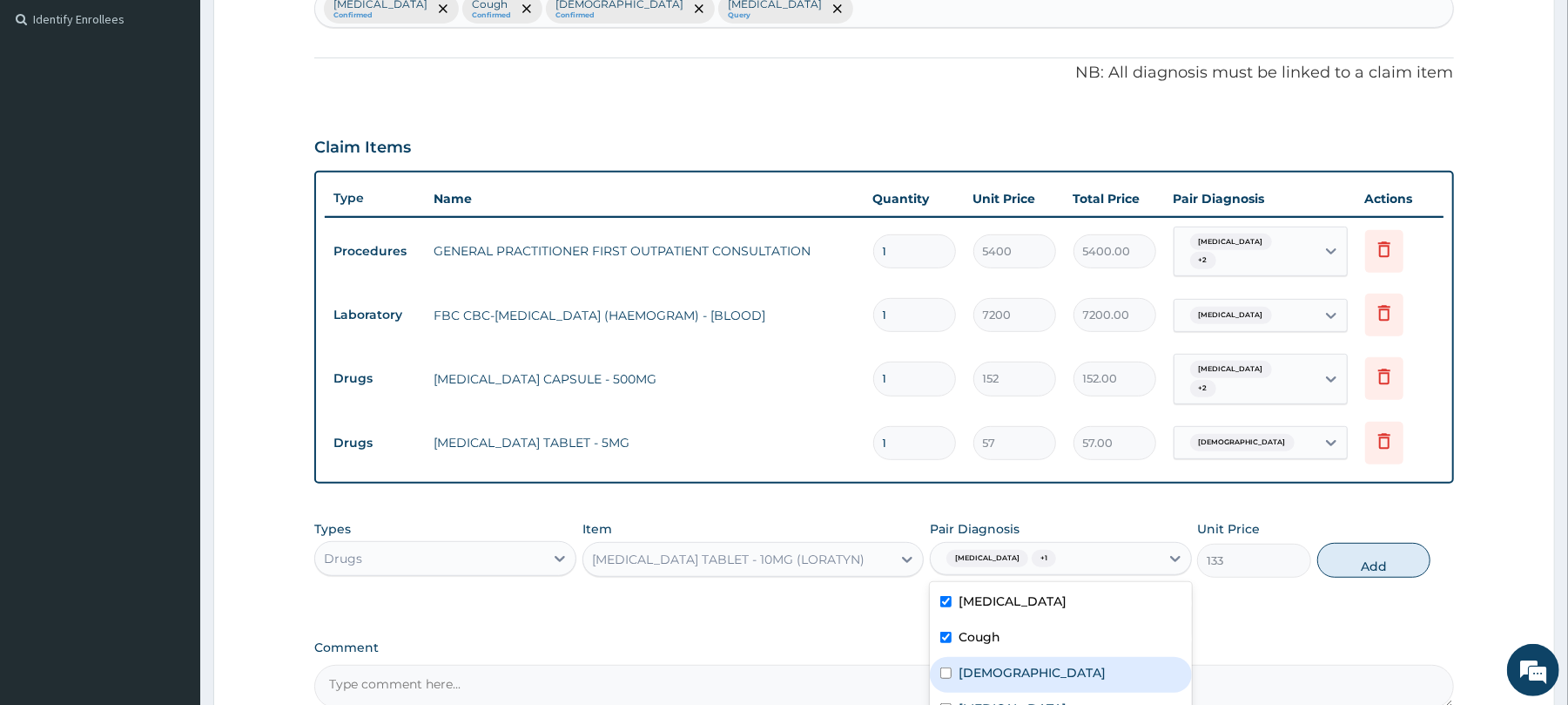
click at [994, 664] on div "Asthma" at bounding box center [1060, 675] width 262 height 36
checkbox input "false"
click at [1374, 552] on button "Add" at bounding box center [1375, 560] width 114 height 35
type input "0"
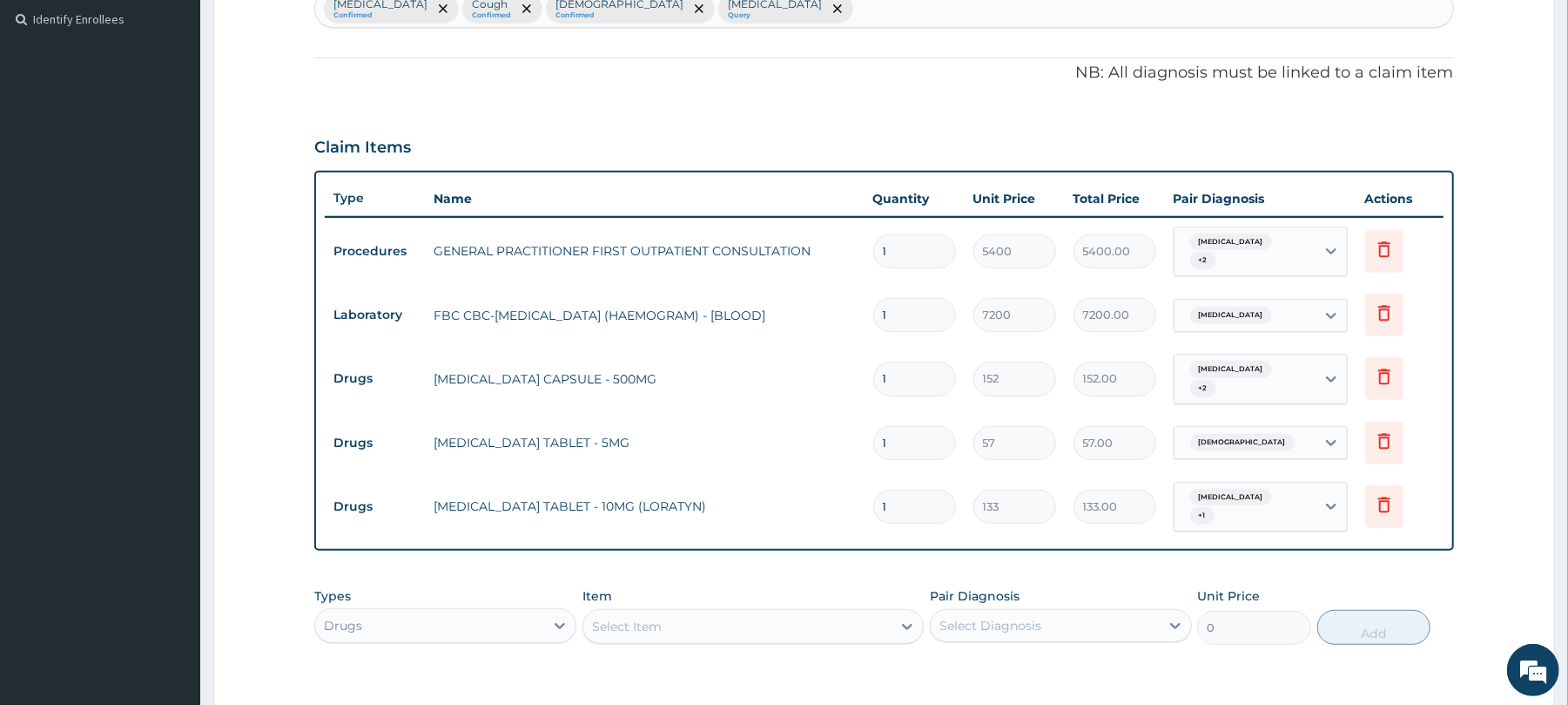
click at [802, 629] on div "Select Item" at bounding box center [737, 626] width 309 height 28
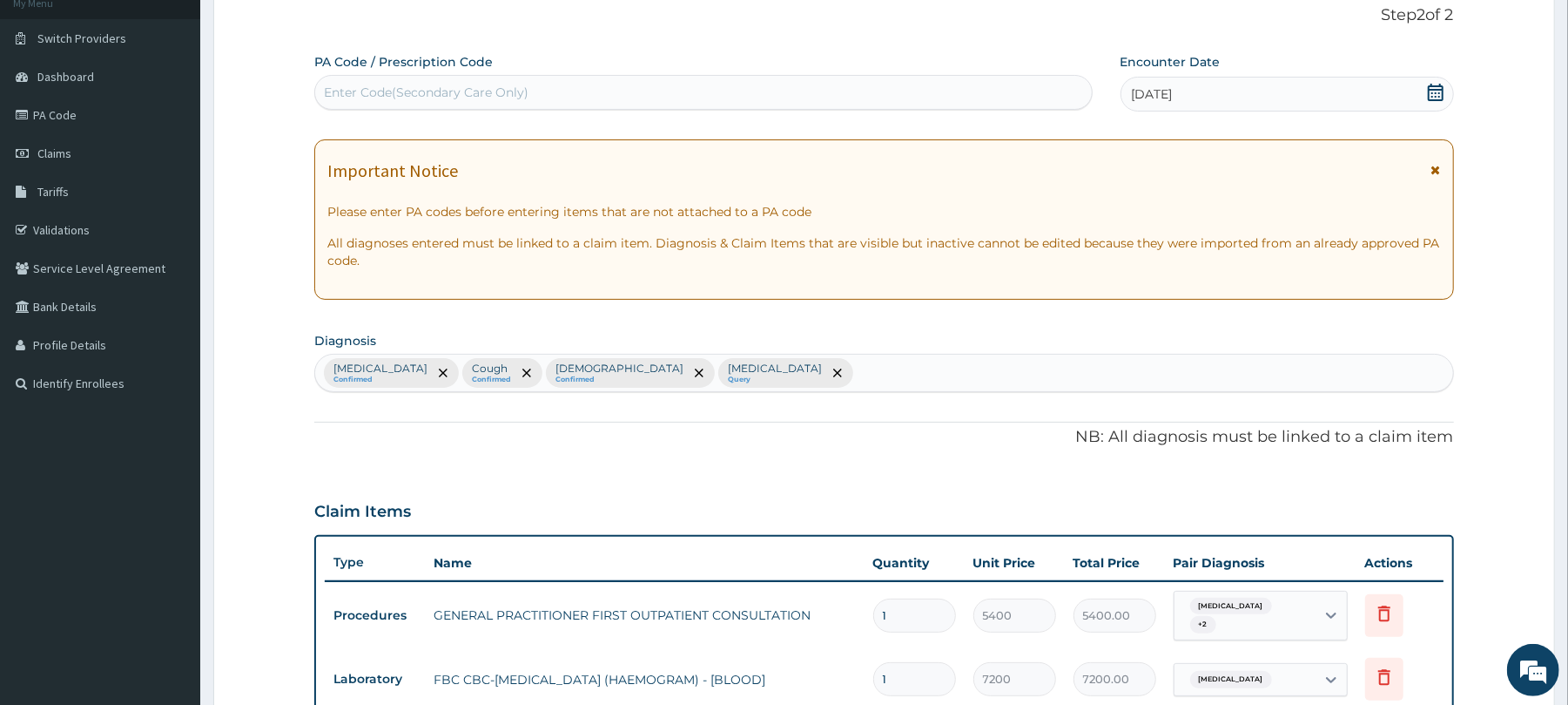
scroll to position [101, 0]
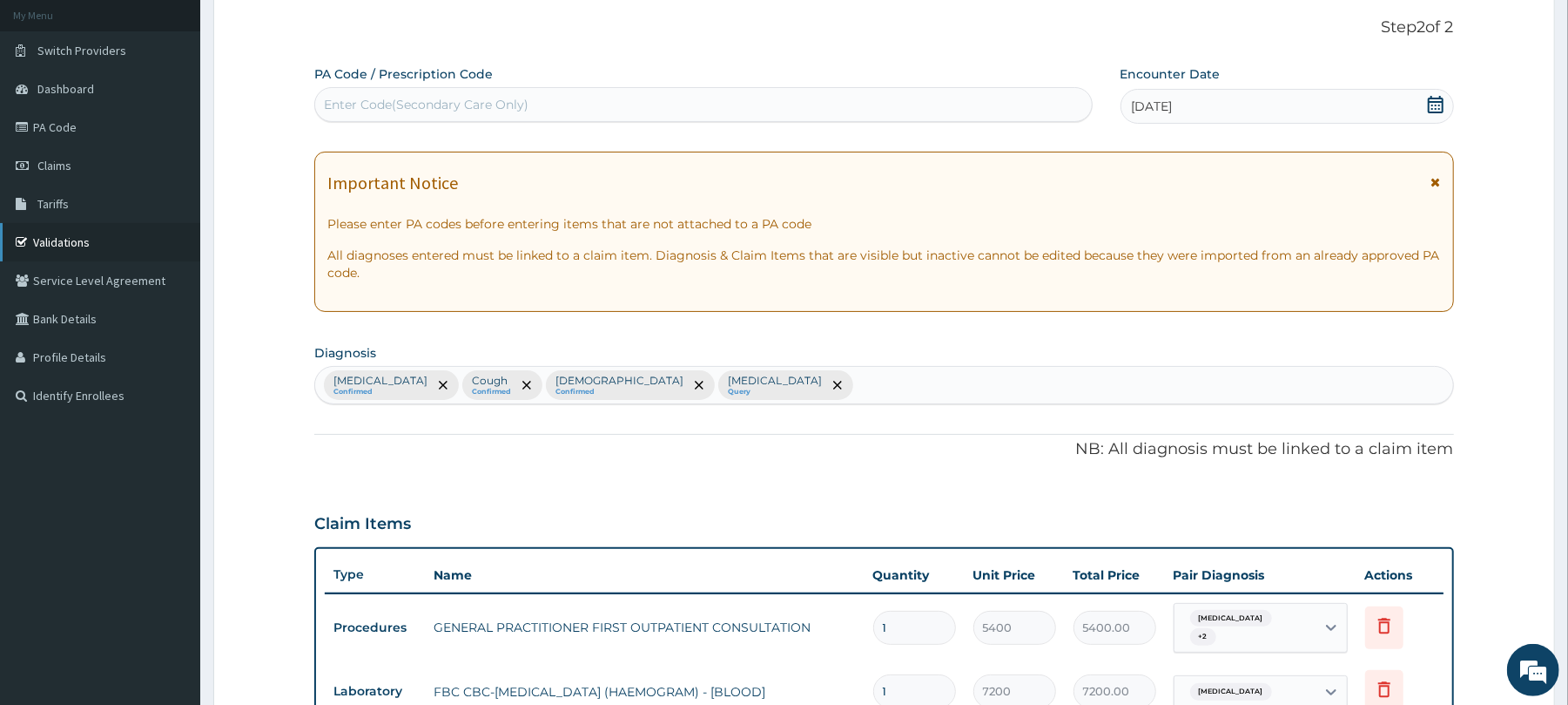
type input "cough"
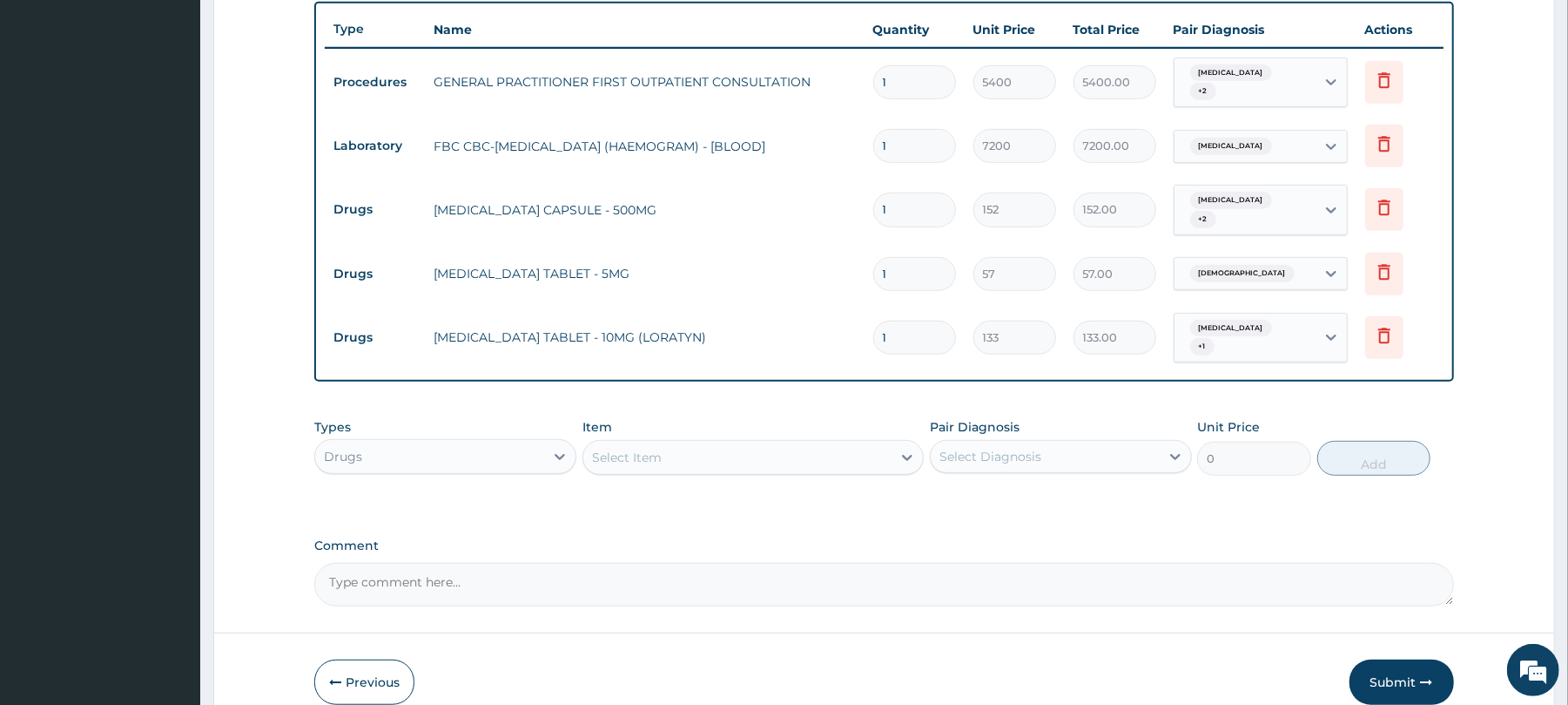
scroll to position [662, 0]
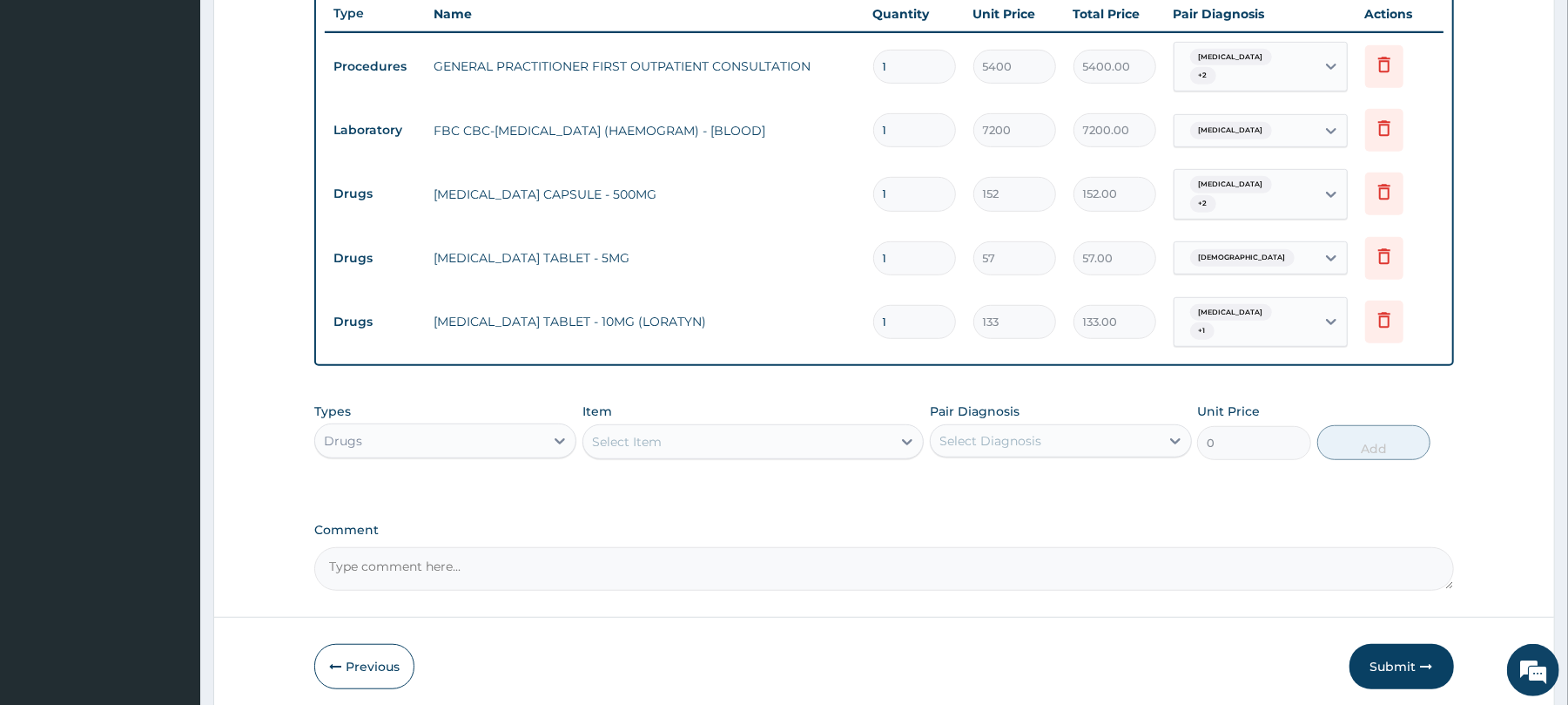
click at [770, 441] on div "Select Item" at bounding box center [737, 441] width 309 height 28
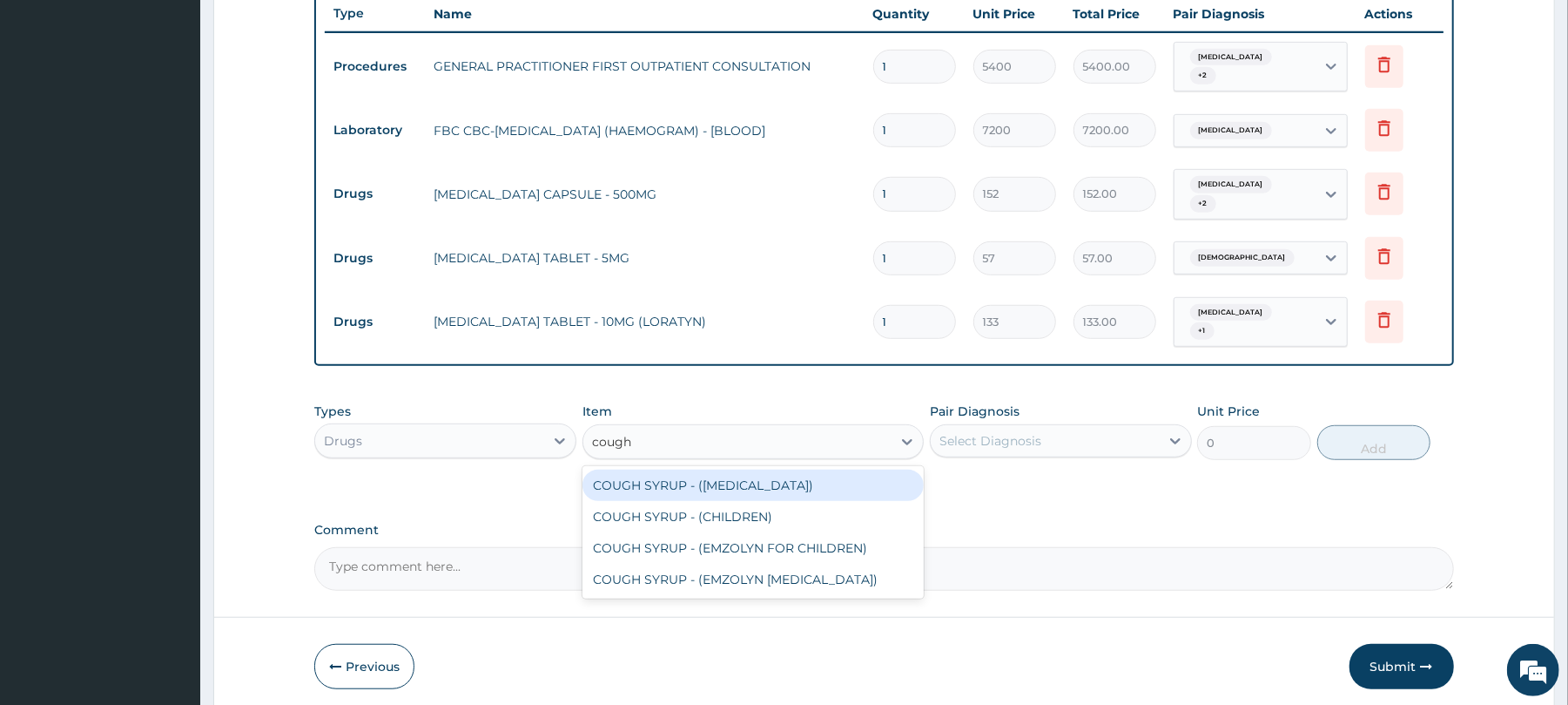
type input "cough"
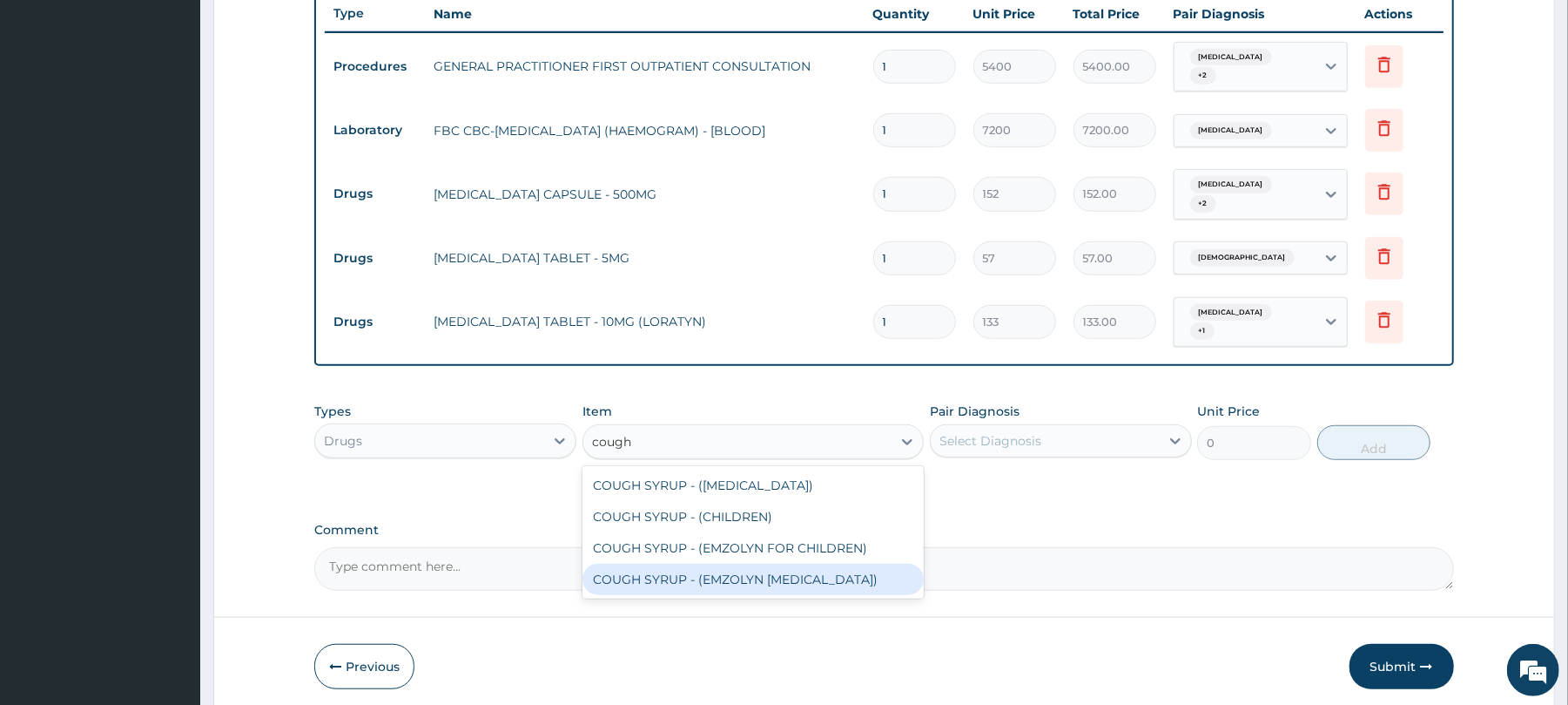
click at [710, 579] on div "COUGH SYRUP - (EMZOLYN EXPECTORANT)" at bounding box center [753, 580] width 342 height 31
type input "1520"
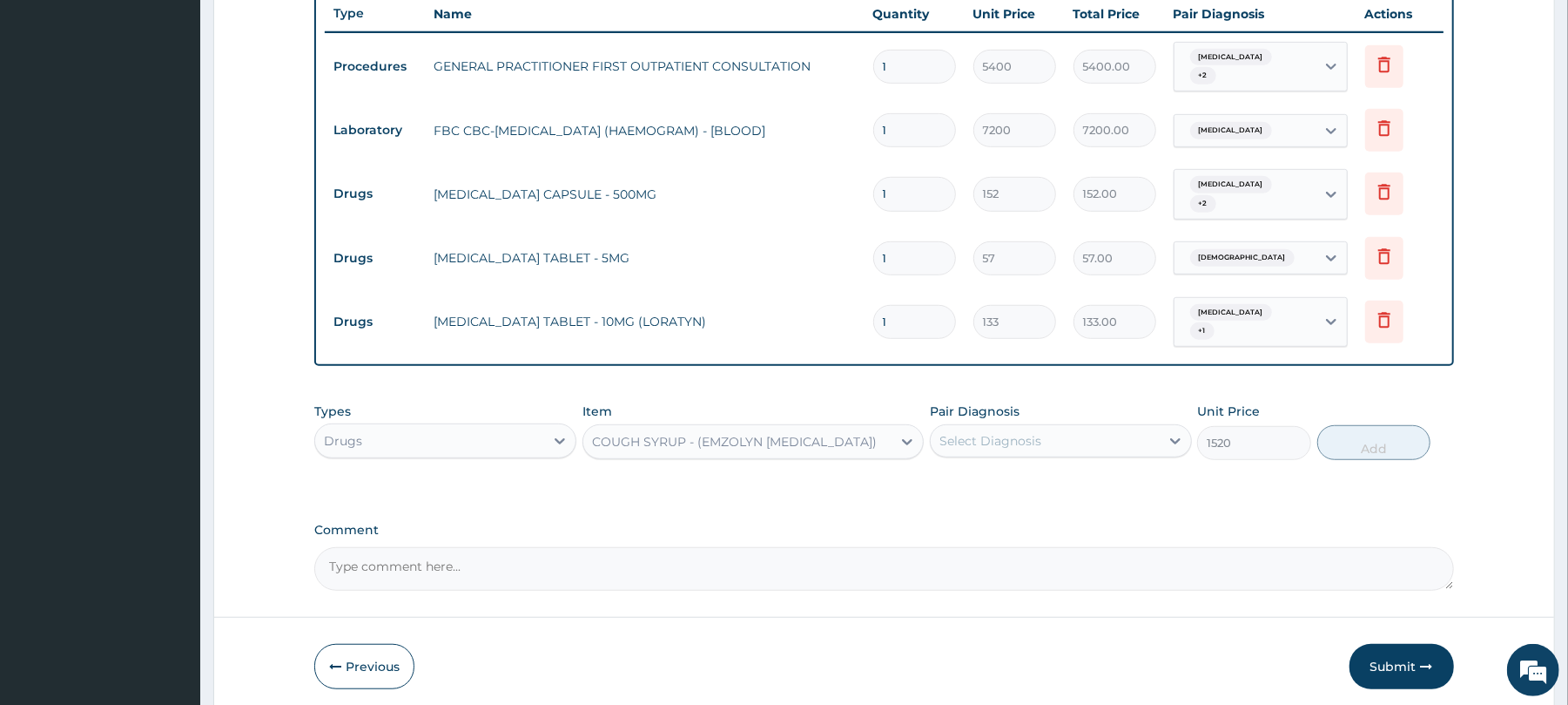
click at [1041, 448] on div "Select Diagnosis" at bounding box center [1045, 441] width 229 height 28
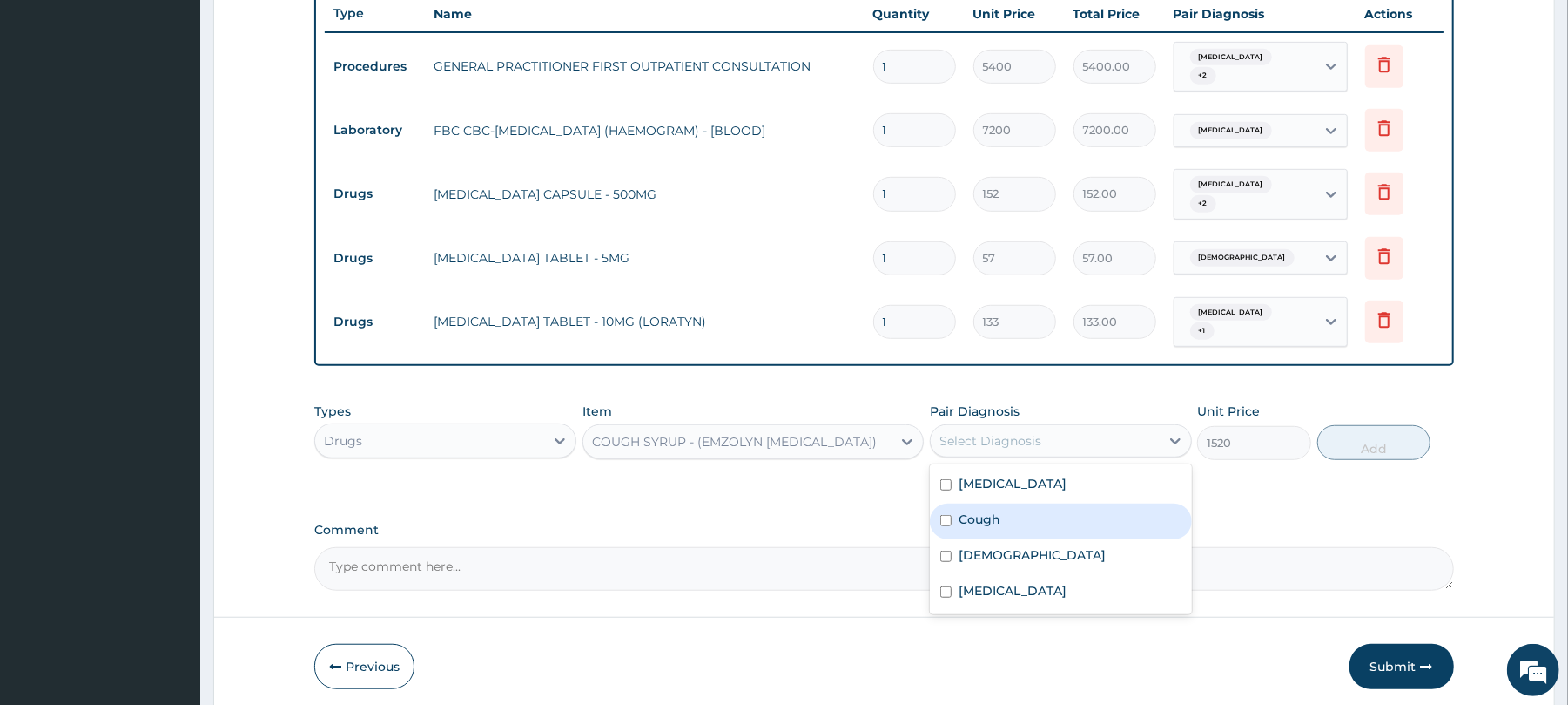
click at [1021, 527] on div "Cough" at bounding box center [1060, 521] width 262 height 36
checkbox input "true"
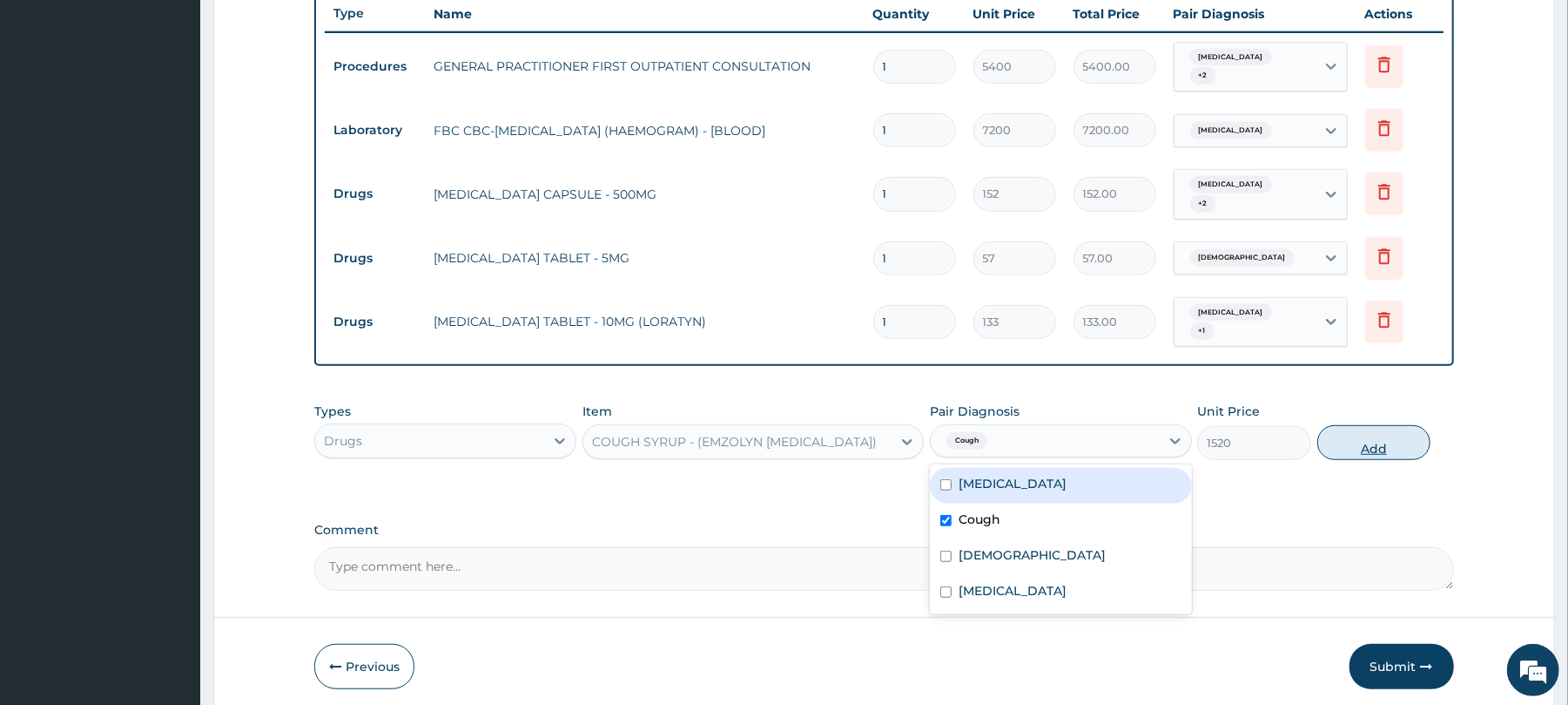
click at [1374, 441] on button "Add" at bounding box center [1375, 442] width 114 height 35
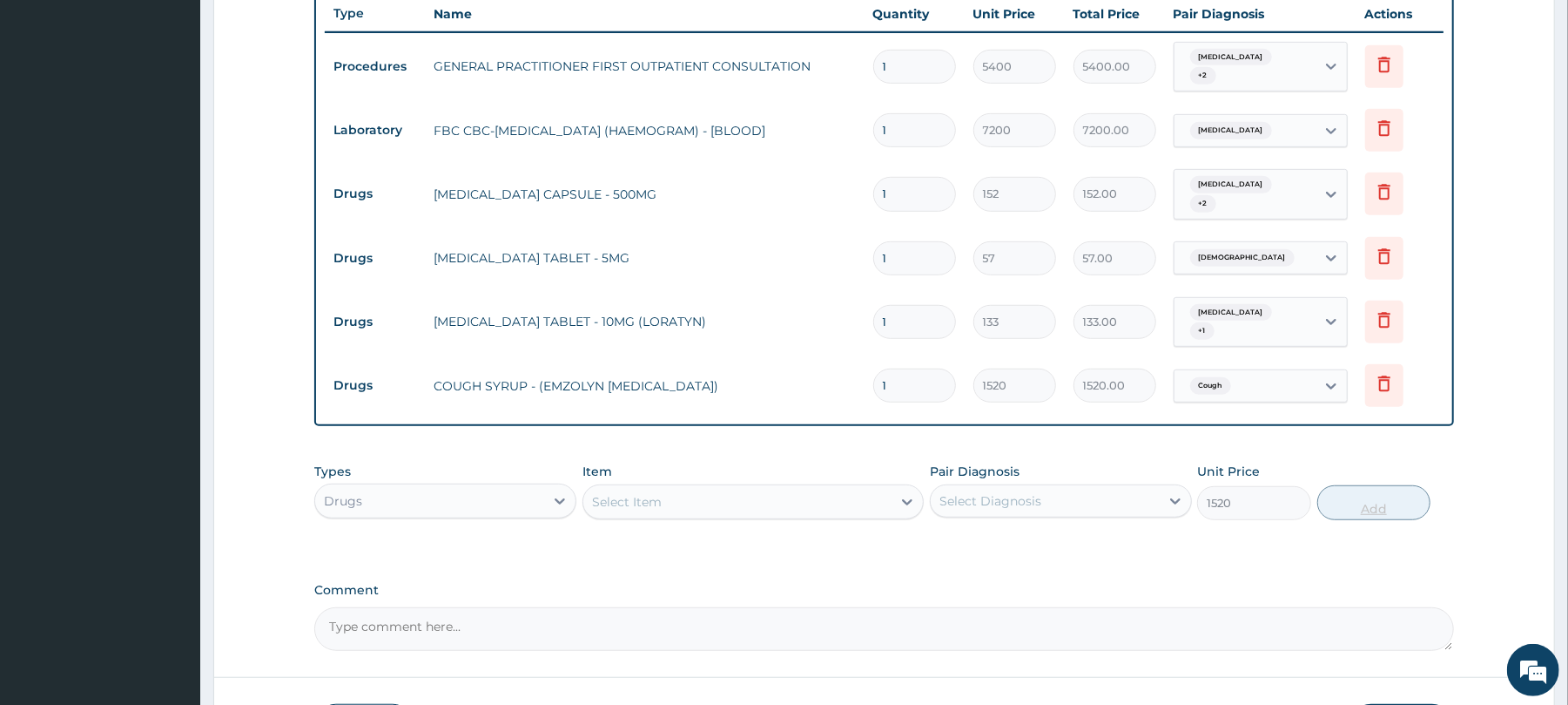
type input "0"
click at [931, 194] on input "1" at bounding box center [915, 194] width 83 height 34
type input "11"
type input "1672.00"
type input "115"
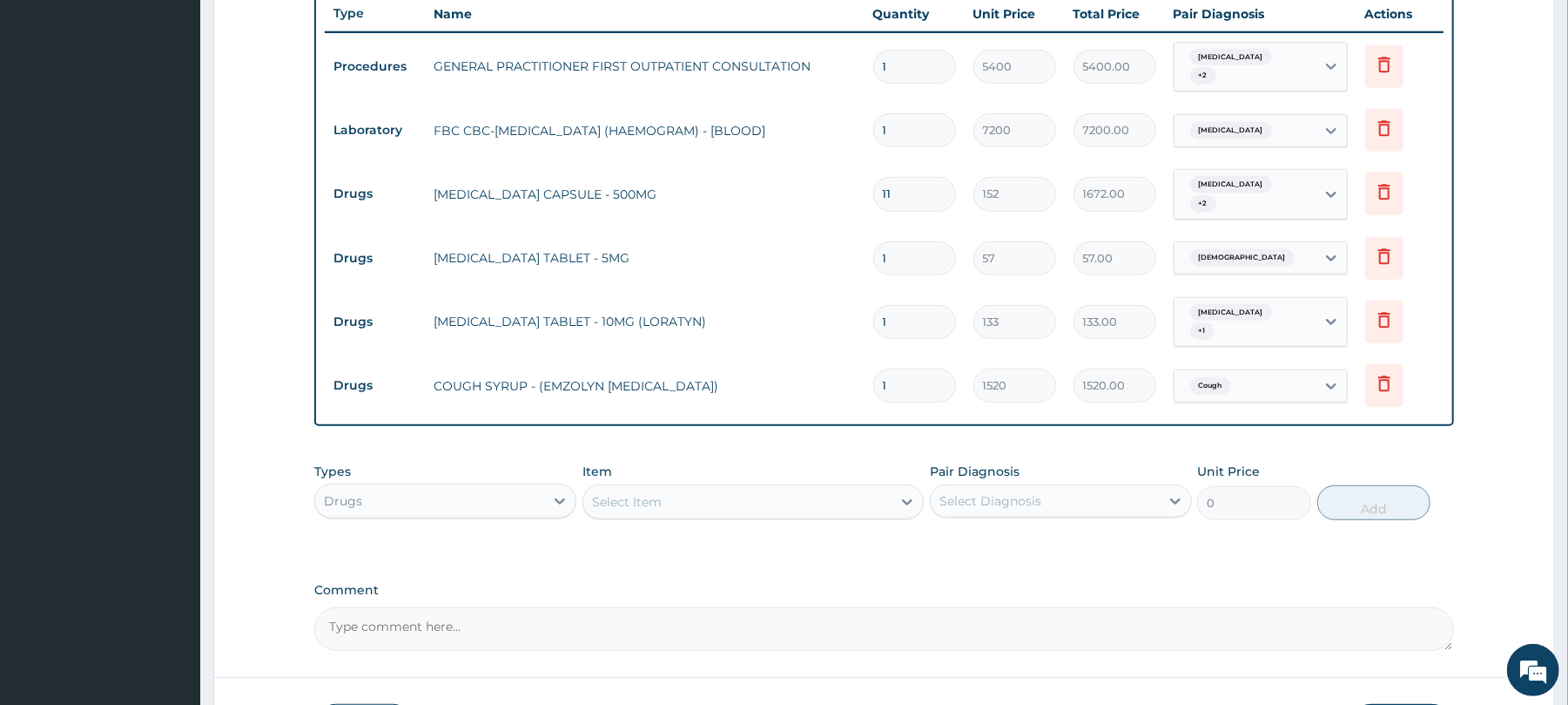
type input "17480.00"
type input "11"
type input "1672.00"
type input "1"
type input "152.00"
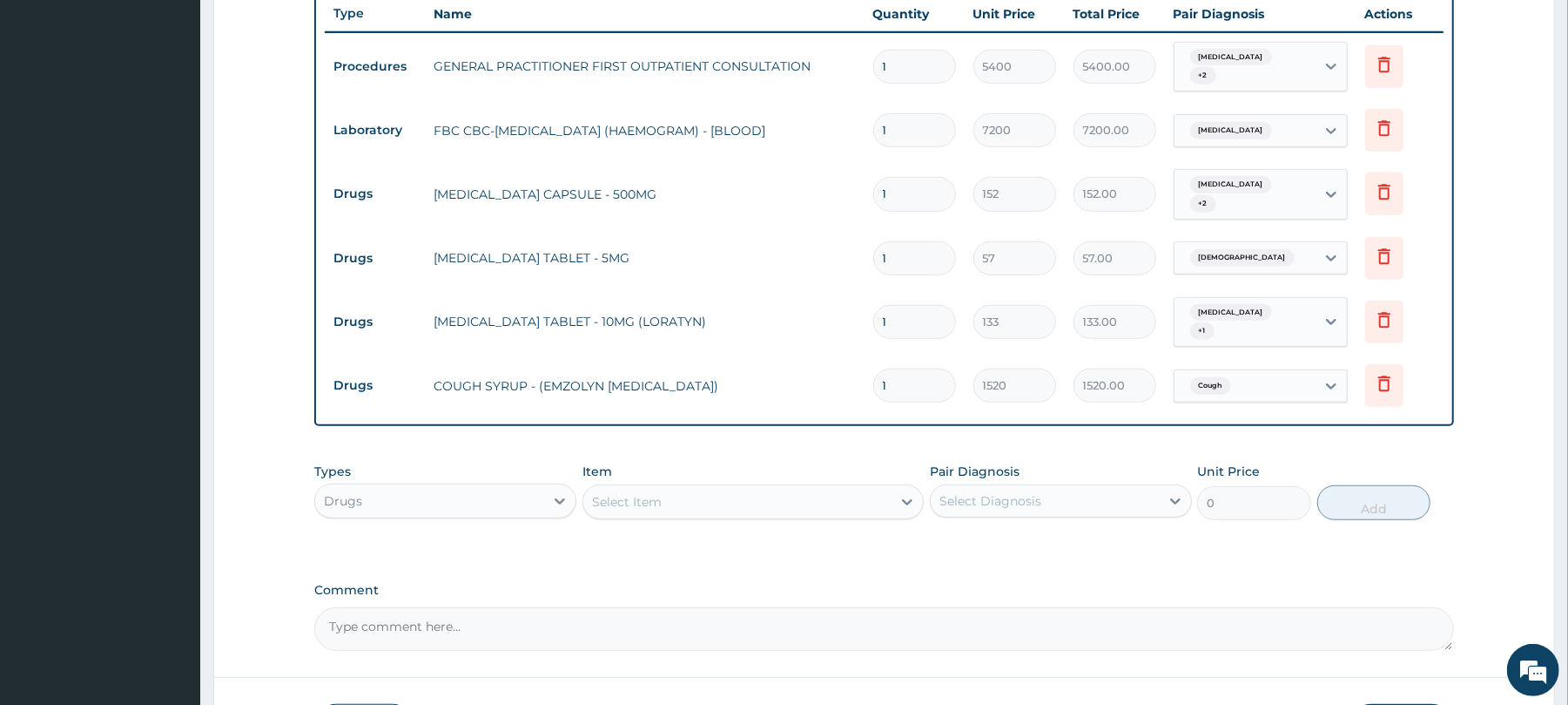
type input "15"
type input "2280.00"
type input "15"
click at [910, 262] on input "1" at bounding box center [915, 258] width 83 height 34
type input "0.00"
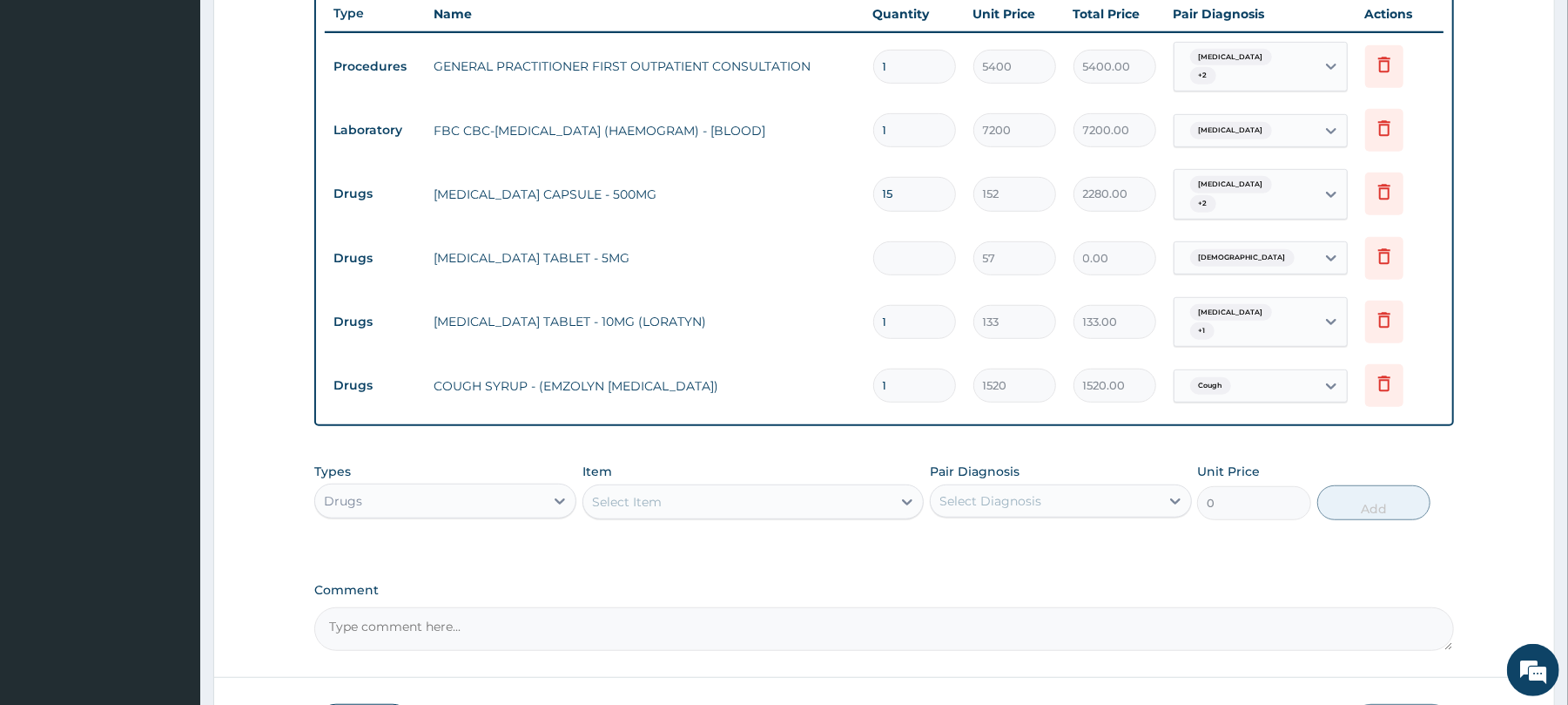
type input "5"
type input "285.00"
type input "5"
click at [899, 325] on input "1" at bounding box center [915, 322] width 83 height 34
type input "0.00"
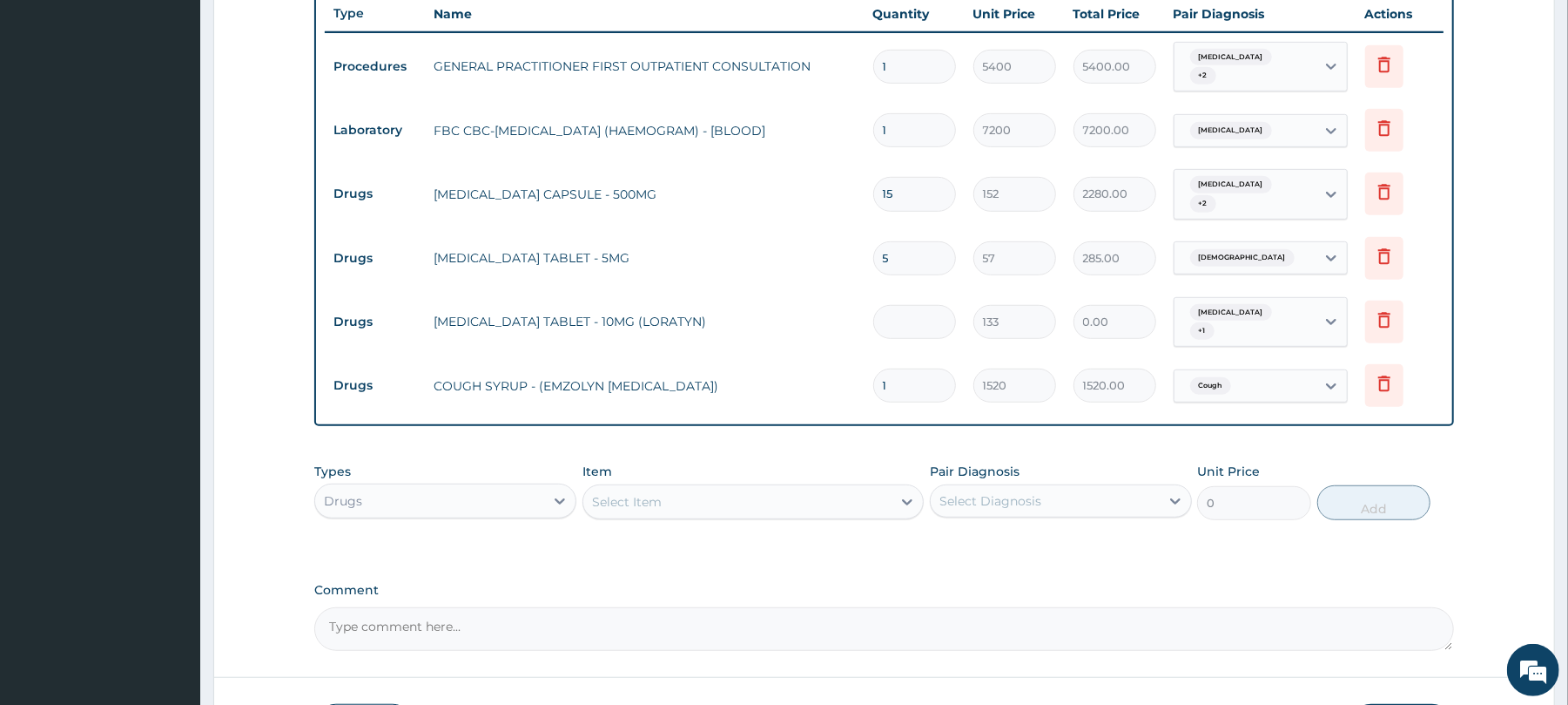
type input "7"
type input "931.00"
type input "7"
click at [907, 387] on input "1" at bounding box center [915, 385] width 83 height 34
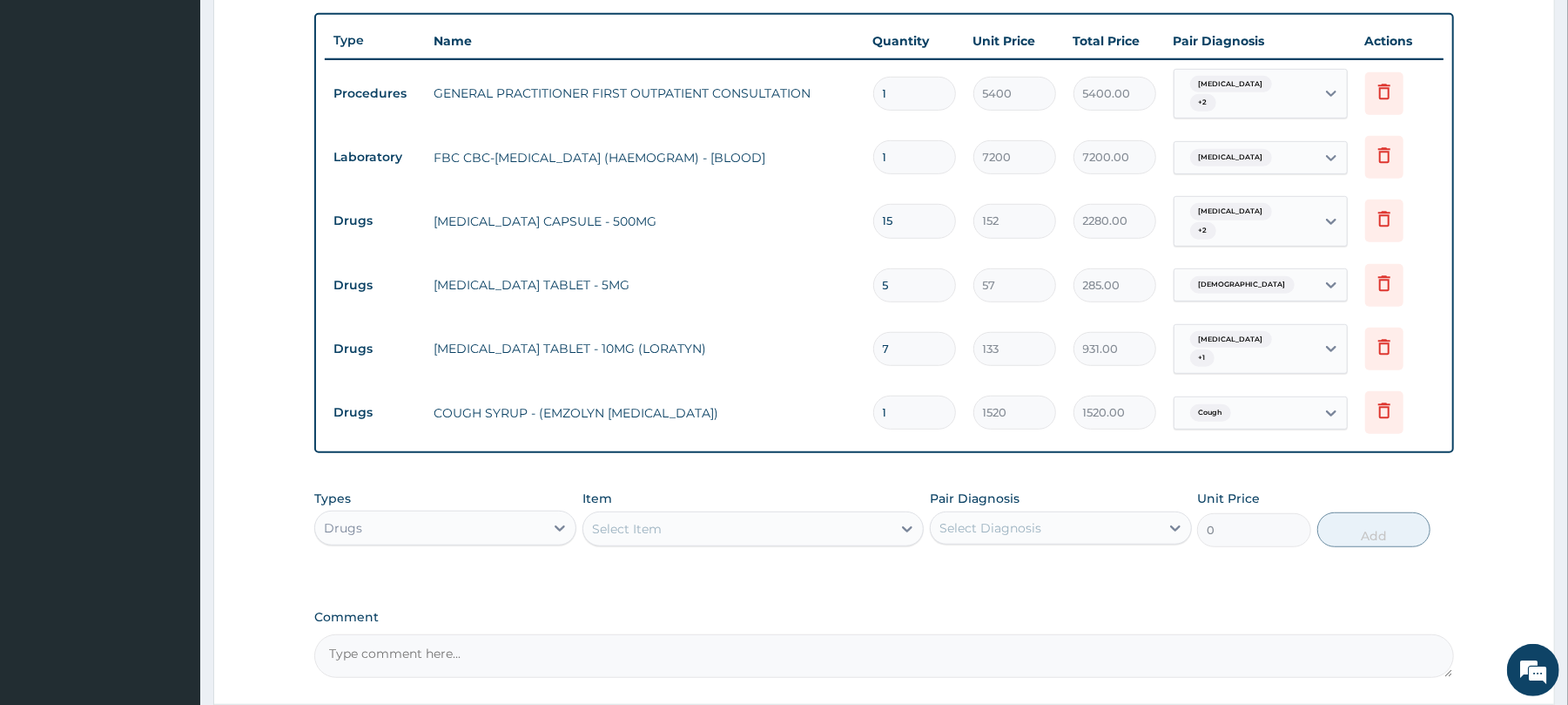
scroll to position [794, 0]
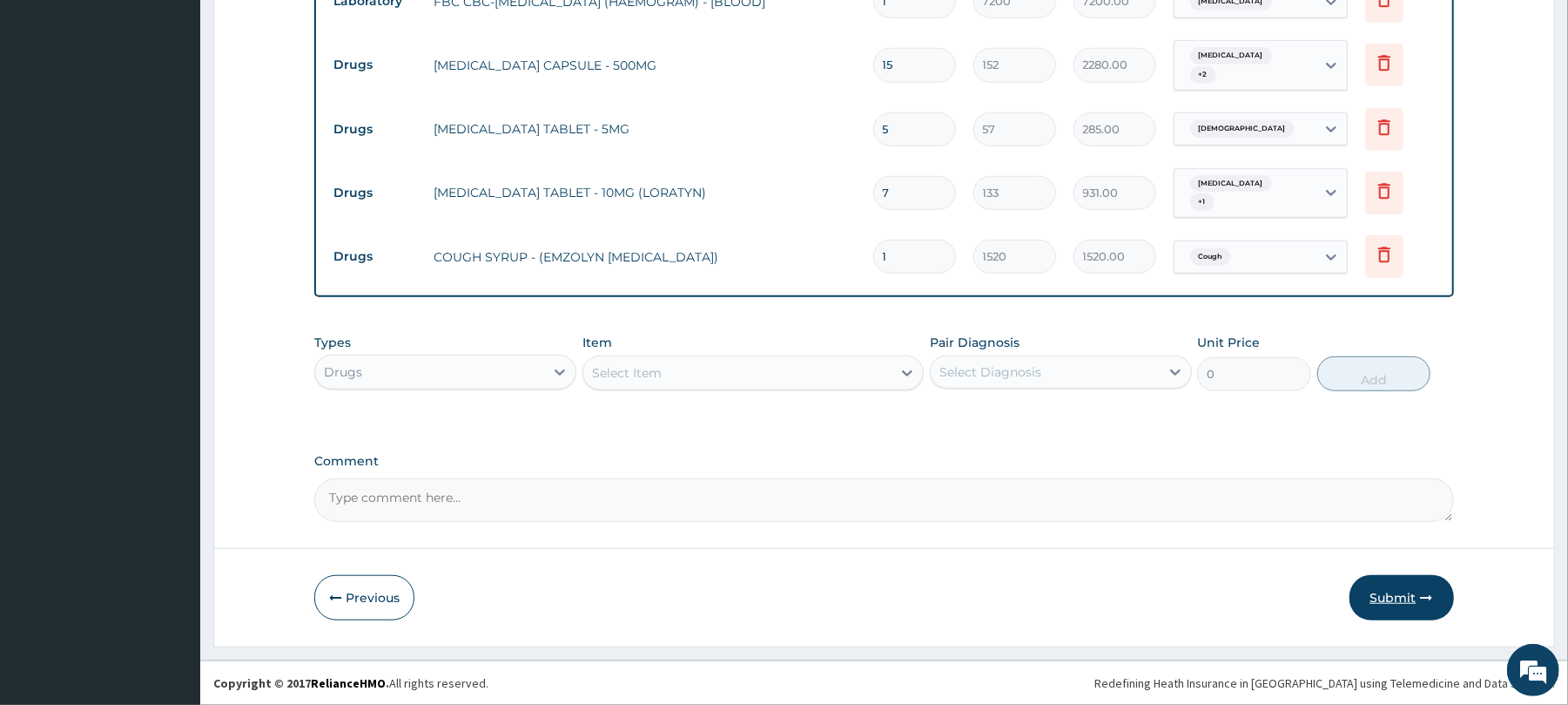
click at [1393, 593] on button "Submit" at bounding box center [1401, 597] width 104 height 45
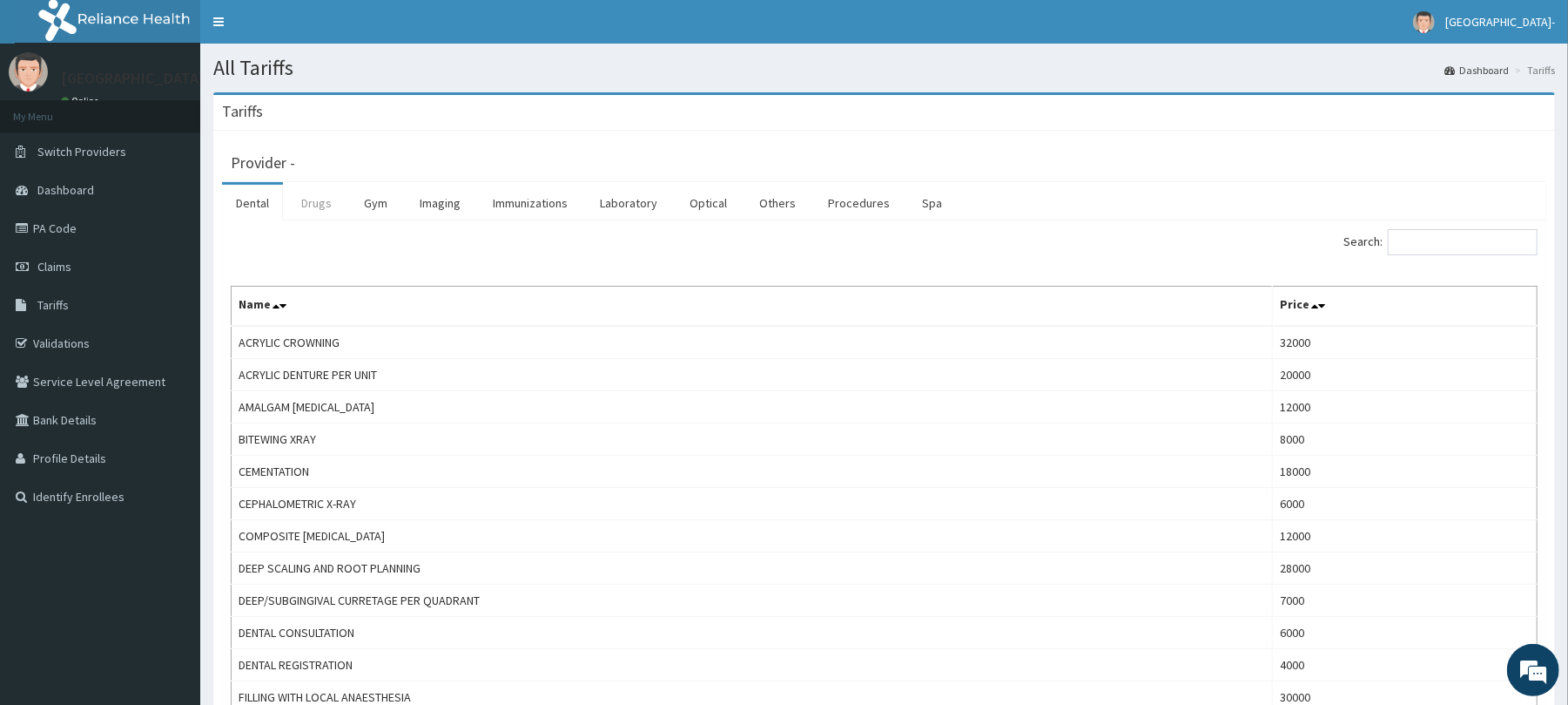
click at [327, 195] on link "Drugs" at bounding box center [316, 203] width 58 height 37
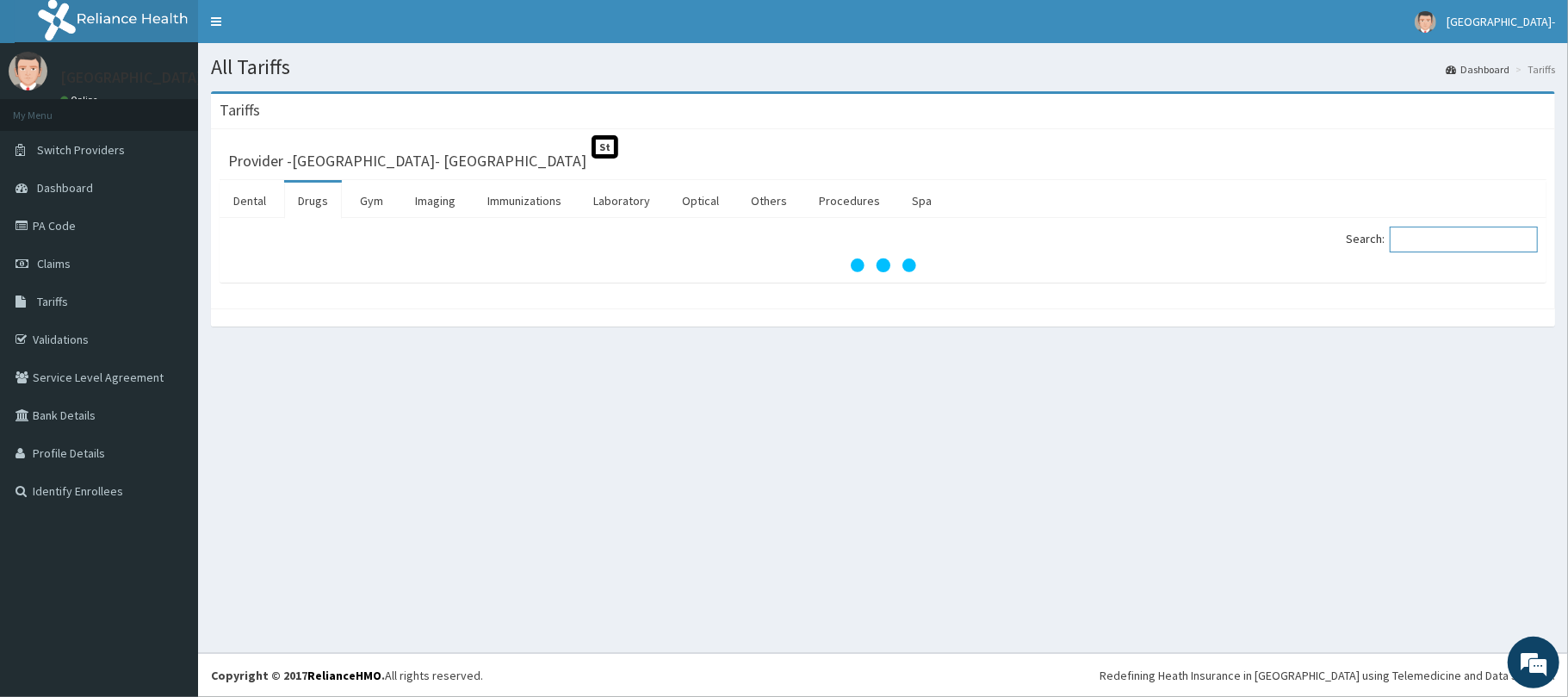
click at [1451, 235] on input "Search:" at bounding box center [1464, 240] width 149 height 26
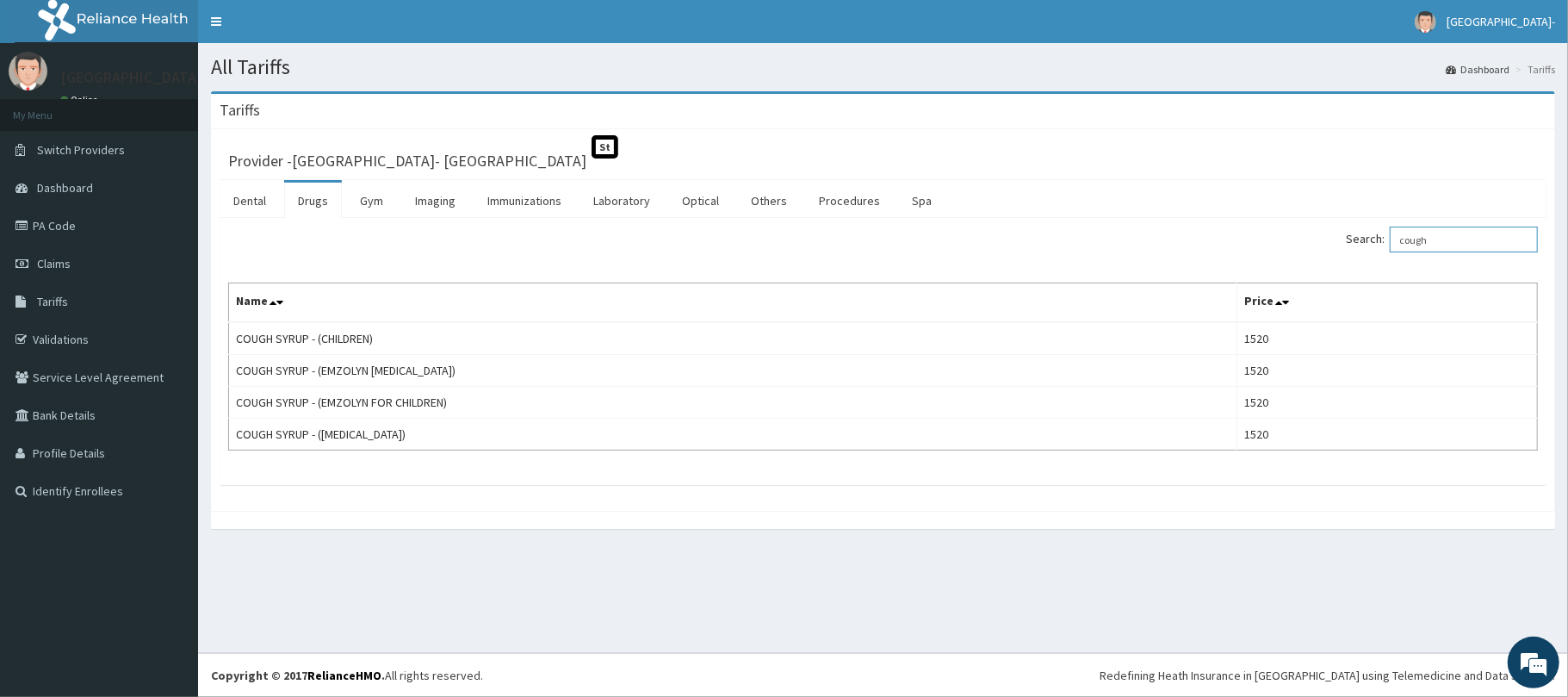
type input "cough"
